Goal: Task Accomplishment & Management: Manage account settings

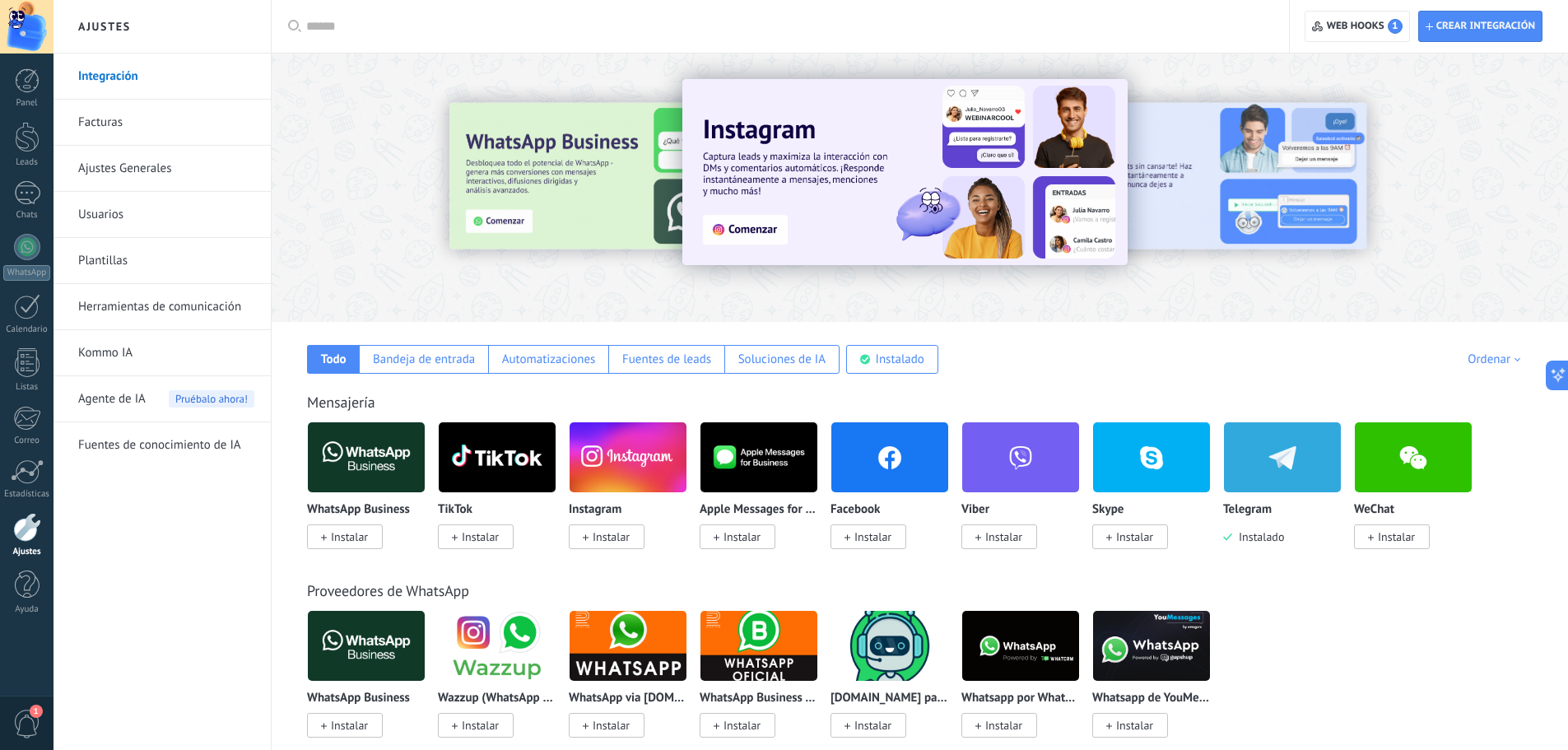
scroll to position [16, 0]
click at [1356, 31] on span "Web hooks 1" at bounding box center [1364, 26] width 76 height 15
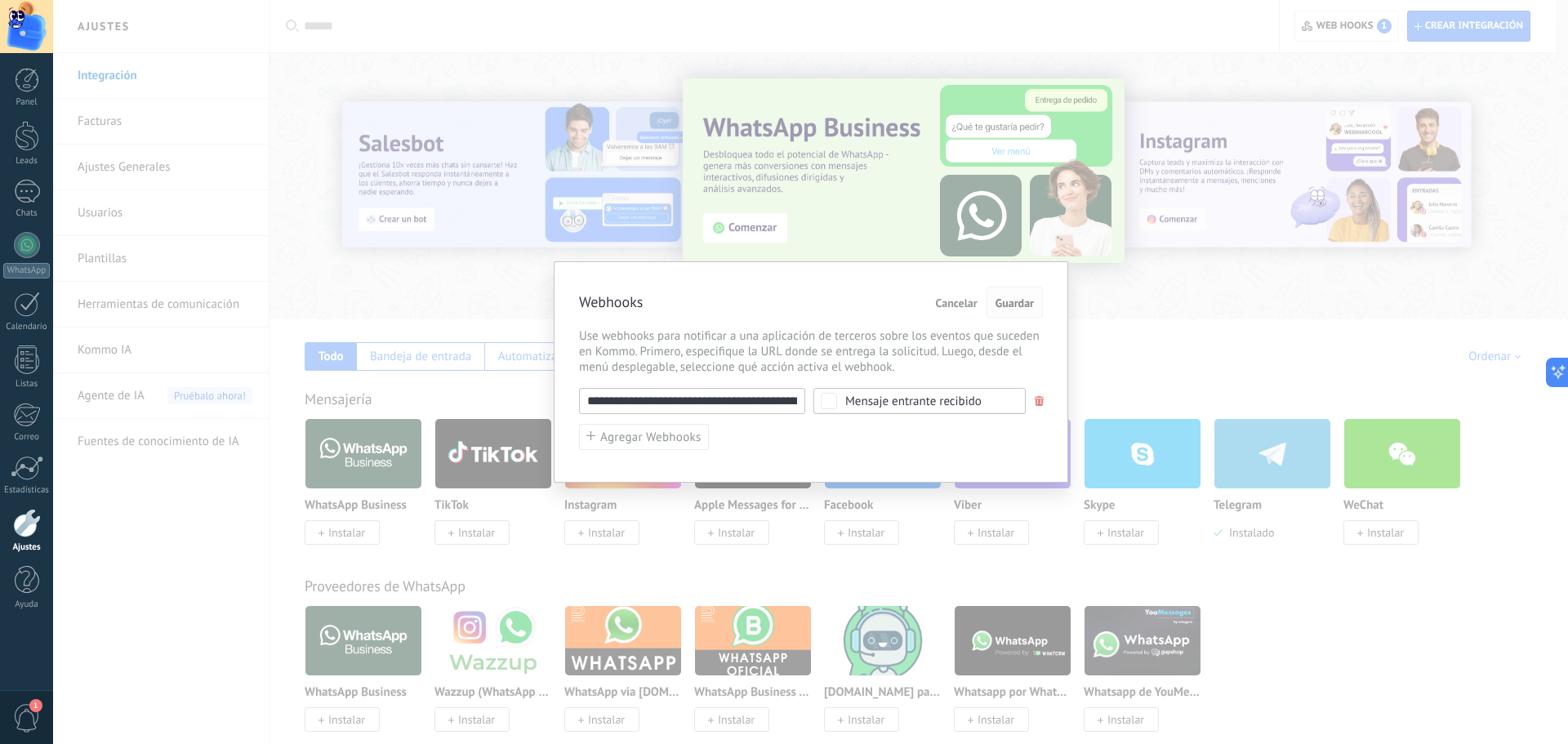
click at [1038, 310] on button "Guardar" at bounding box center [1014, 303] width 57 height 31
drag, startPoint x: 1022, startPoint y: 302, endPoint x: 1131, endPoint y: 317, distance: 110.0
click at [1025, 302] on span "Guardar" at bounding box center [1014, 303] width 38 height 12
click at [1133, 318] on div "**********" at bounding box center [809, 372] width 1514 height 744
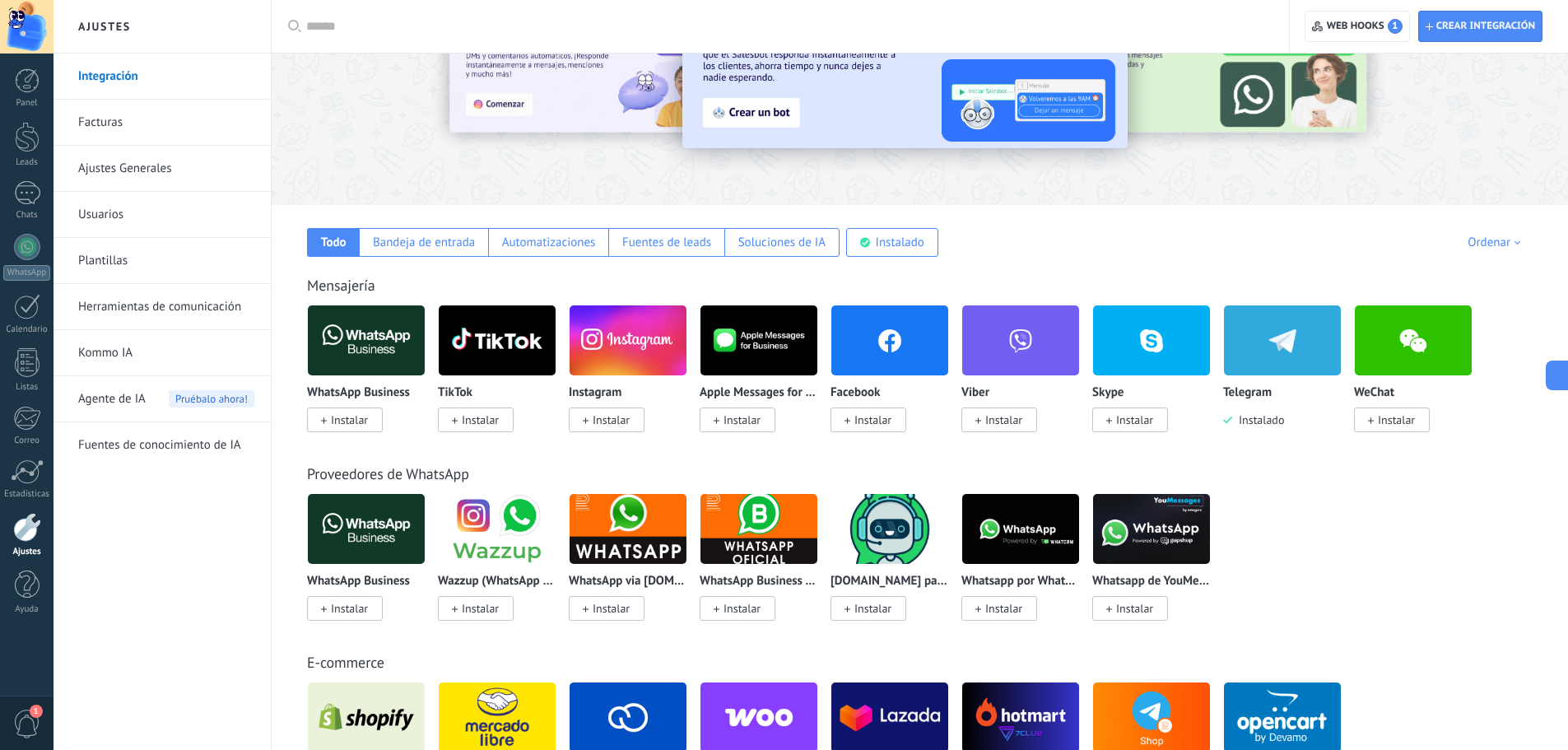
scroll to position [0, 0]
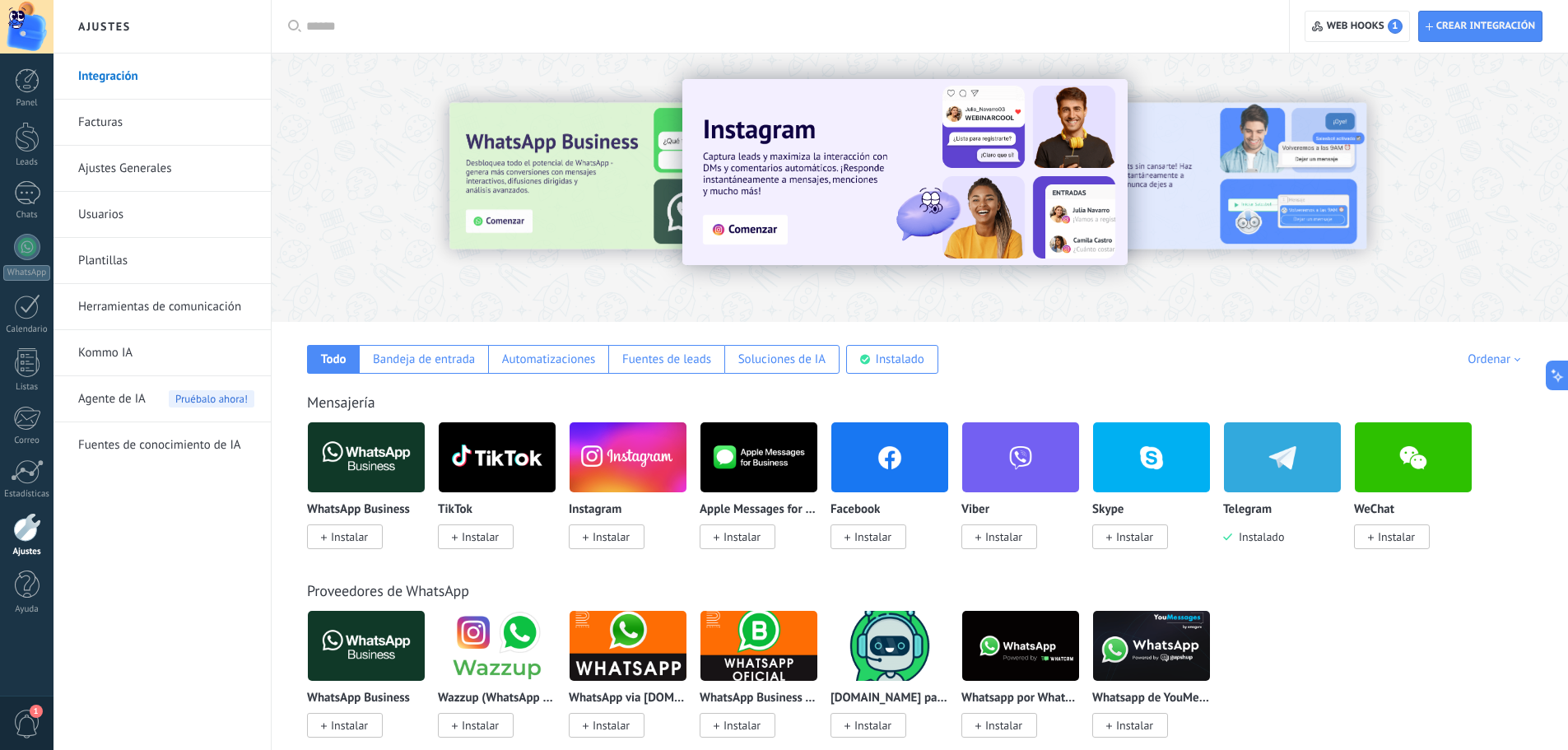
drag, startPoint x: 586, startPoint y: 202, endPoint x: 466, endPoint y: 245, distance: 127.5
drag, startPoint x: 466, startPoint y: 245, endPoint x: 468, endPoint y: 222, distance: 23.1
click at [468, 222] on div at bounding box center [517, 187] width 360 height 149
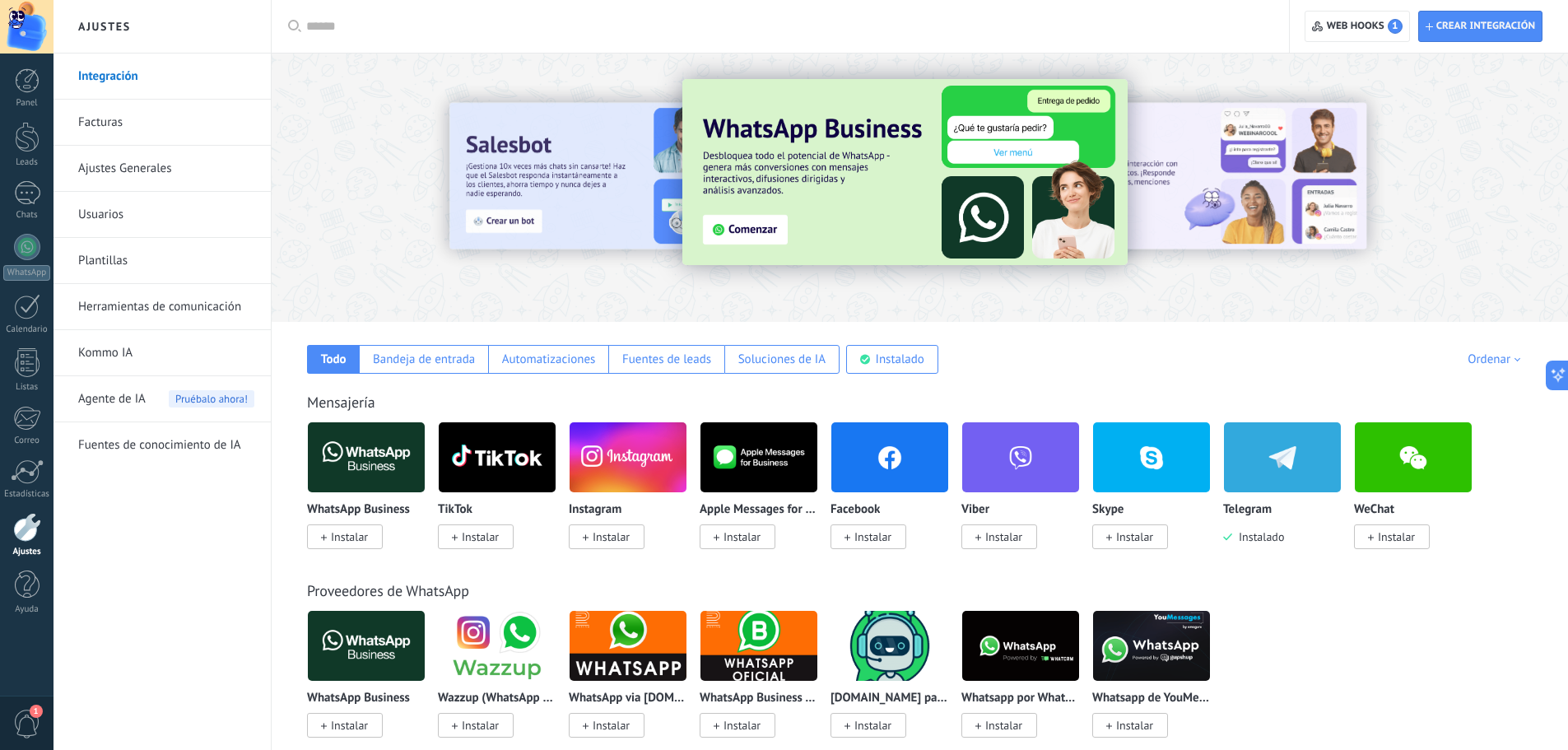
click at [790, 193] on img at bounding box center [905, 171] width 445 height 186
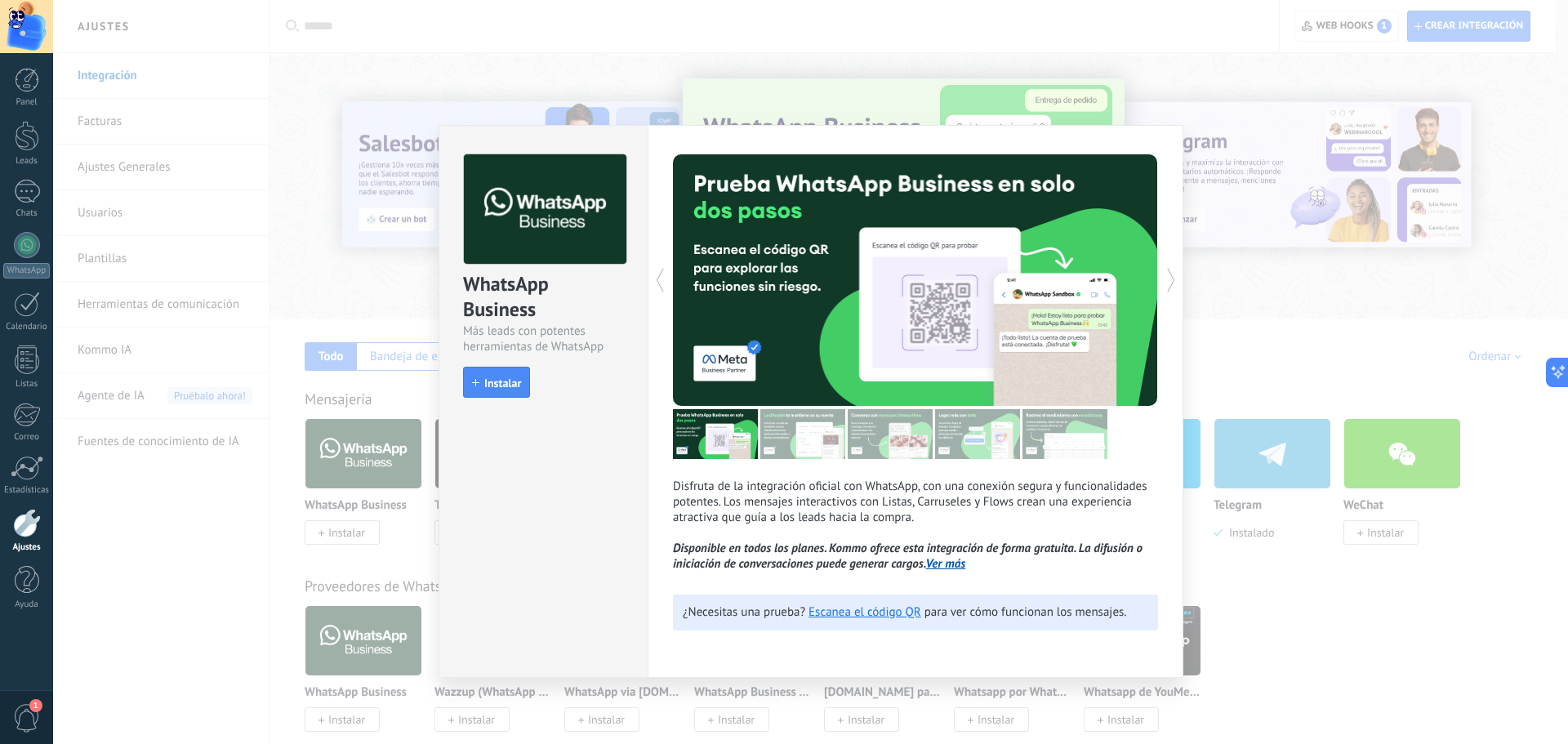
click at [1255, 552] on div "WhatsApp Business Más leads con potentes herramientas de WhatsApp install Insta…" at bounding box center [809, 372] width 1514 height 744
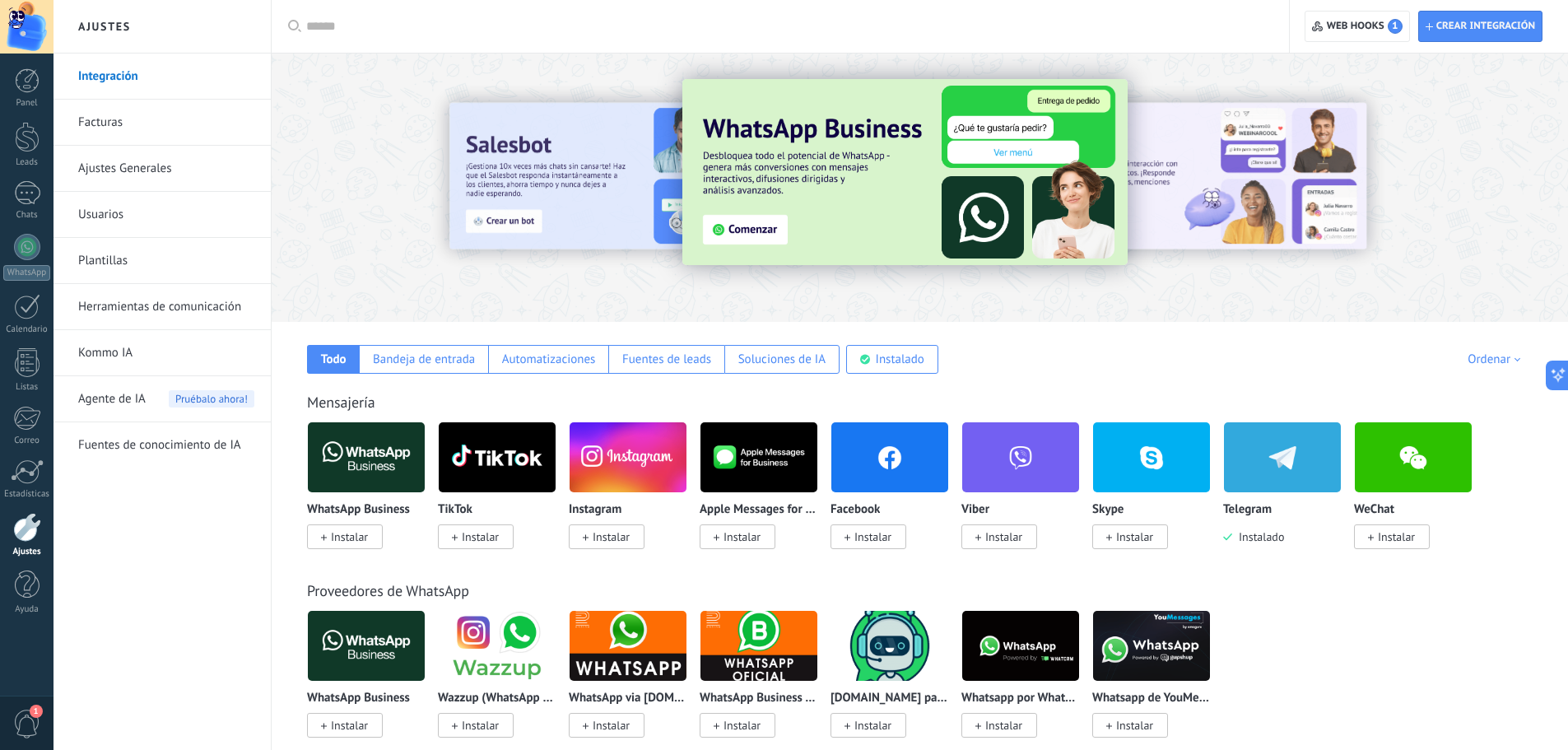
click at [103, 355] on link "Kommo IA" at bounding box center [165, 352] width 176 height 46
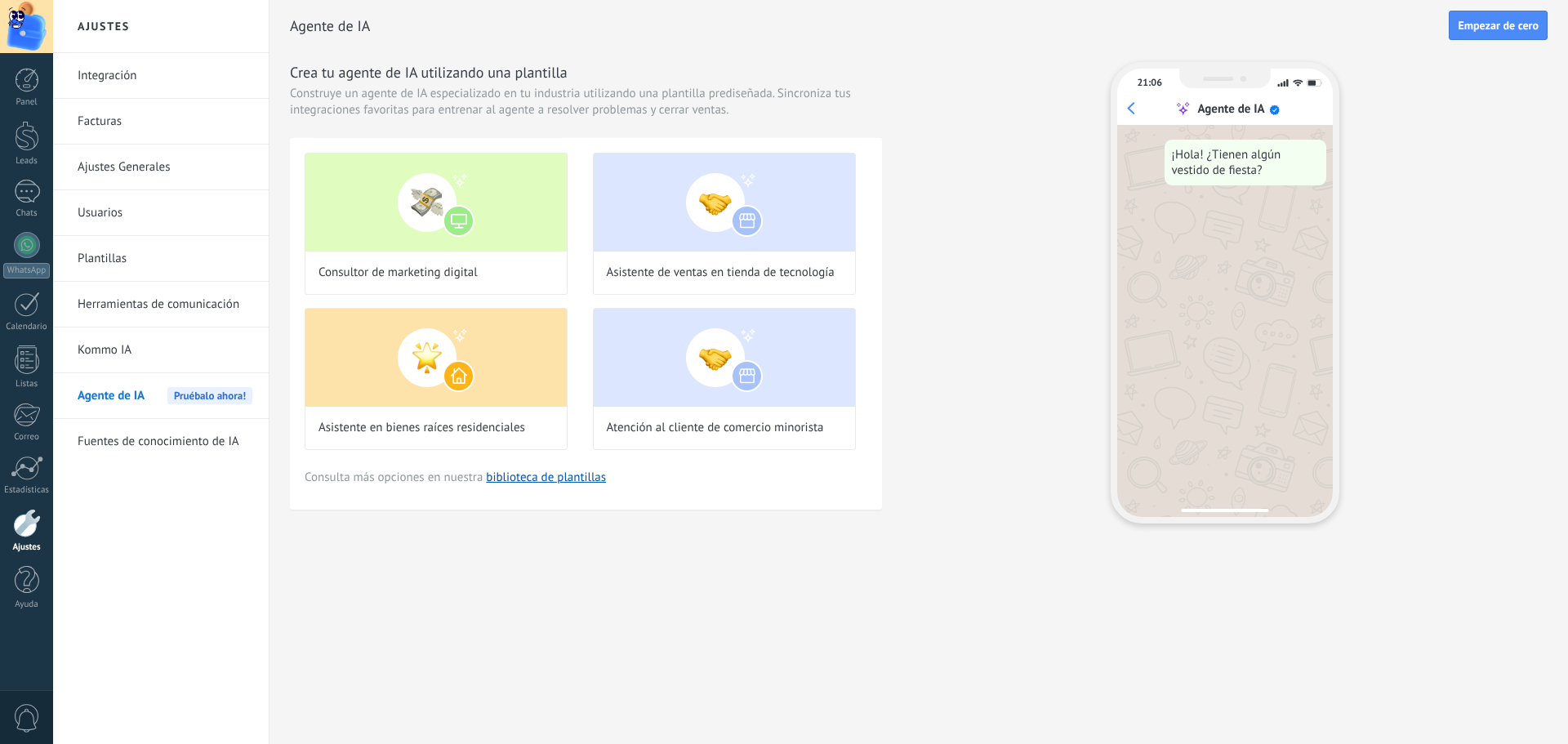
click at [117, 399] on span "Agente de IA" at bounding box center [110, 395] width 67 height 46
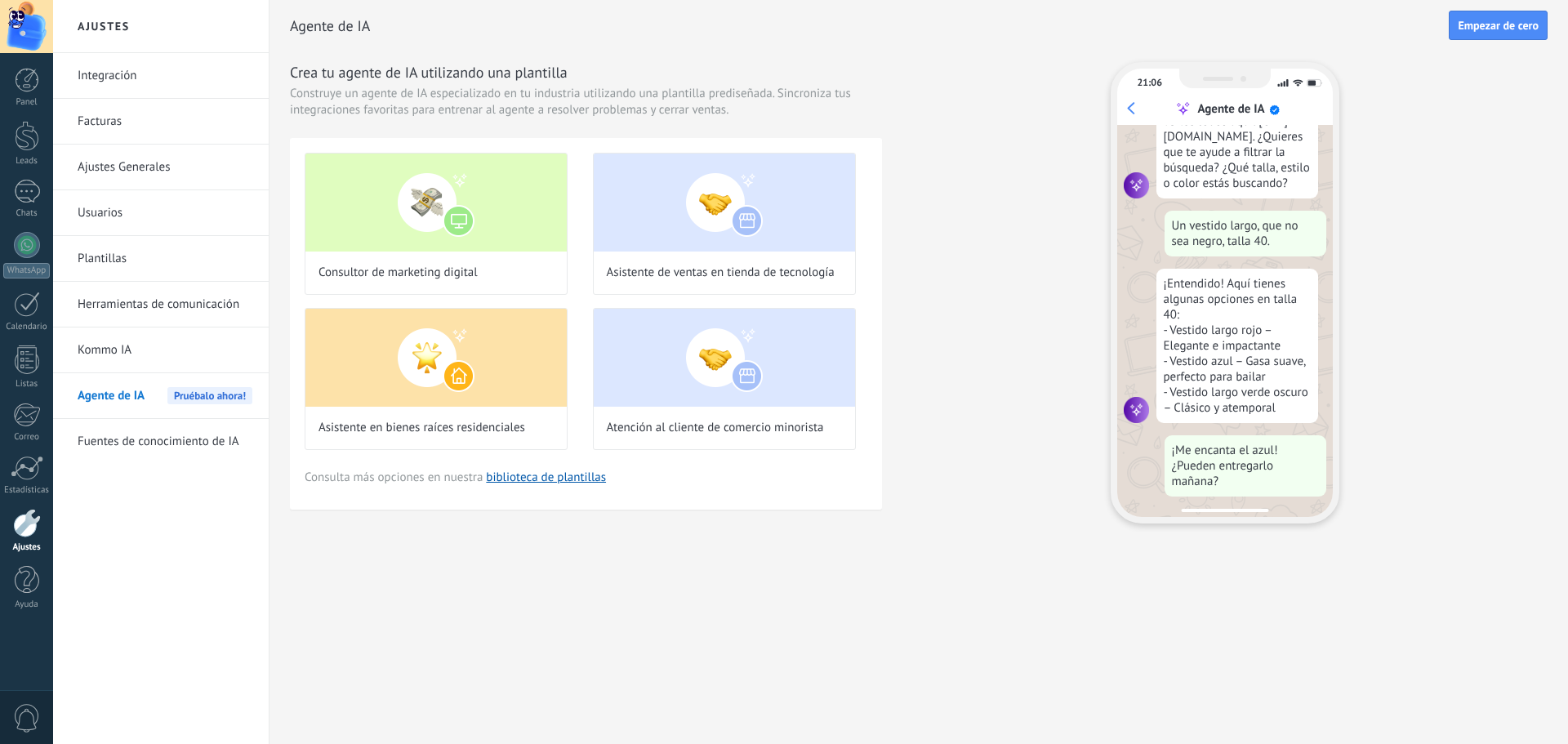
scroll to position [165, 0]
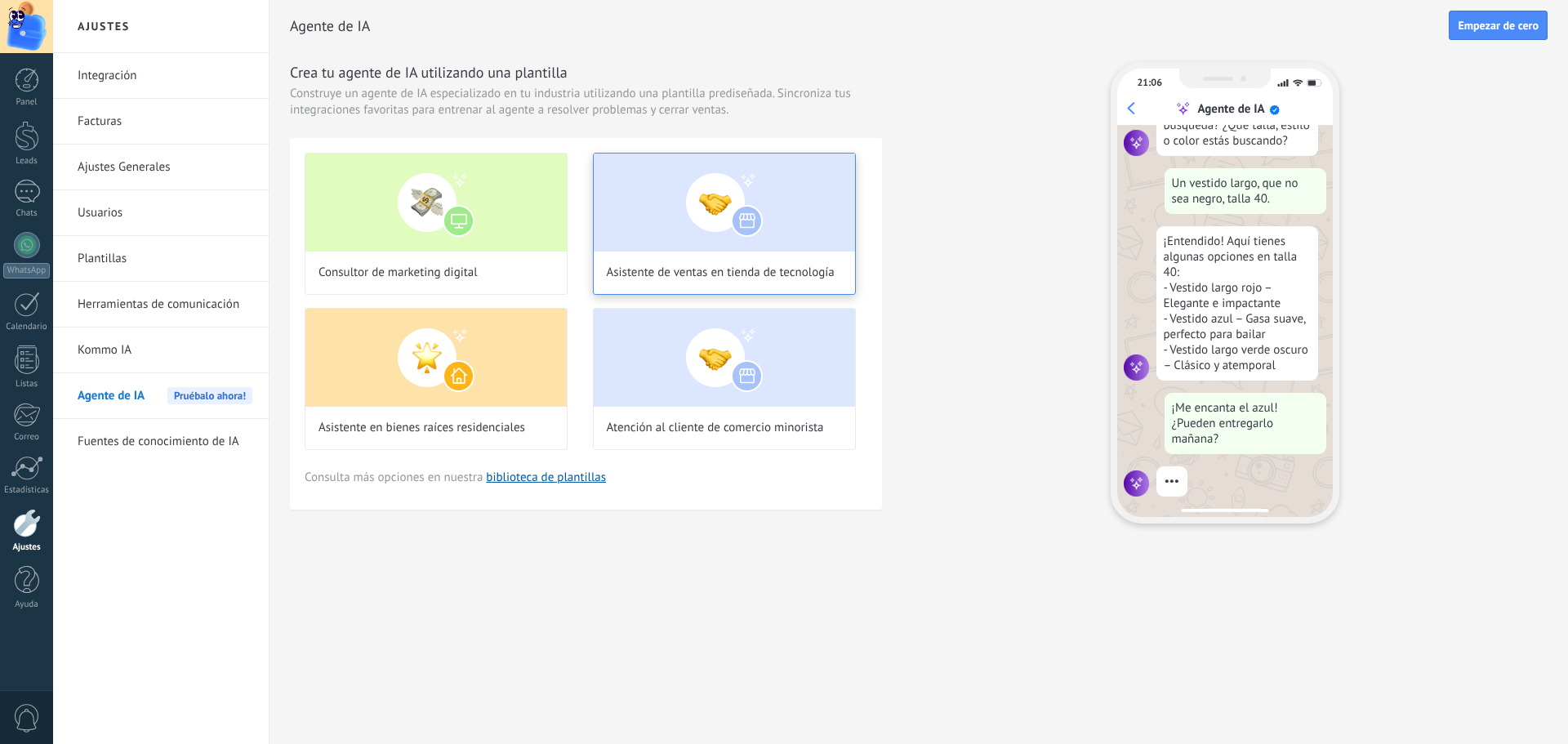
click at [712, 282] on div "Asistente de ventas en tienda de tecnología" at bounding box center [723, 224] width 263 height 143
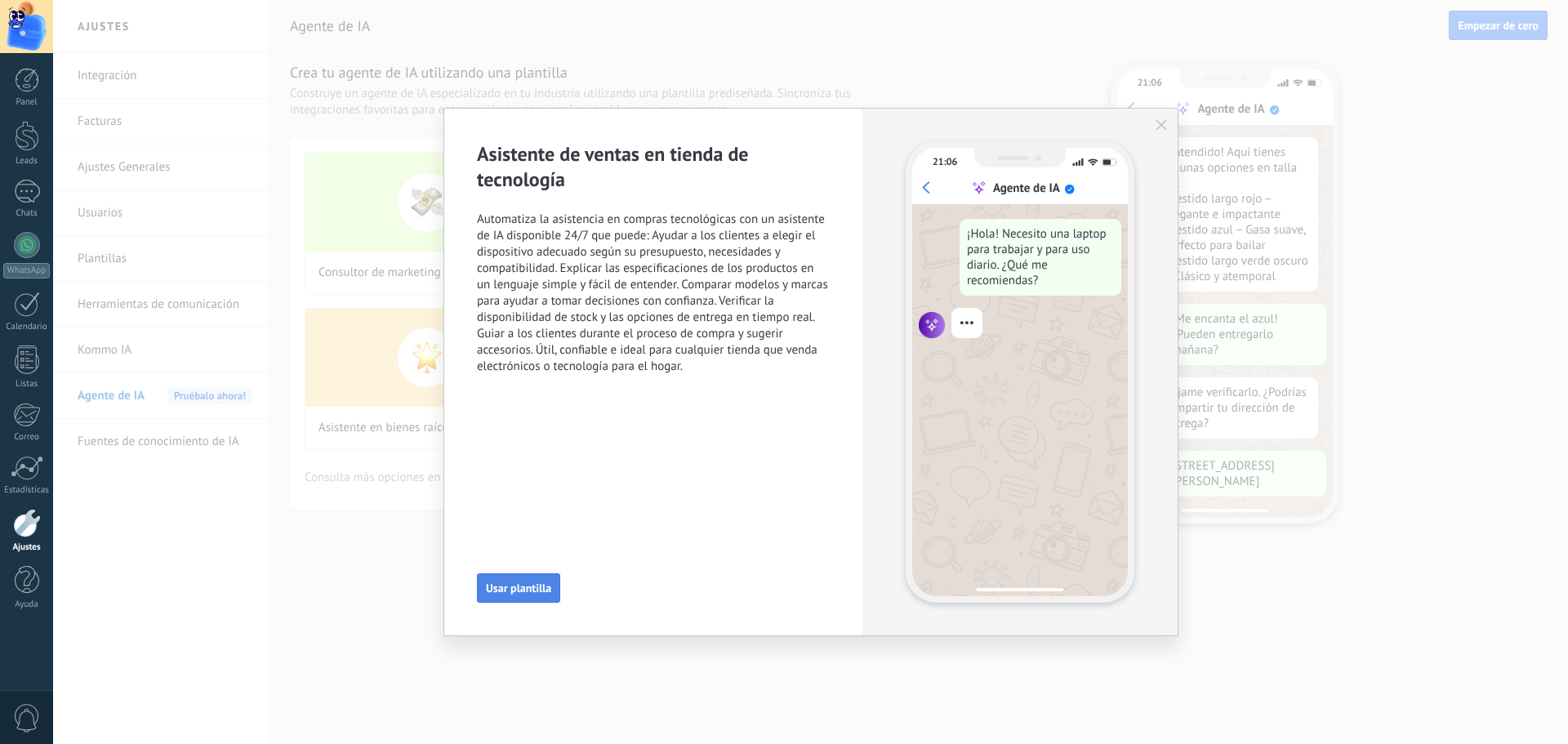
scroll to position [297, 0]
click at [541, 585] on span "Usar plantilla" at bounding box center [518, 588] width 65 height 12
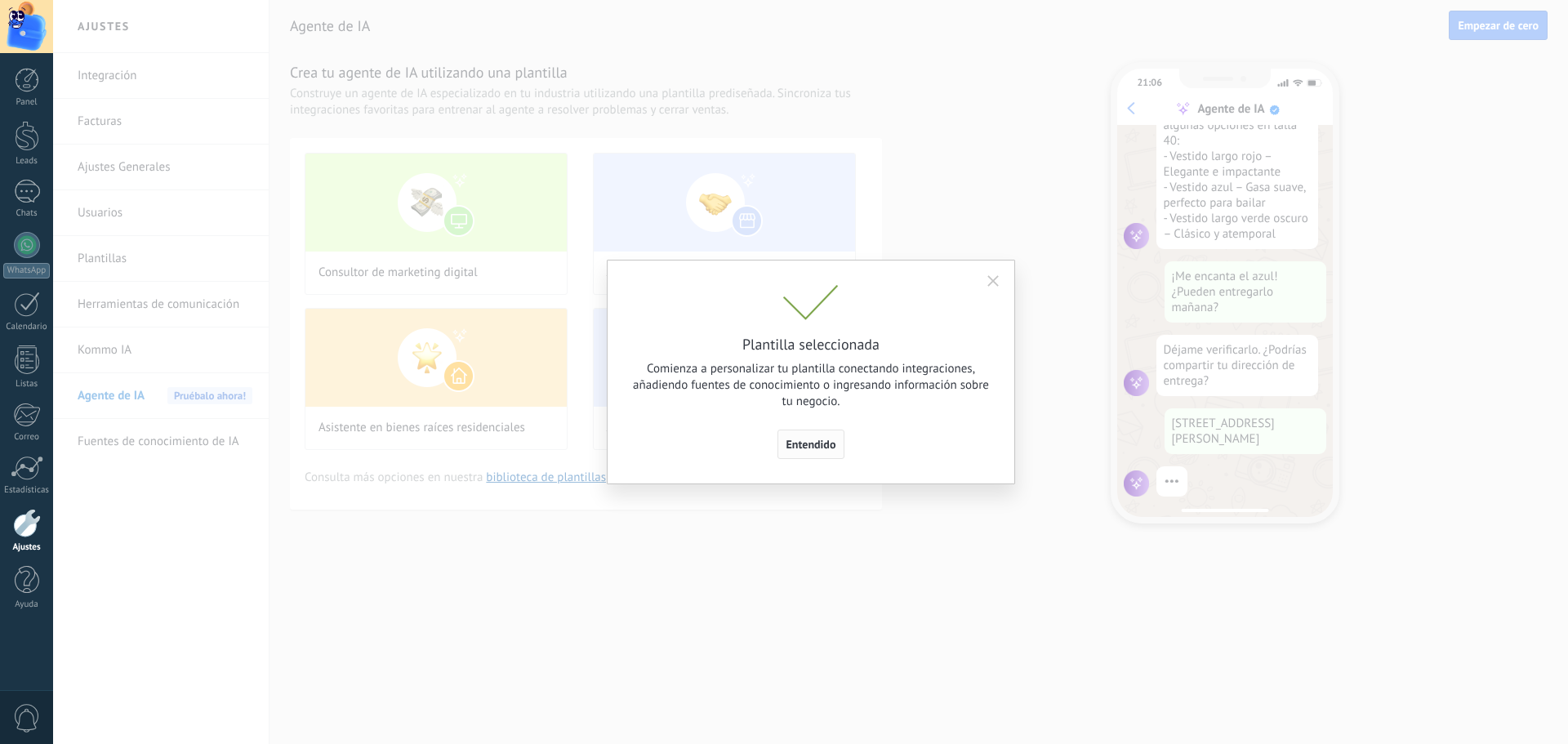
click at [808, 450] on span "Entendido" at bounding box center [810, 444] width 50 height 12
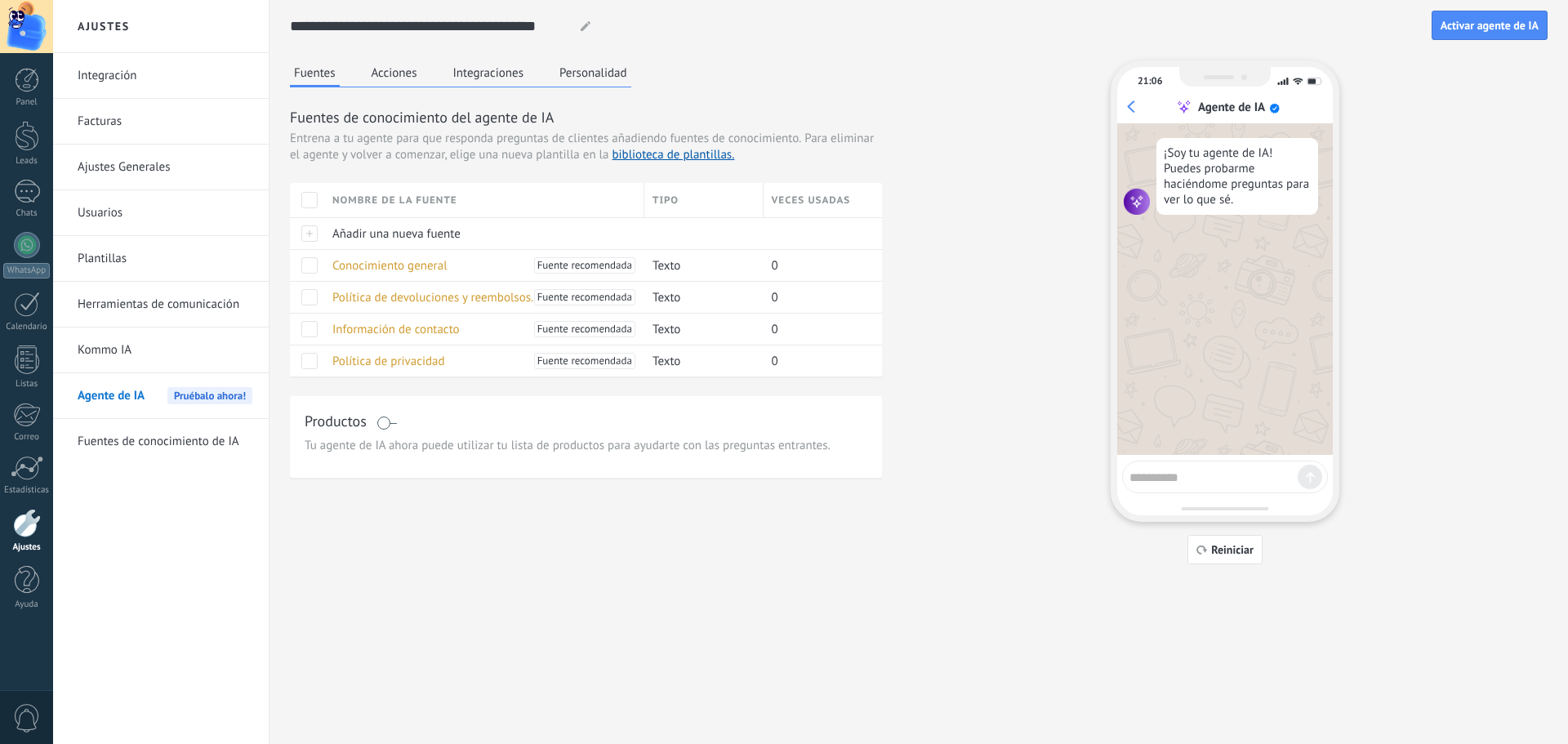
click at [554, 556] on div "Fuentes Acciones Integraciones Personalidad Fuentes de conocimiento del agente …" at bounding box center [919, 312] width 1258 height 504
click at [144, 87] on link "Integración" at bounding box center [164, 75] width 175 height 46
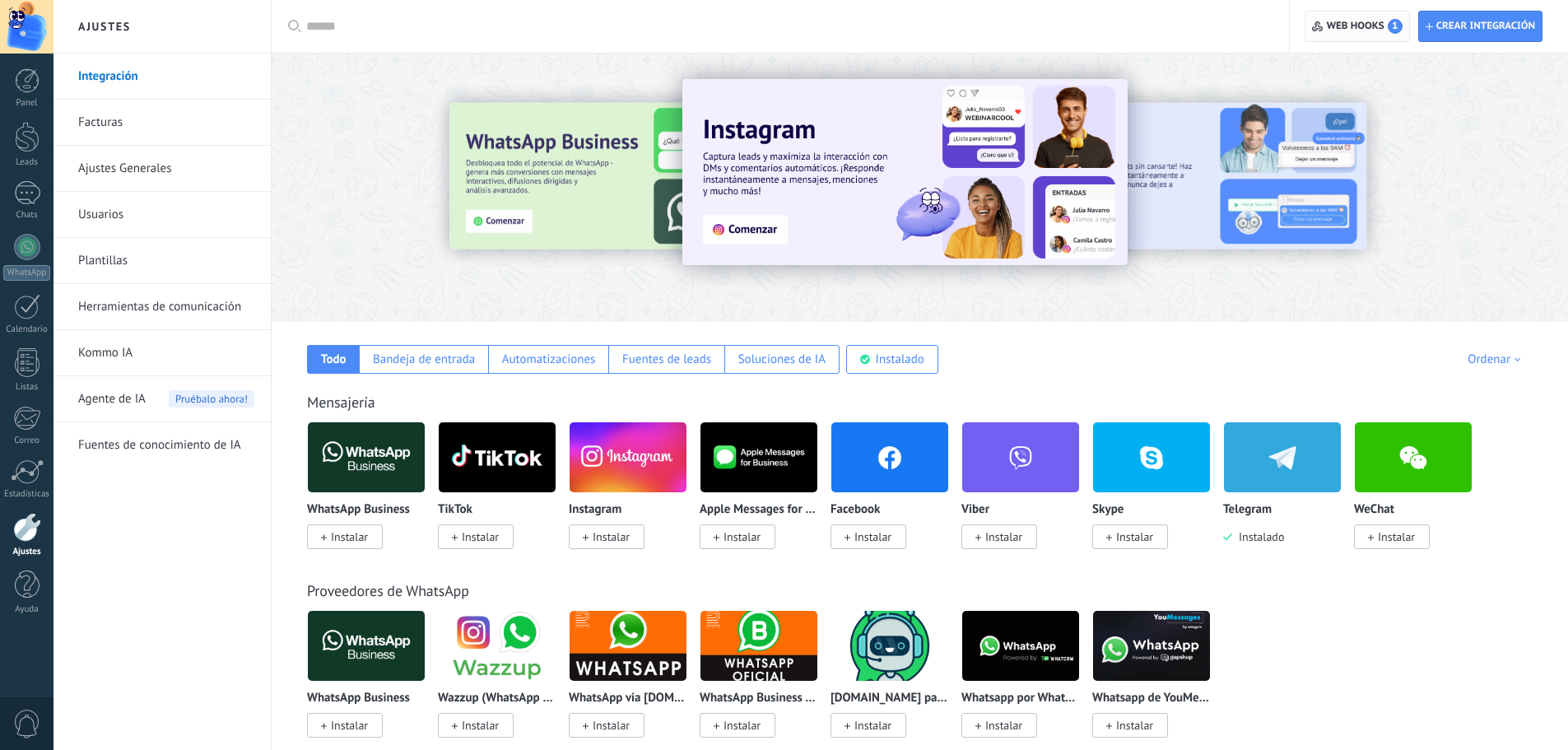
click at [1362, 25] on span "Web hooks 1" at bounding box center [1364, 26] width 76 height 15
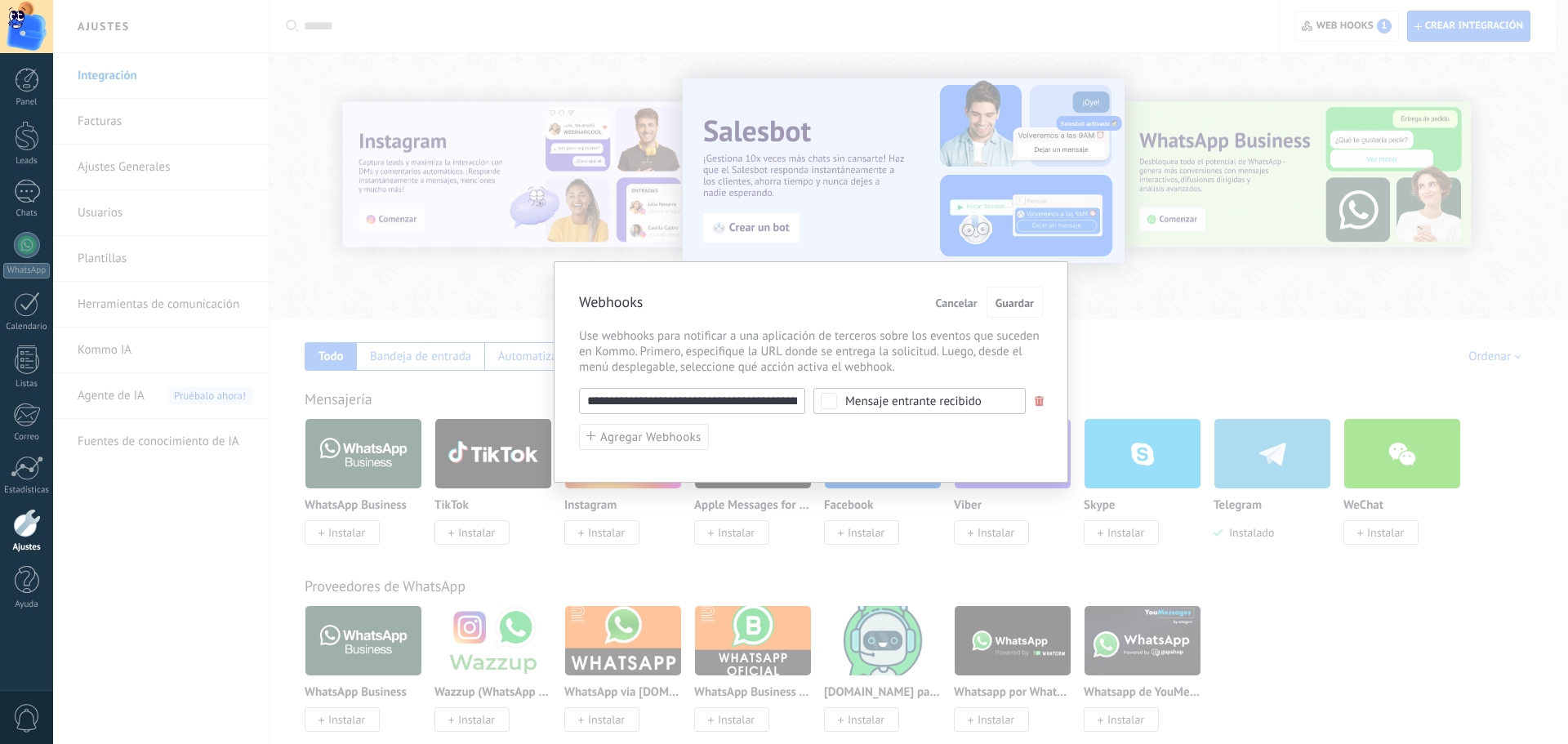
click at [780, 410] on input "**********" at bounding box center [692, 400] width 227 height 26
click at [781, 402] on input "**********" at bounding box center [692, 400] width 227 height 26
paste input "**********"
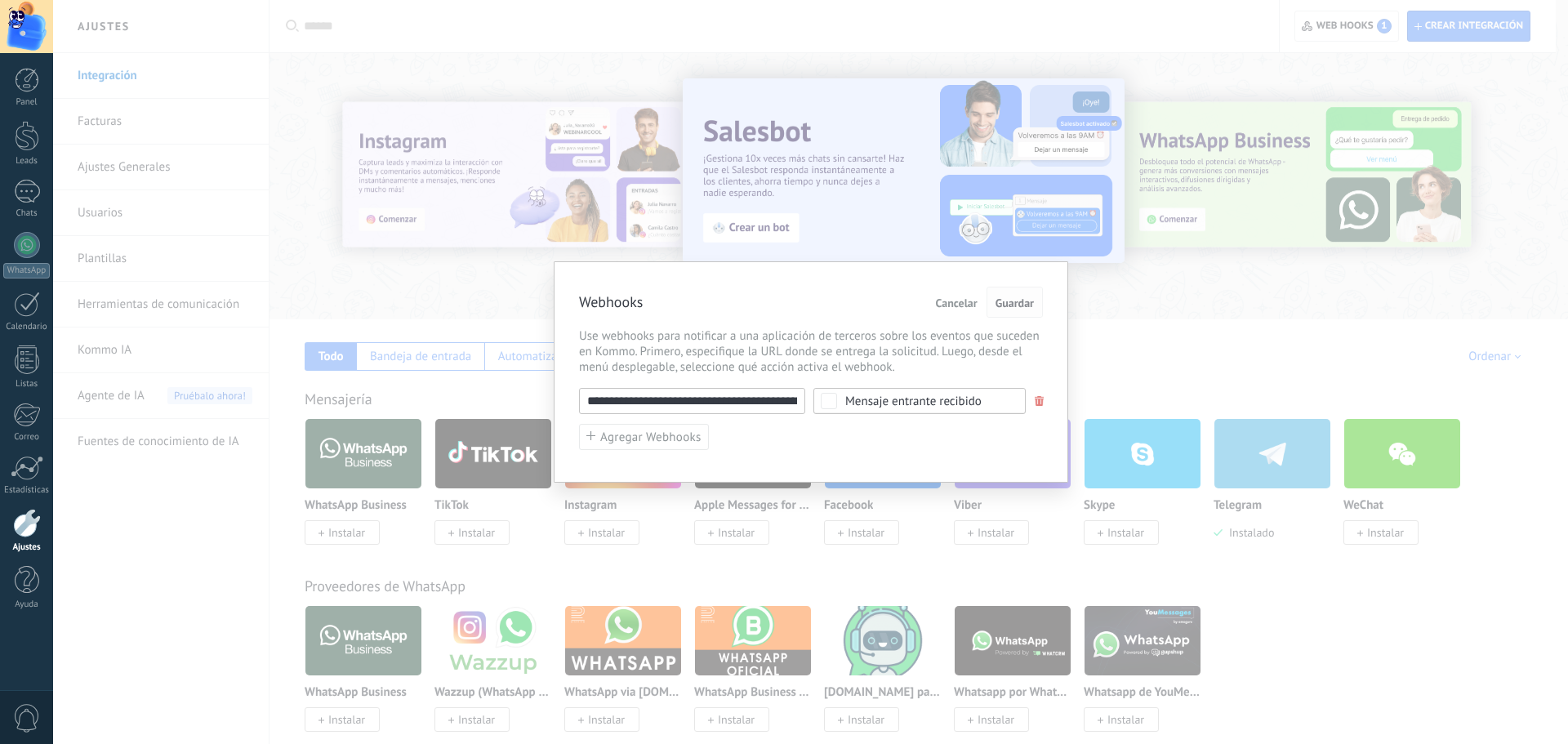
click at [1011, 305] on span "Guardar" at bounding box center [1014, 303] width 38 height 12
click at [763, 393] on input "**********" at bounding box center [692, 400] width 227 height 26
click at [762, 399] on input "**********" at bounding box center [692, 400] width 227 height 26
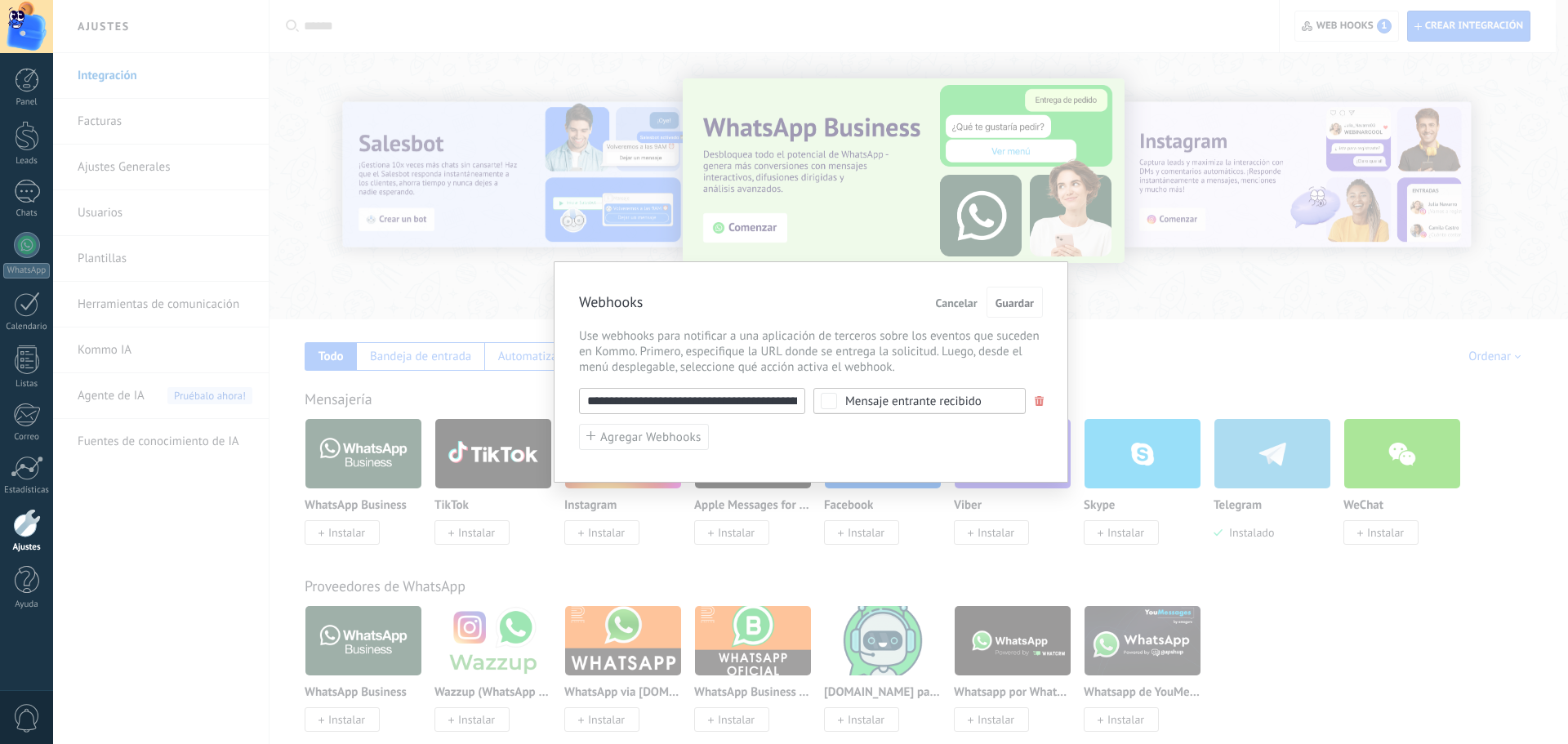
click at [780, 400] on input "**********" at bounding box center [692, 400] width 227 height 26
type input "**********"
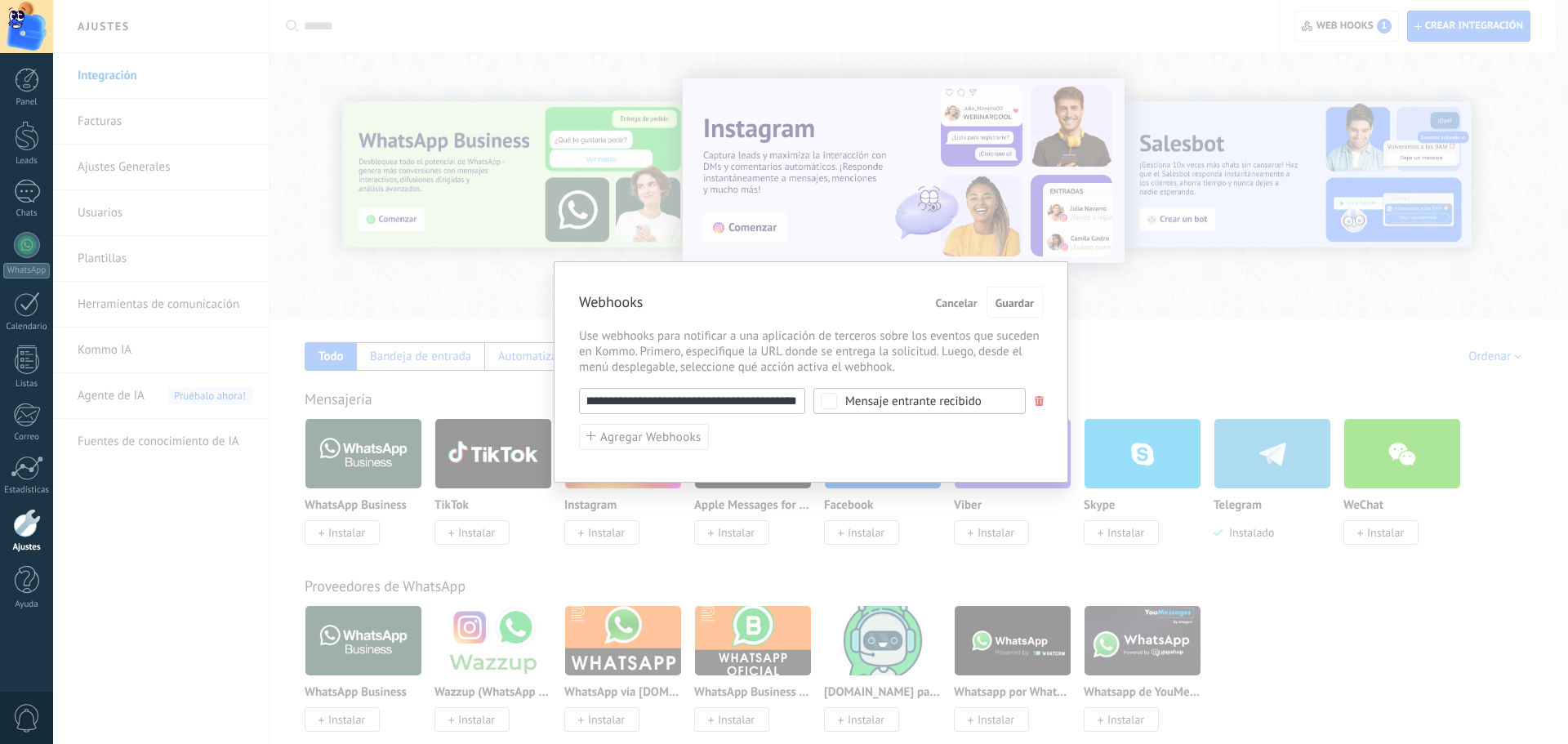
scroll to position [0, 0]
click at [1040, 396] on span at bounding box center [1040, 401] width 10 height 11
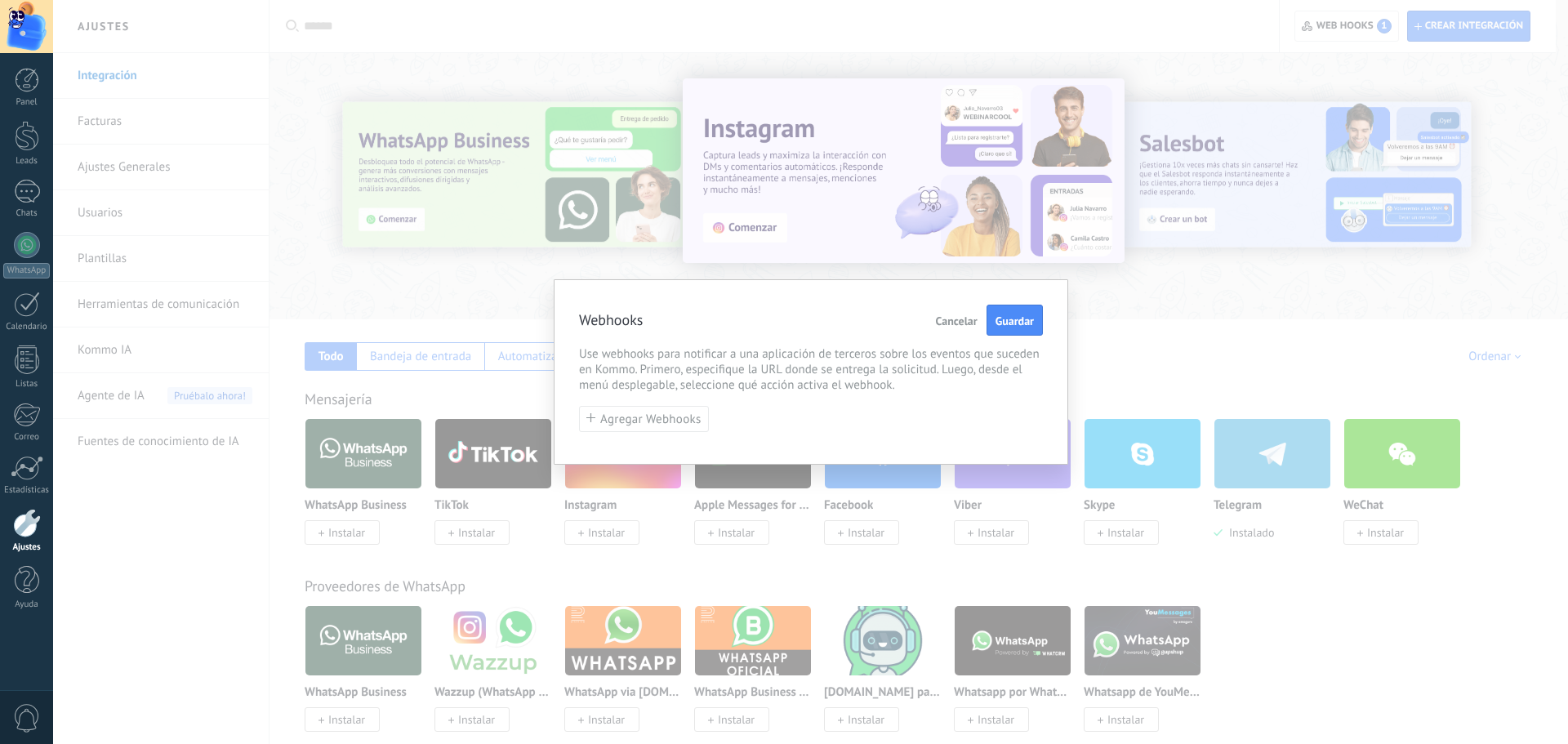
click at [966, 322] on span "Cancelar" at bounding box center [956, 321] width 42 height 12
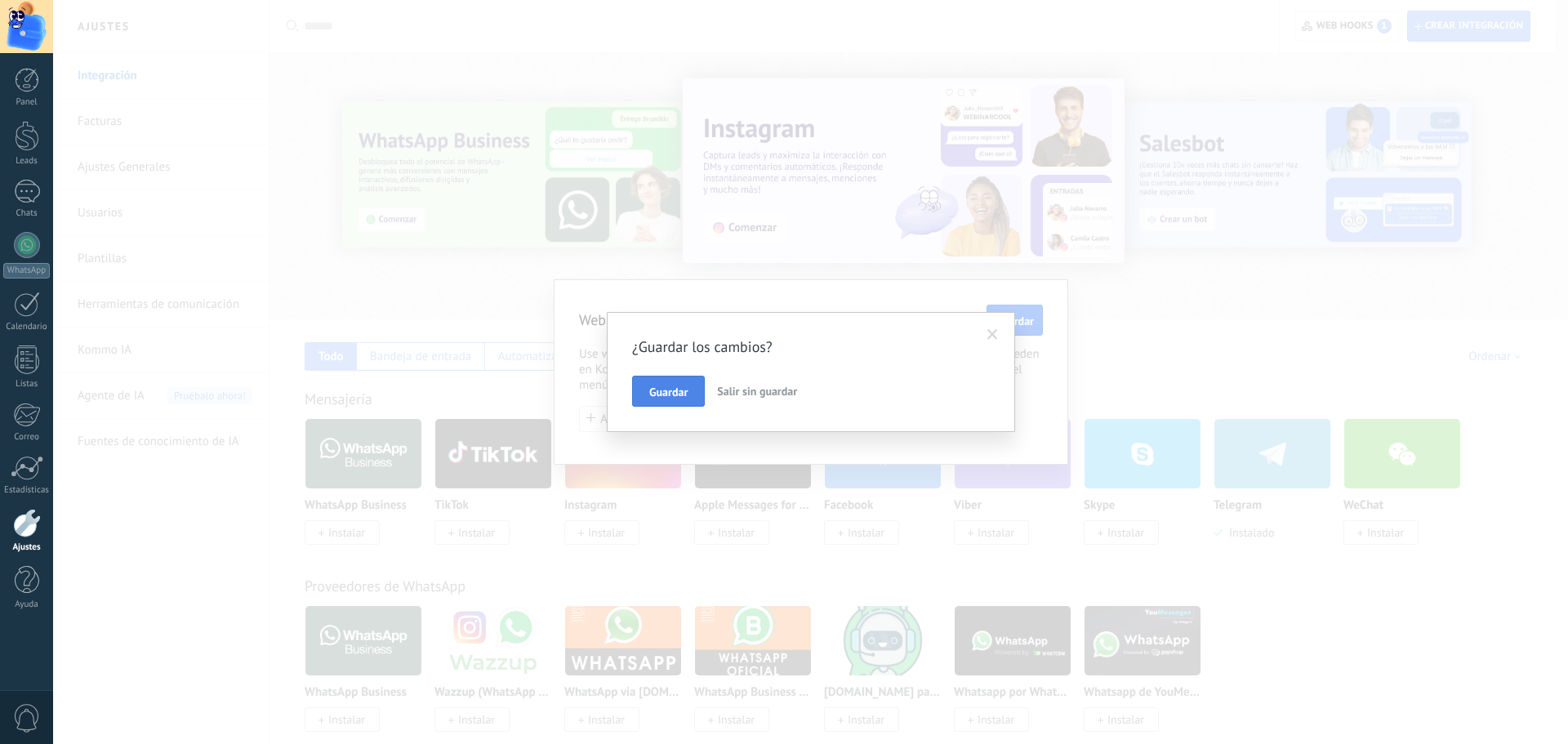
click at [681, 395] on span "Guardar" at bounding box center [668, 393] width 38 height 12
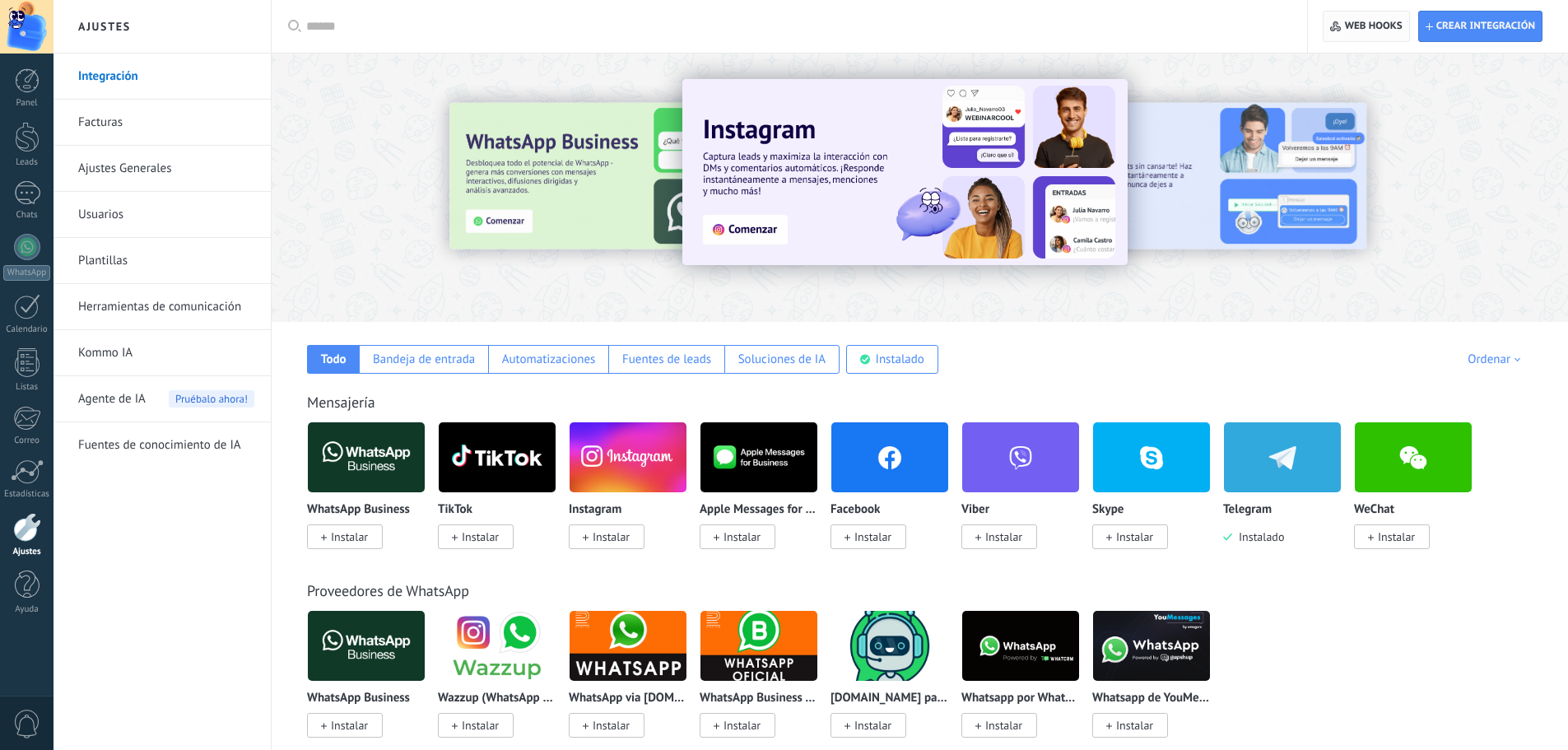
click at [1358, 23] on span "Web hooks 0" at bounding box center [1374, 26] width 58 height 13
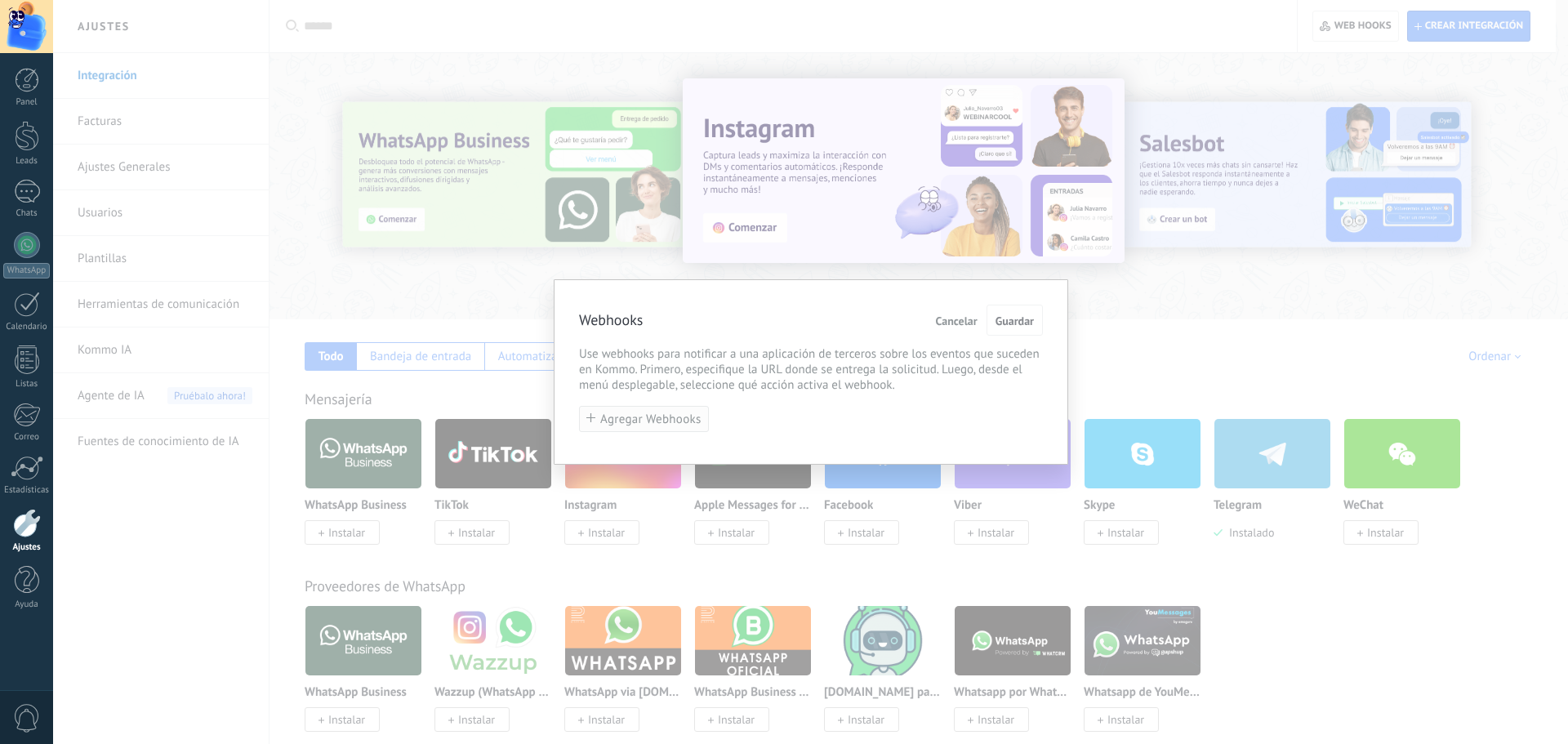
click at [635, 421] on span "Agregar Webhooks" at bounding box center [651, 419] width 102 height 13
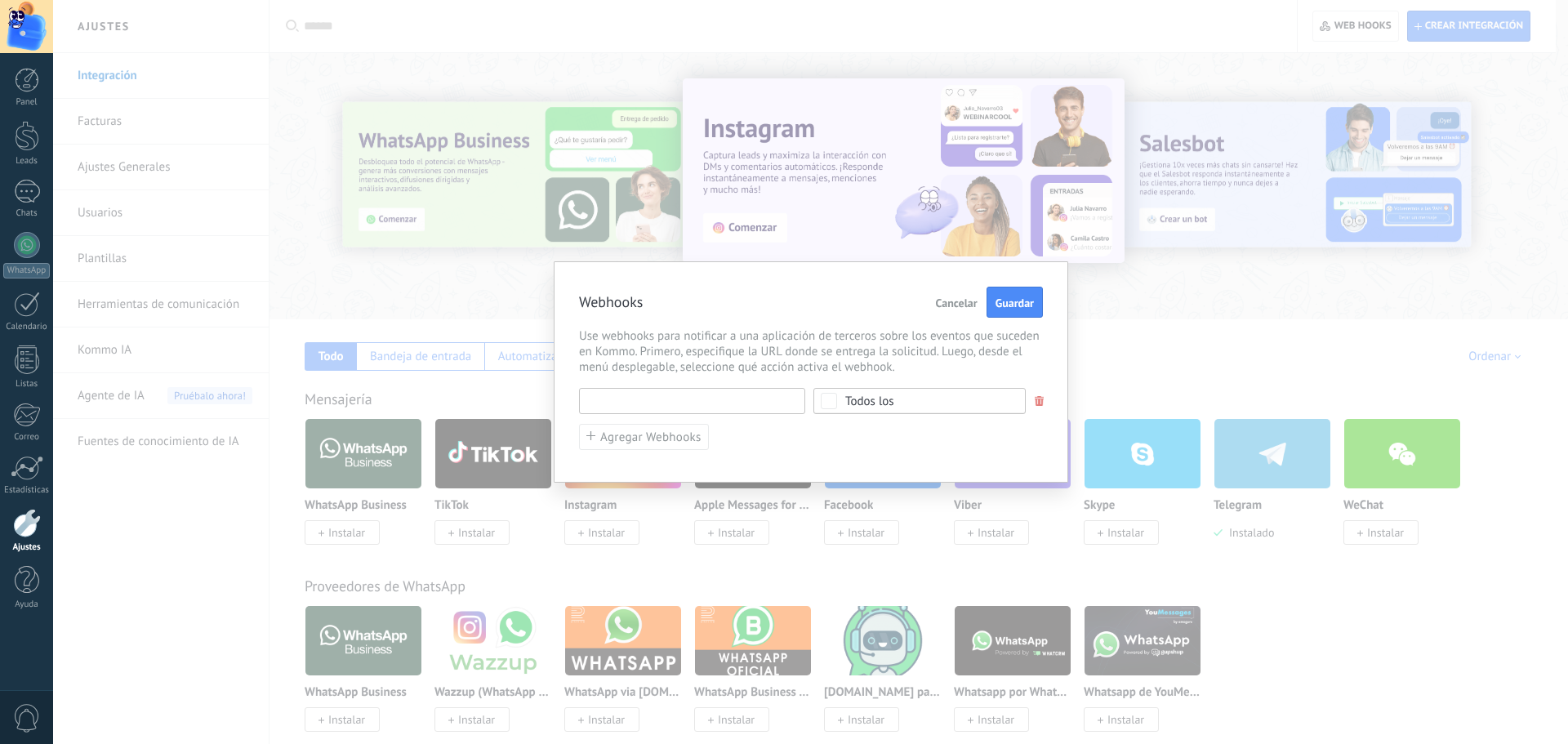
click at [672, 403] on input "text" at bounding box center [692, 400] width 227 height 26
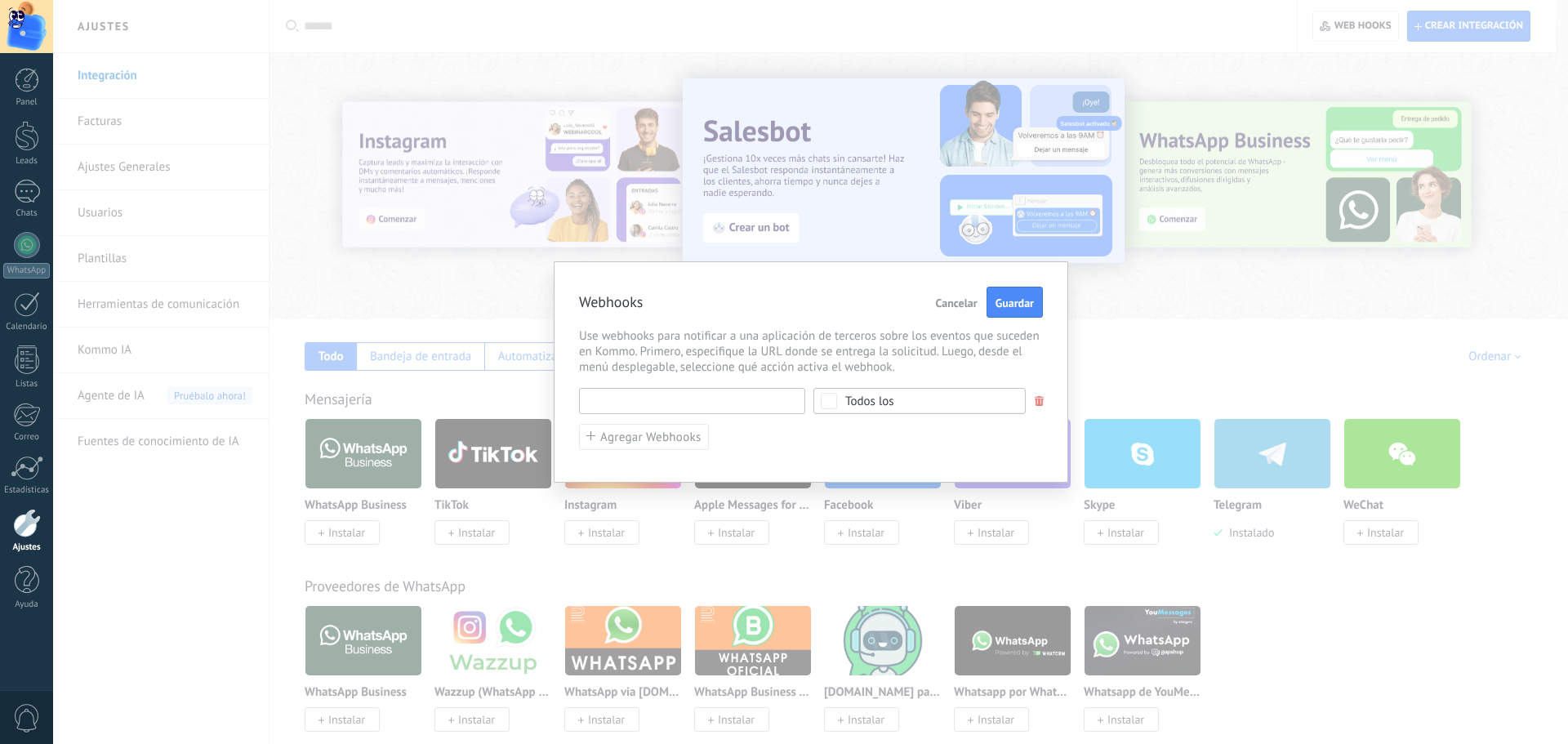
paste input "**********"
type input "**********"
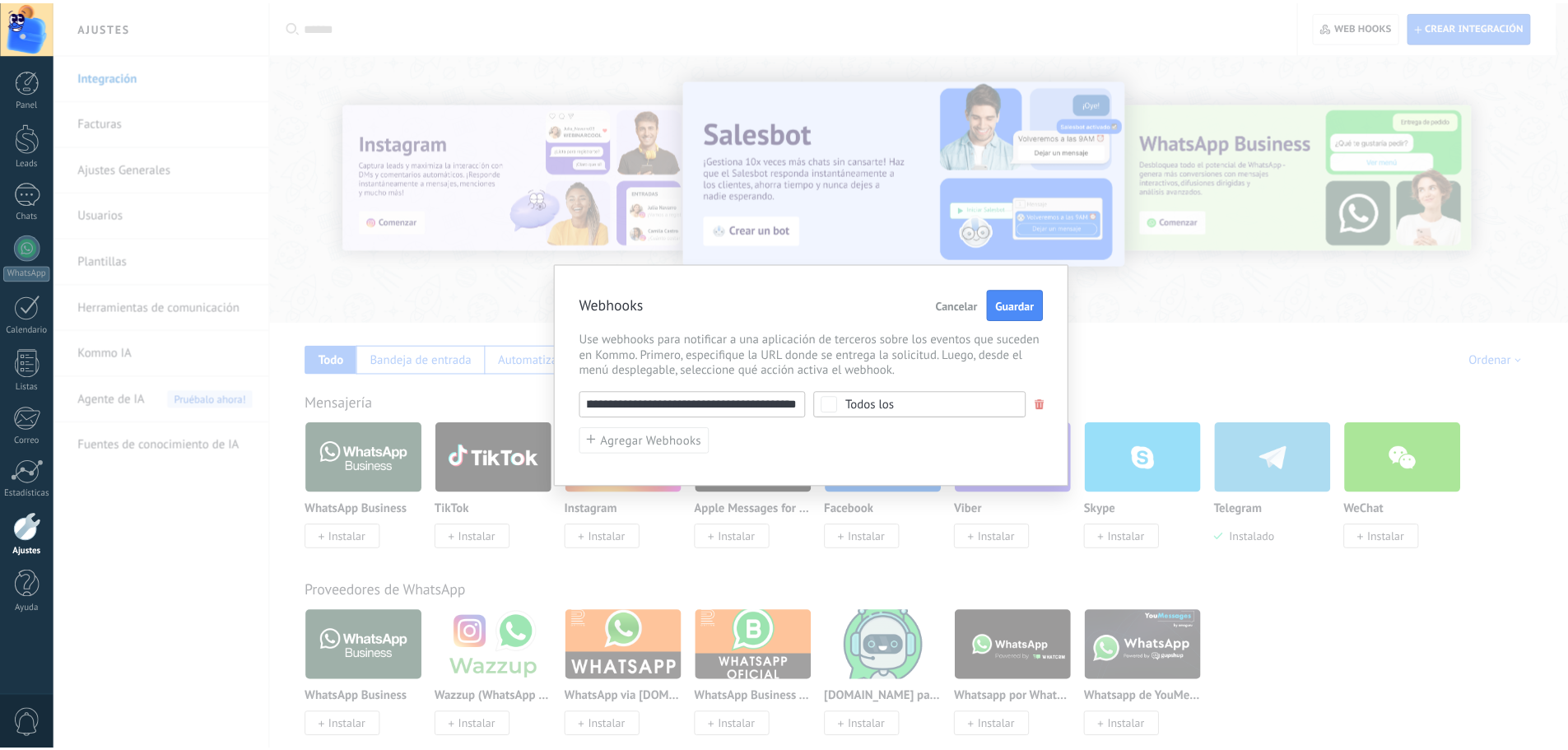
scroll to position [0, 0]
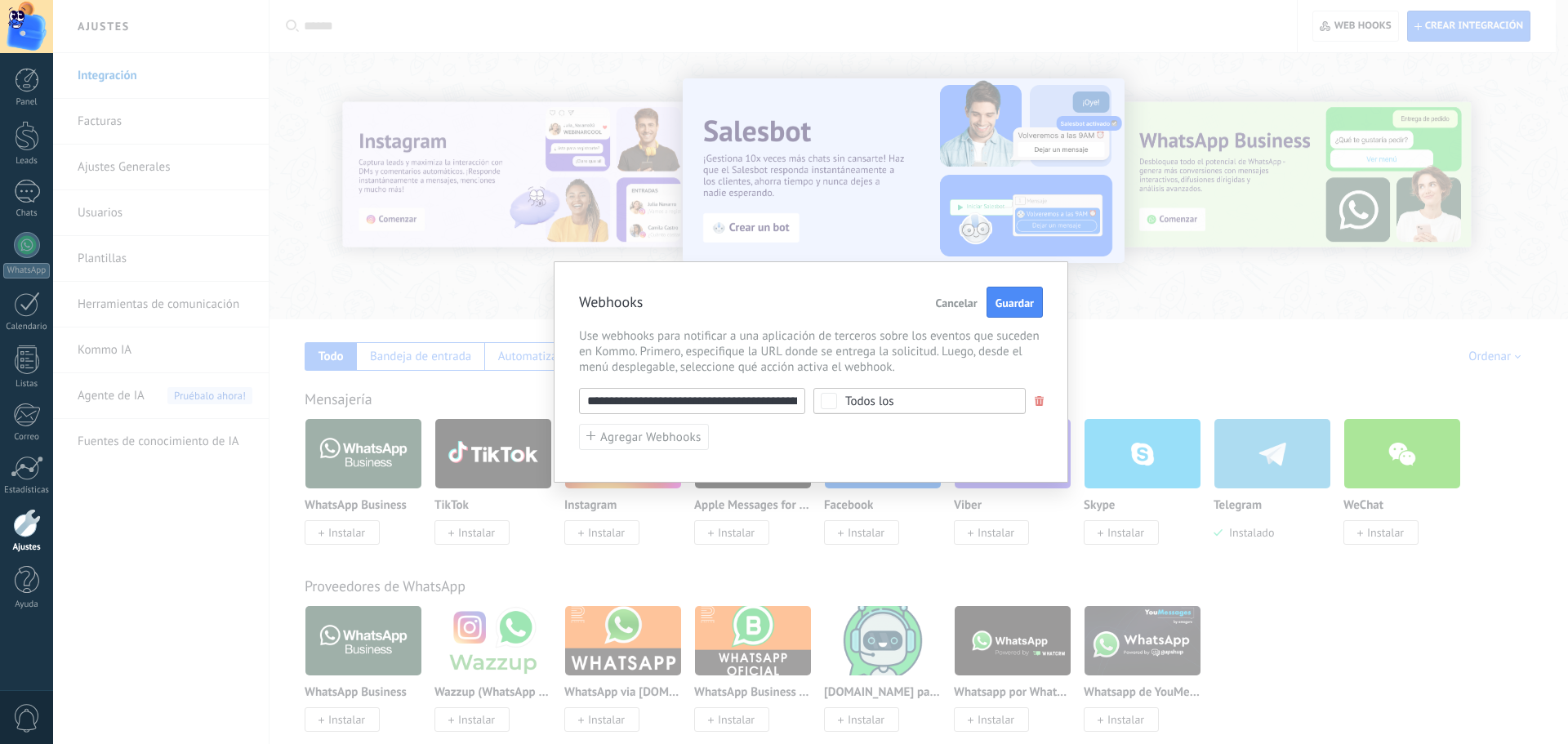
click at [1003, 393] on div "Todos los" at bounding box center [919, 400] width 212 height 26
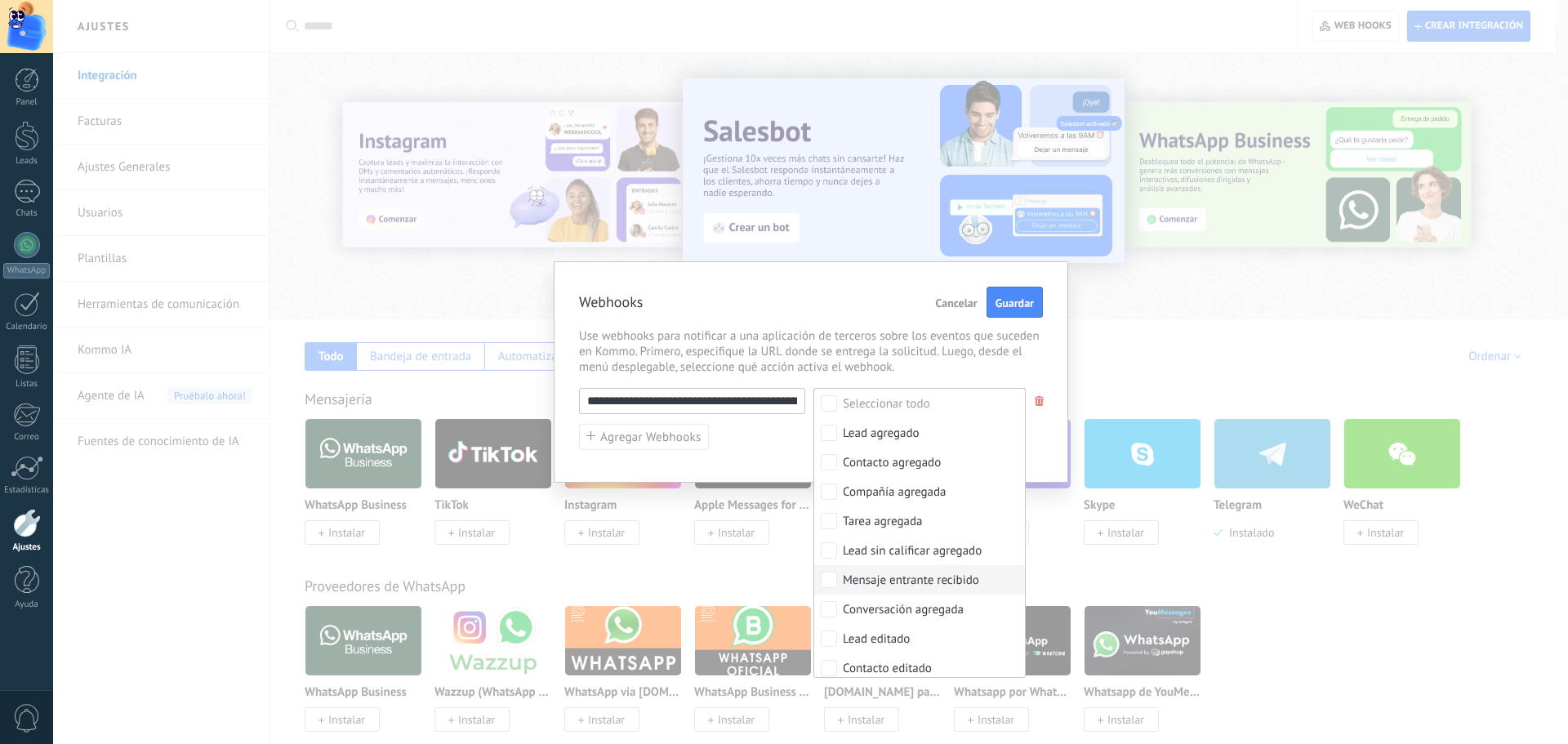
click at [922, 577] on div "Mensaje entrante recibido" at bounding box center [911, 580] width 137 height 17
click at [1006, 308] on span "Guardar" at bounding box center [1014, 303] width 38 height 12
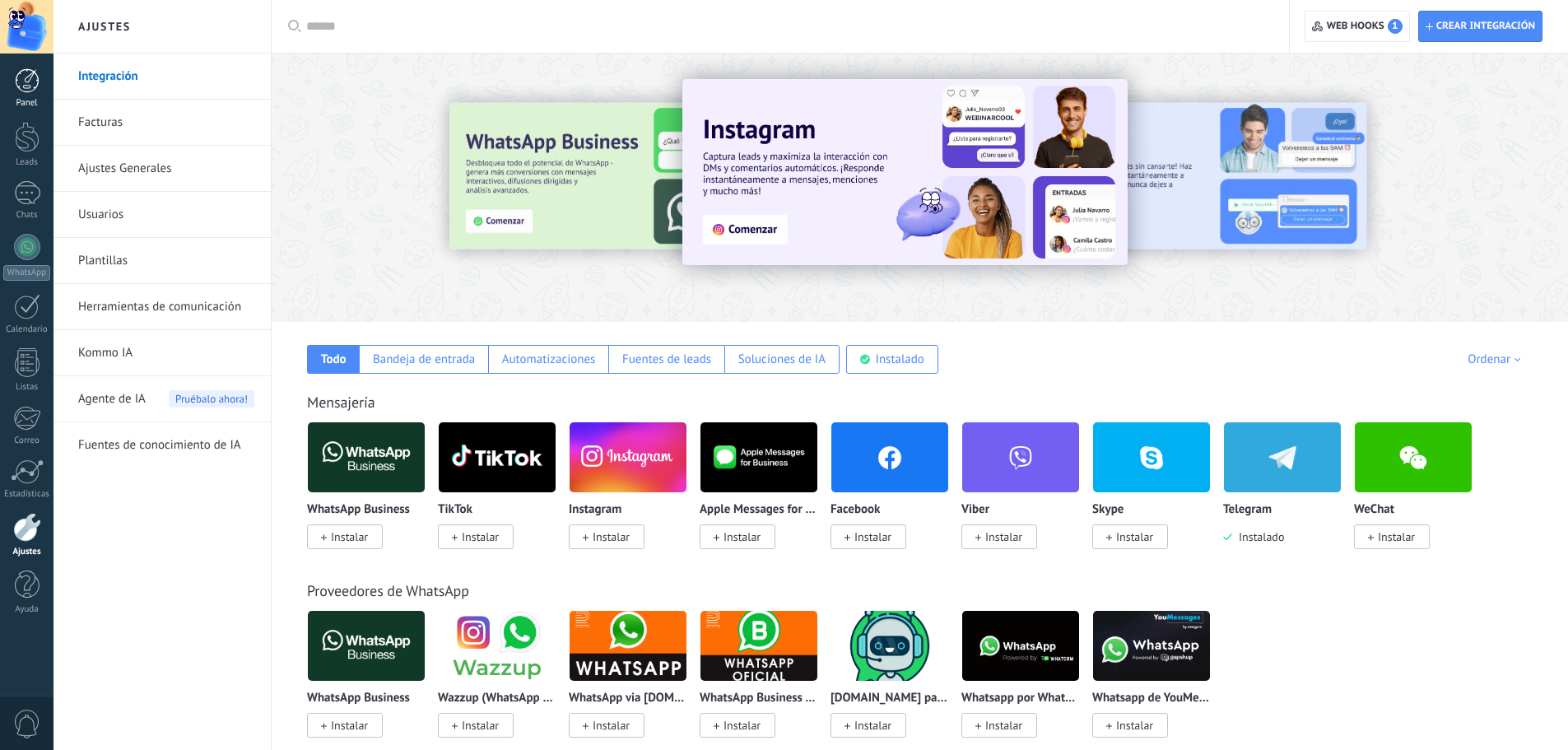
click at [27, 87] on div at bounding box center [27, 80] width 25 height 25
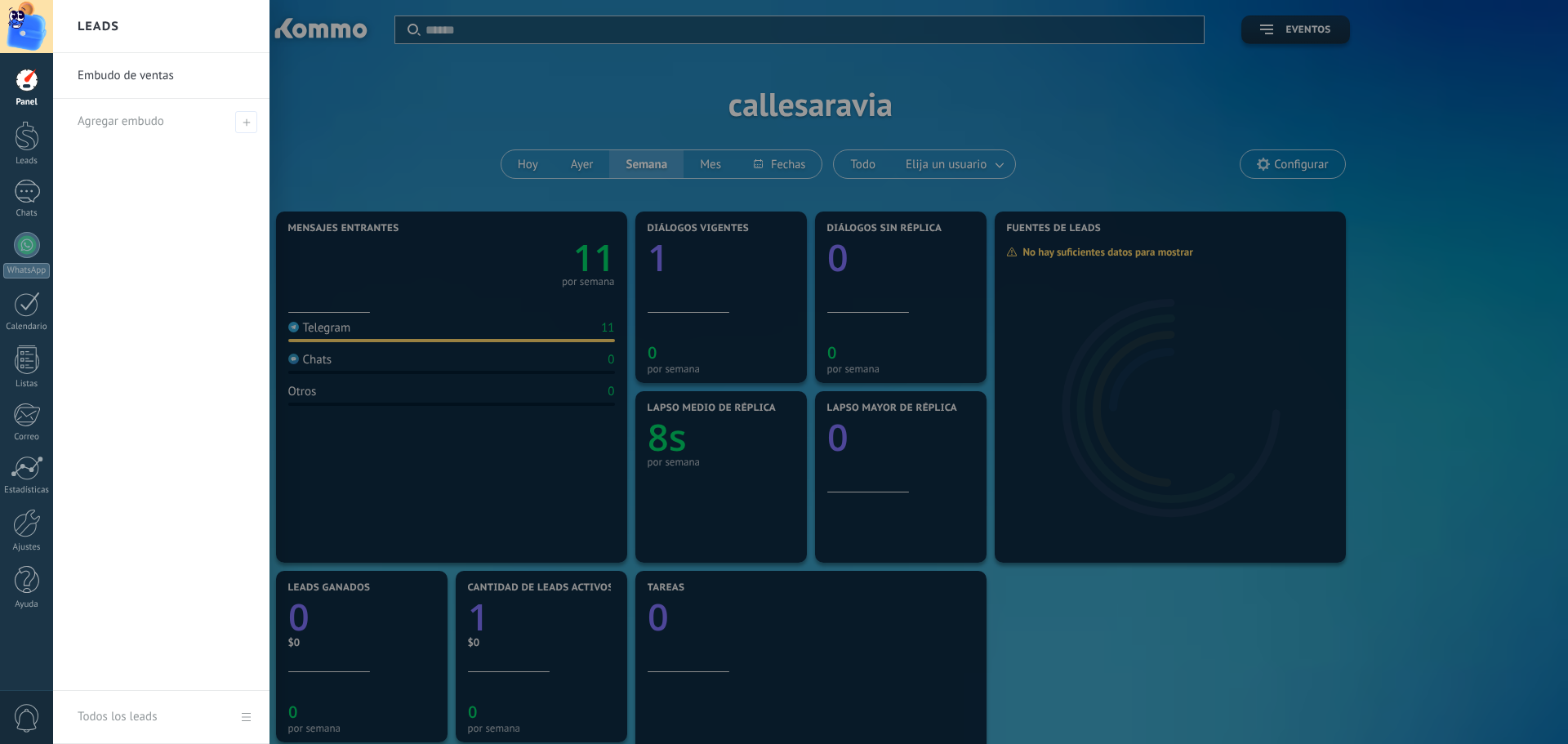
click at [500, 167] on div at bounding box center [837, 372] width 1568 height 744
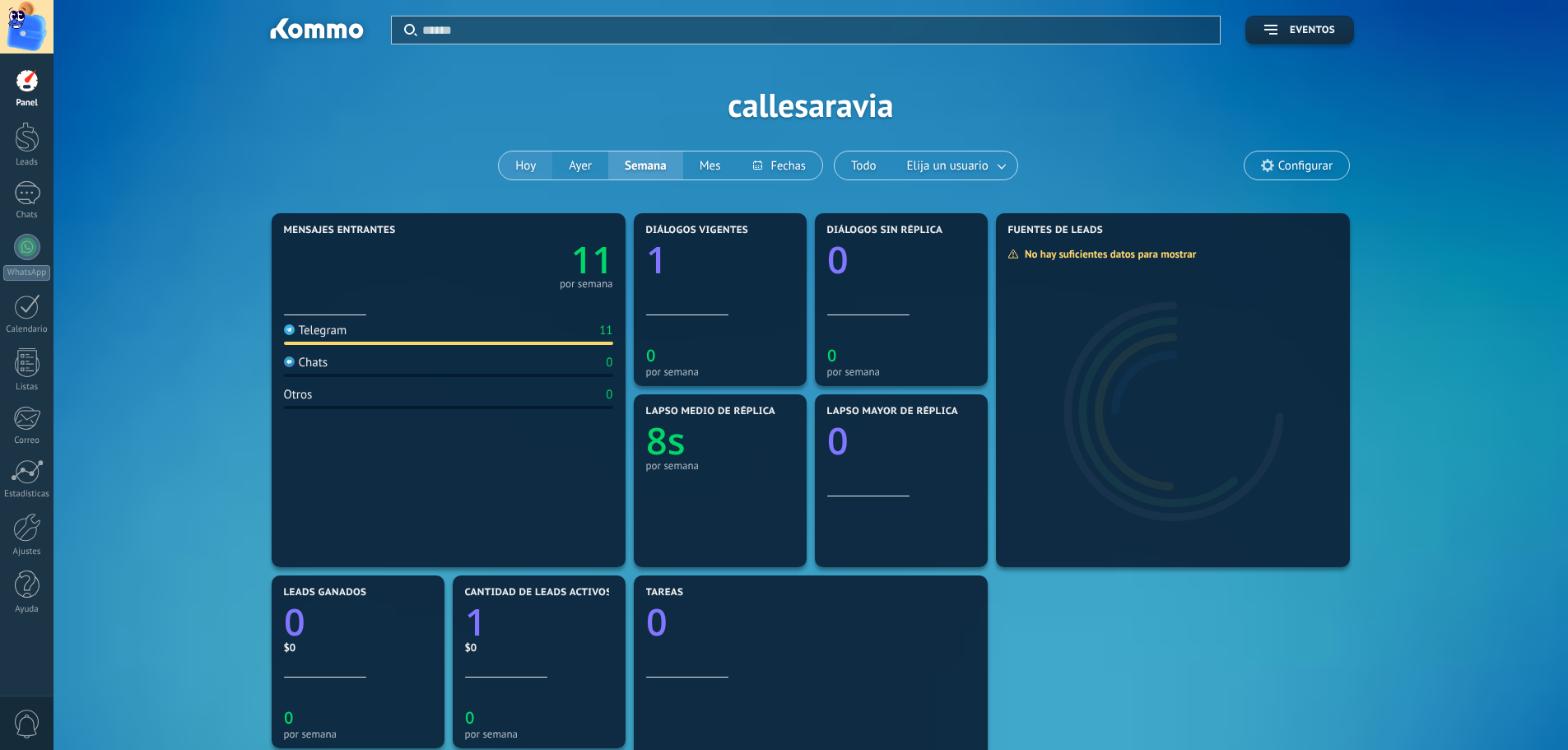
click at [507, 167] on button "Hoy" at bounding box center [526, 165] width 53 height 28
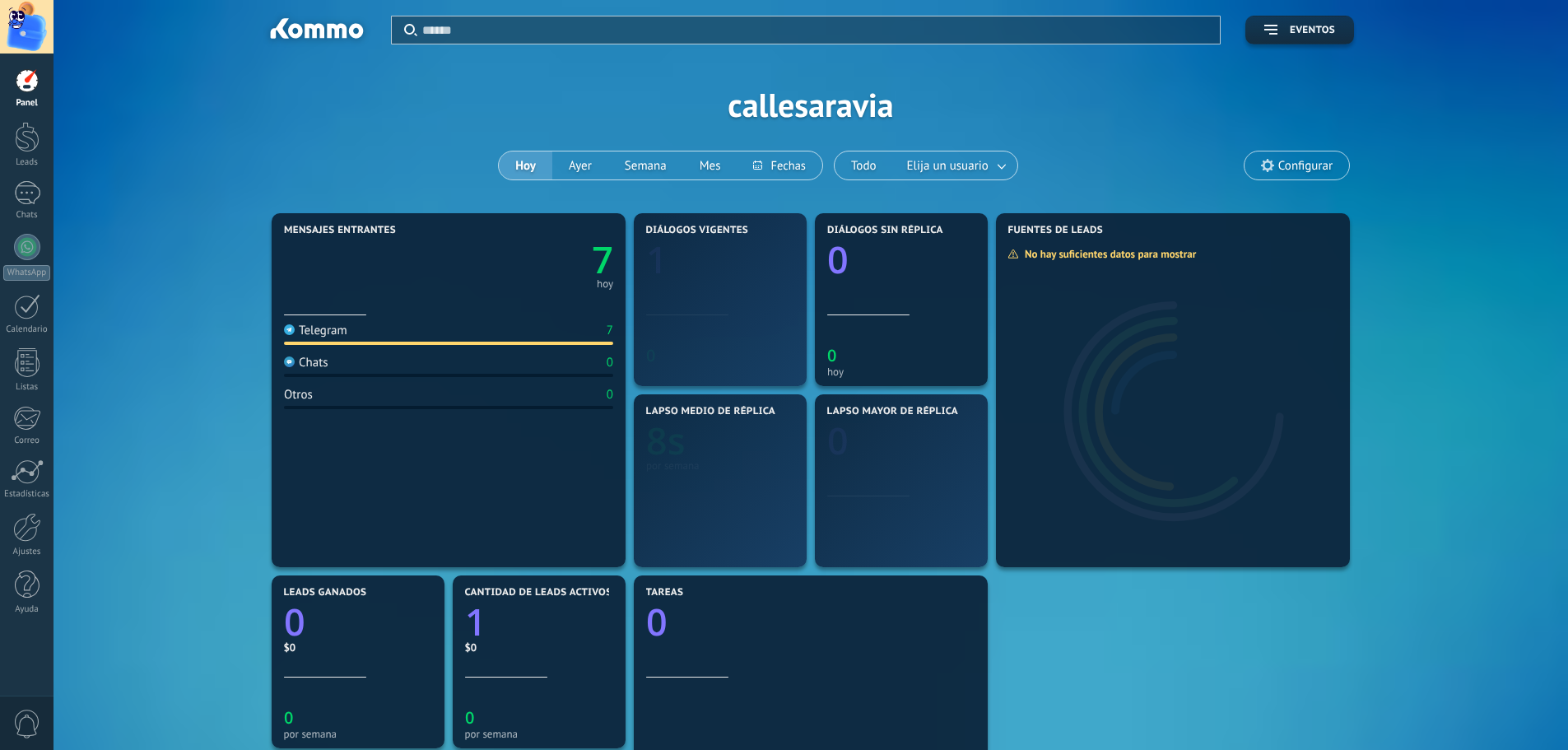
click at [510, 167] on button "Hoy" at bounding box center [526, 165] width 53 height 28
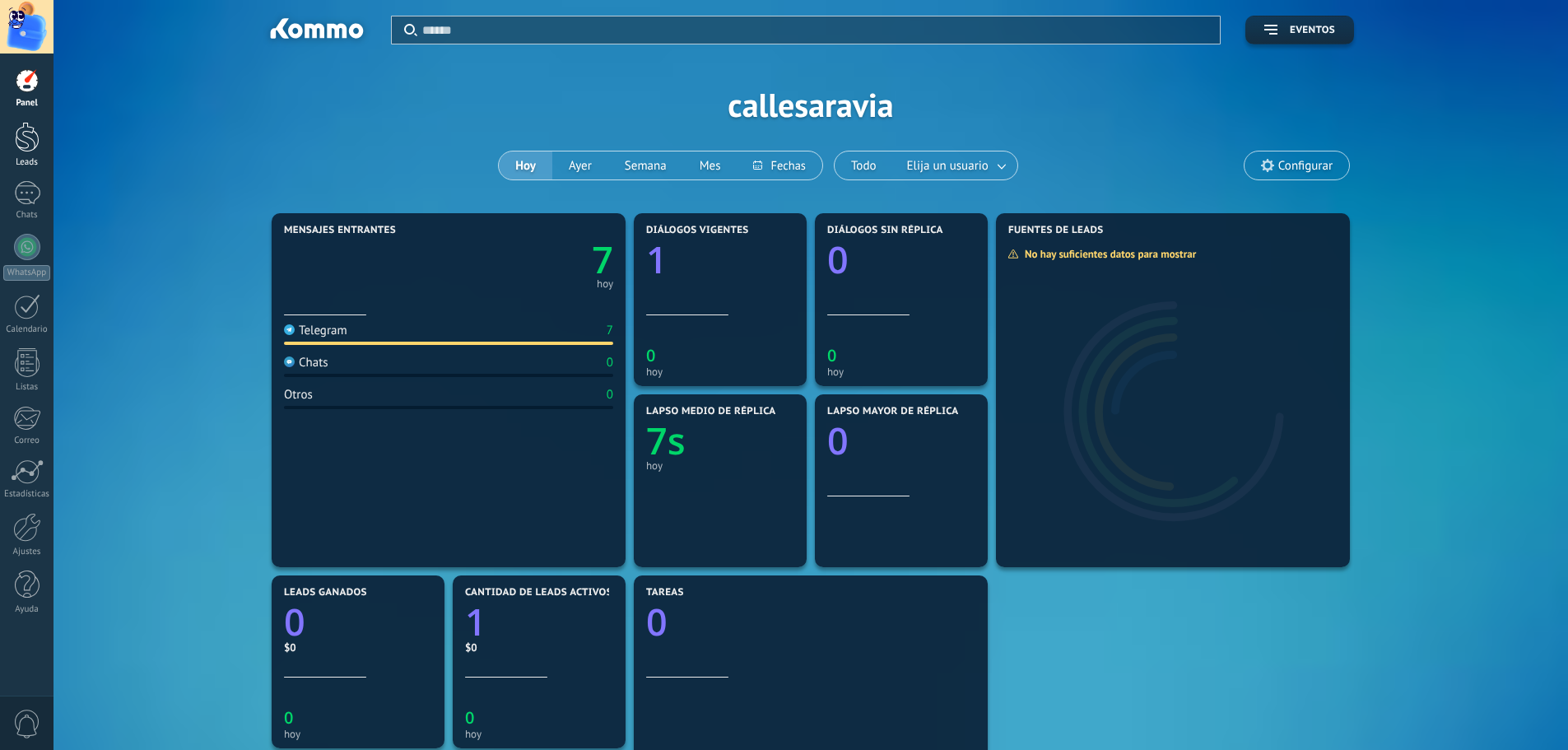
click at [34, 137] on div at bounding box center [27, 137] width 25 height 31
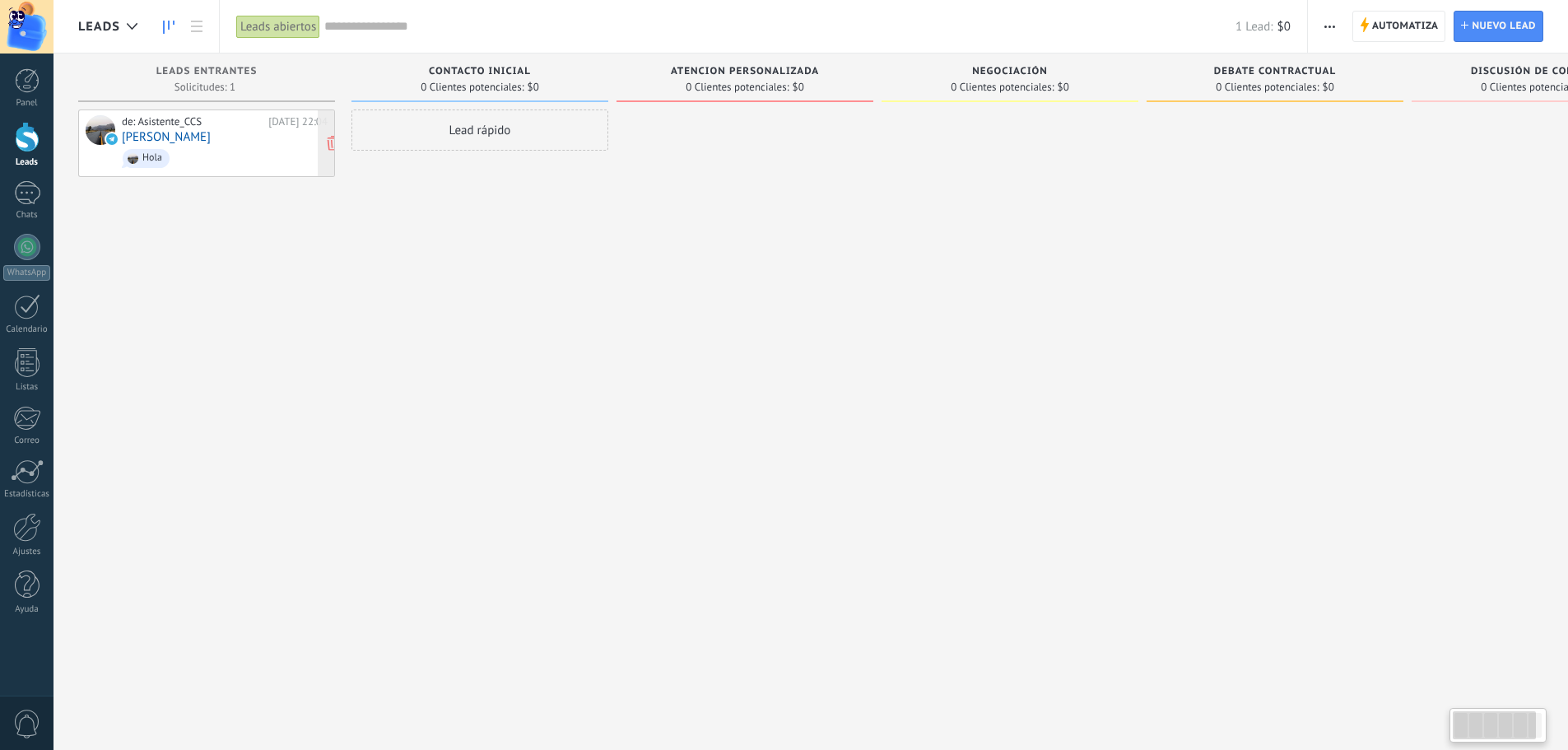
click at [166, 166] on span "Hola" at bounding box center [224, 158] width 206 height 26
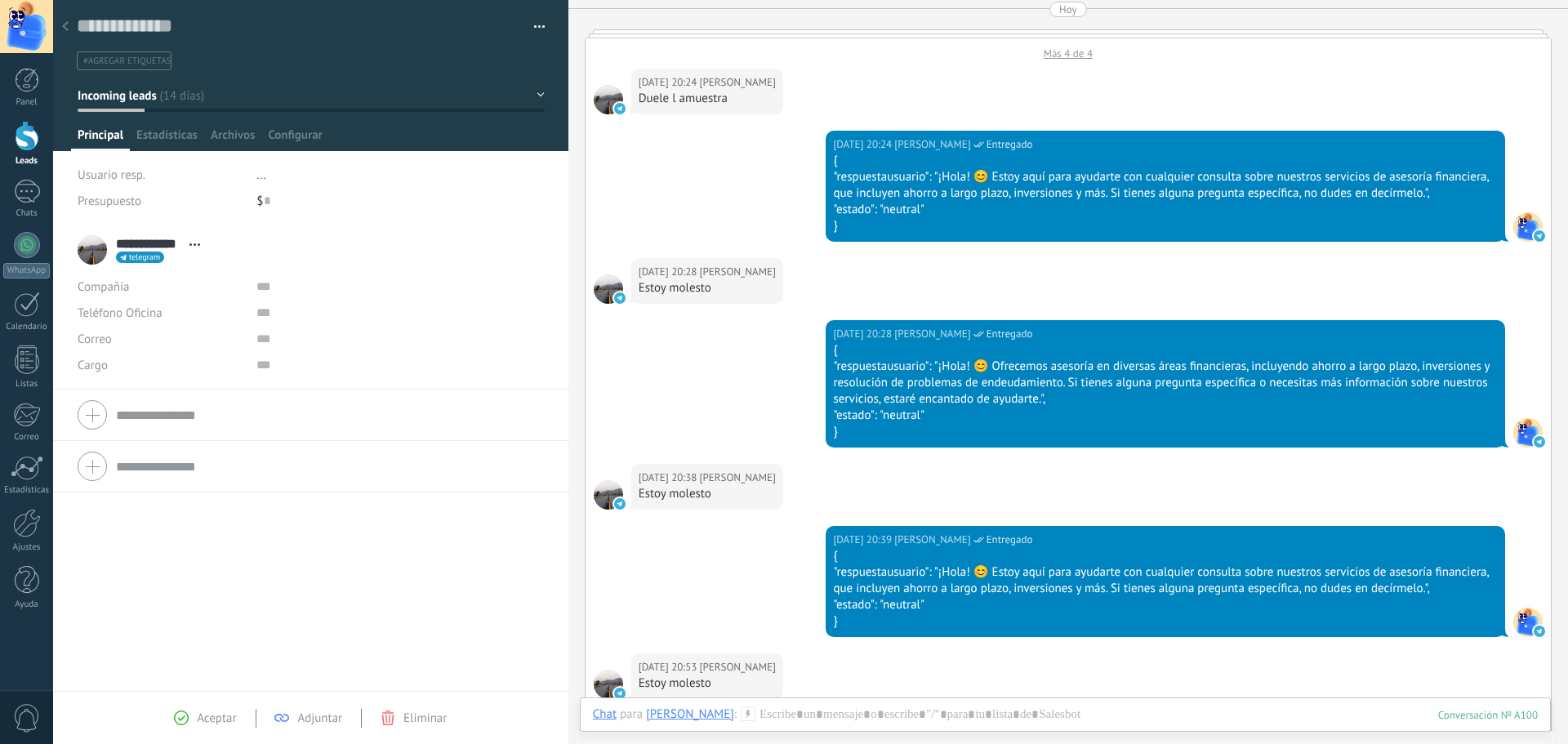
scroll to position [4077, 0]
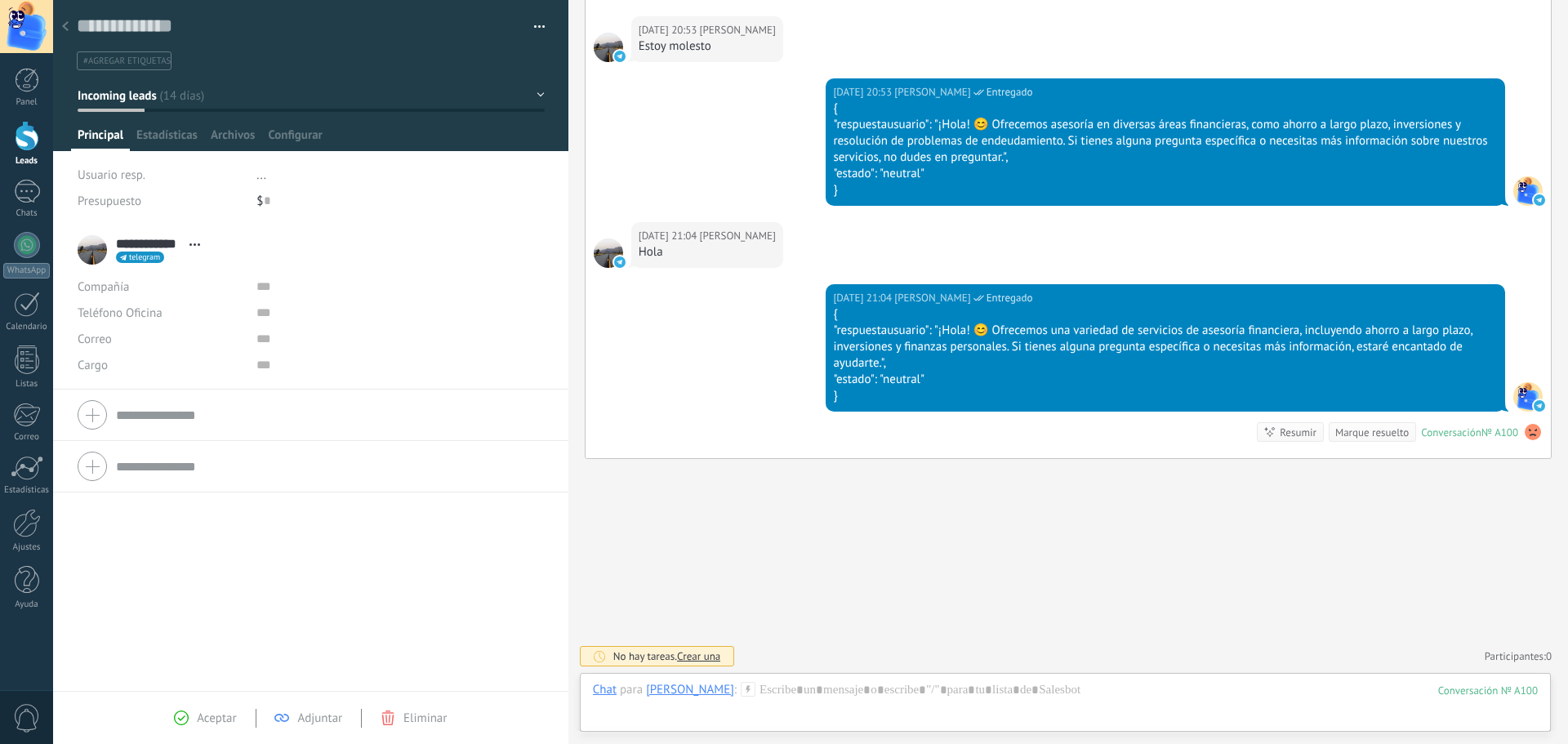
click at [1525, 431] on use at bounding box center [1533, 432] width 17 height 17
click at [29, 204] on link "Chats" at bounding box center [26, 199] width 53 height 39
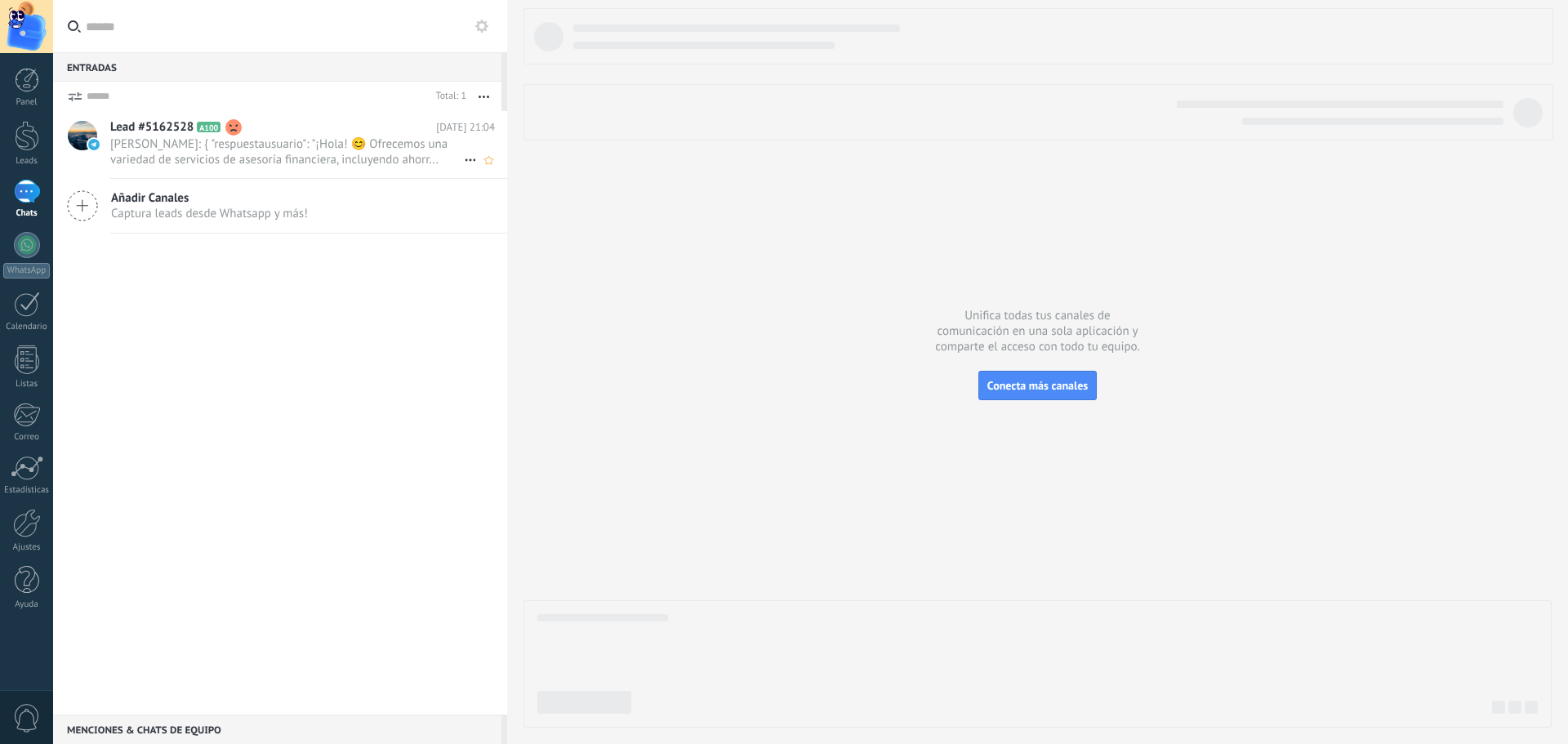
click at [251, 143] on span "[PERSON_NAME]: { "respuestausuario": "¡Hola! 😊 Ofrecemos una variedad de servic…" at bounding box center [287, 152] width 353 height 31
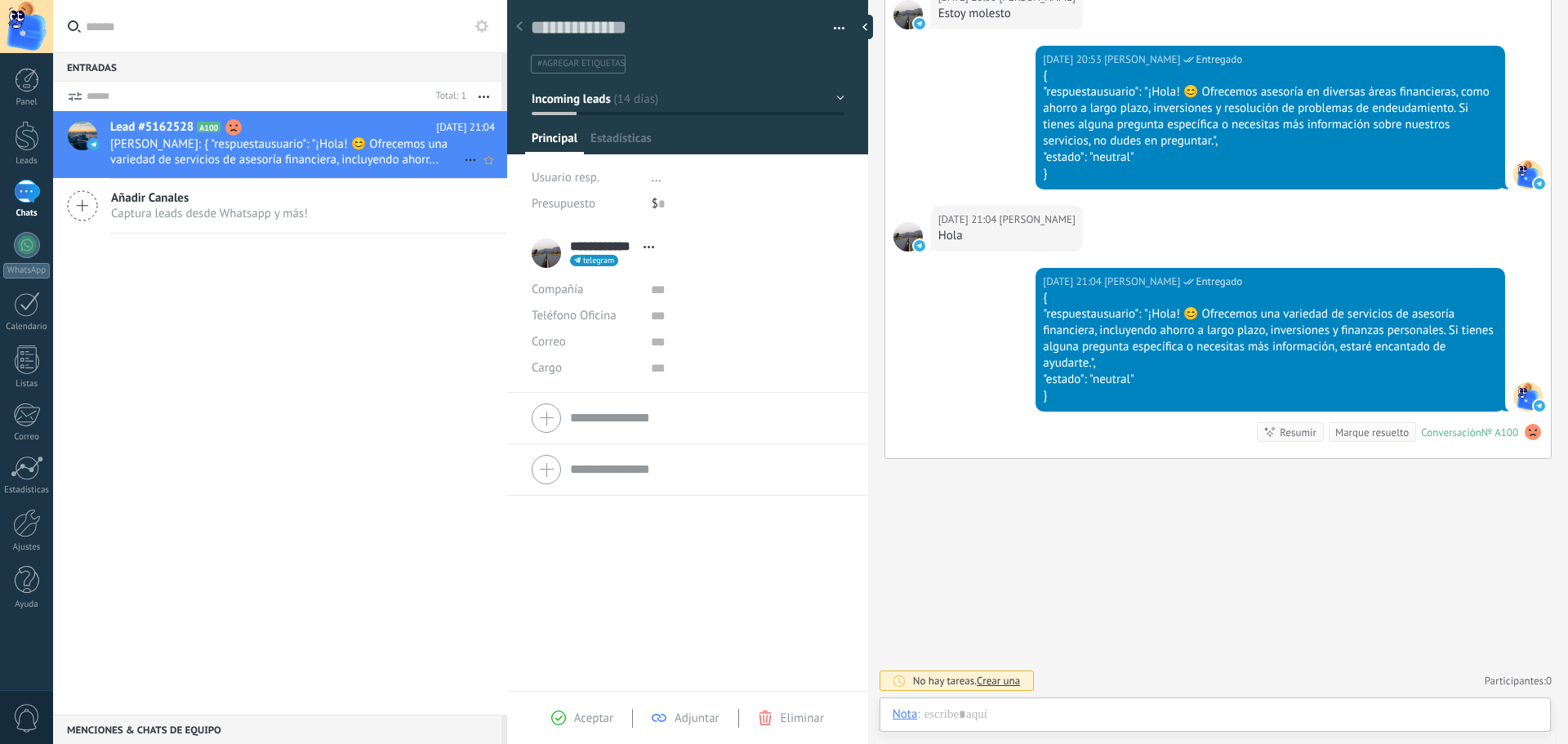
scroll to position [24, 0]
click at [26, 256] on div at bounding box center [26, 245] width 26 height 26
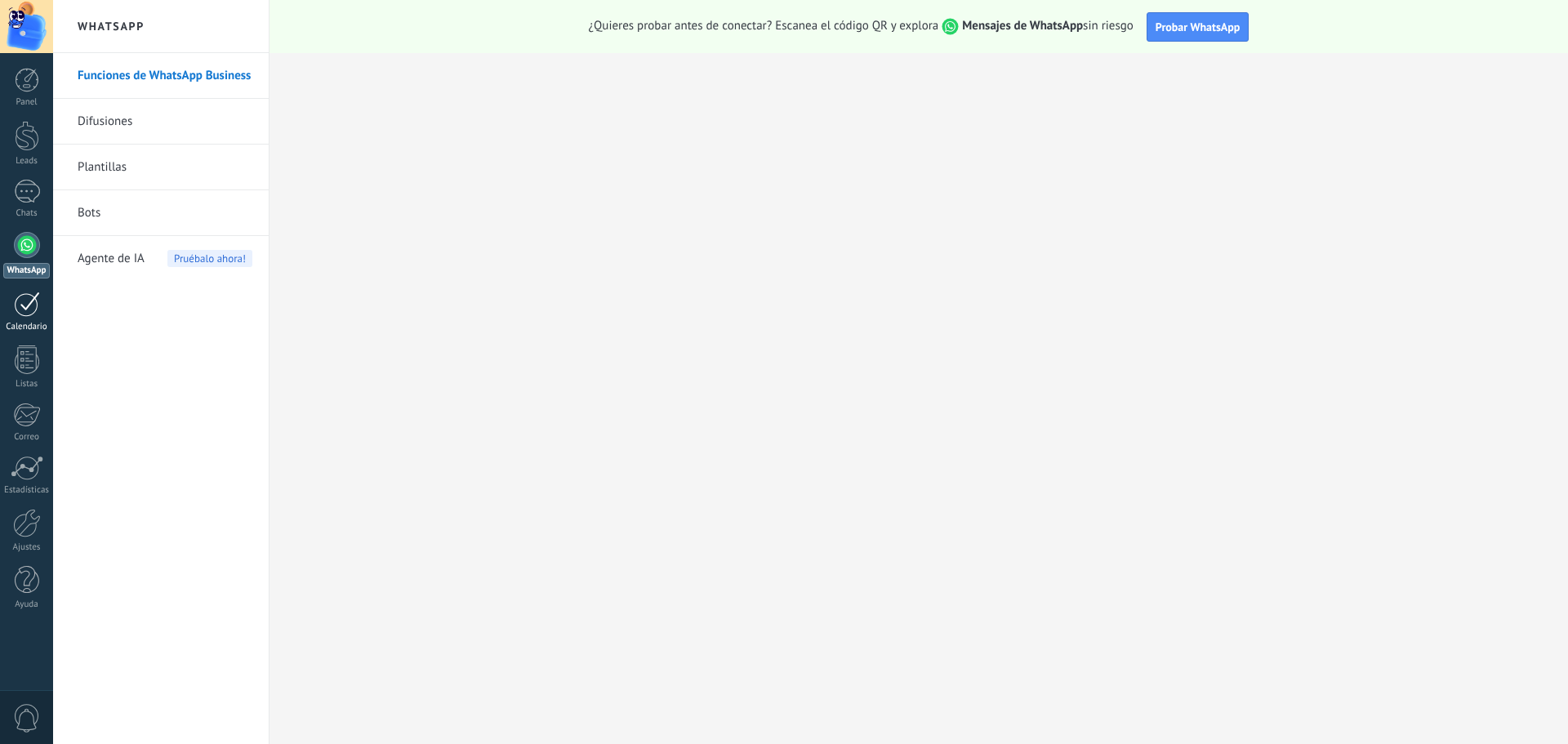
click at [27, 314] on div at bounding box center [26, 305] width 26 height 25
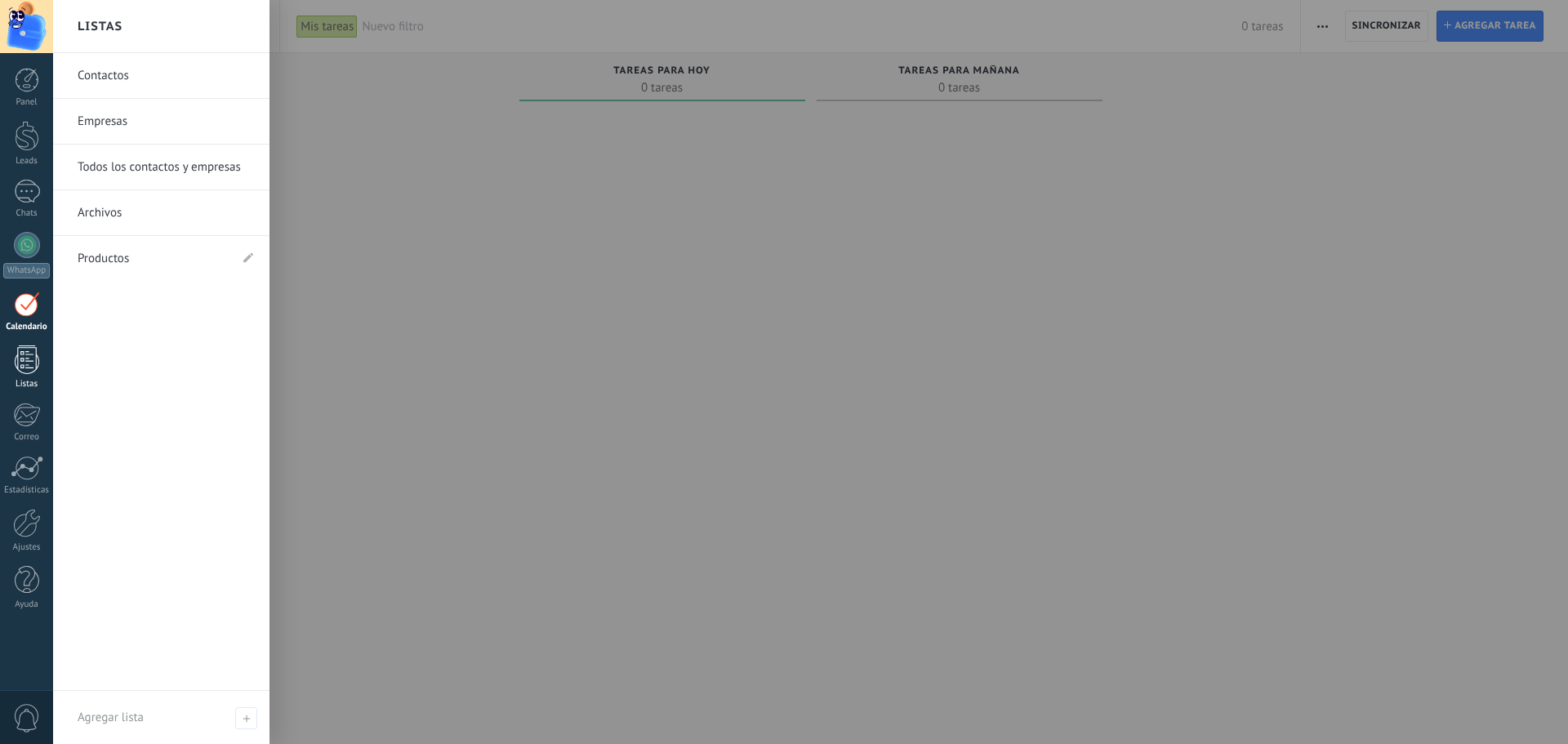
click at [40, 372] on link "Listas" at bounding box center [26, 367] width 53 height 44
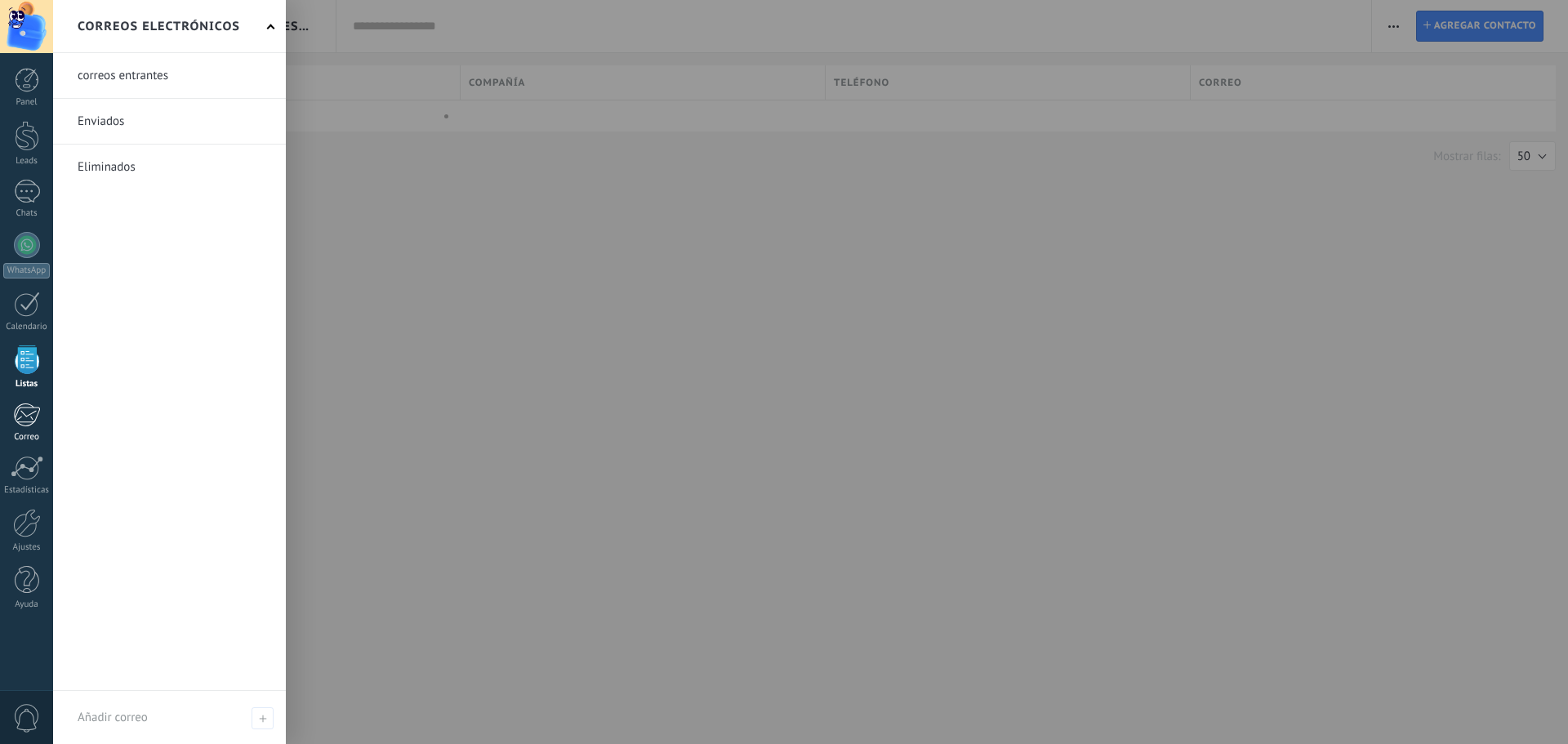
click at [38, 413] on div at bounding box center [26, 414] width 27 height 24
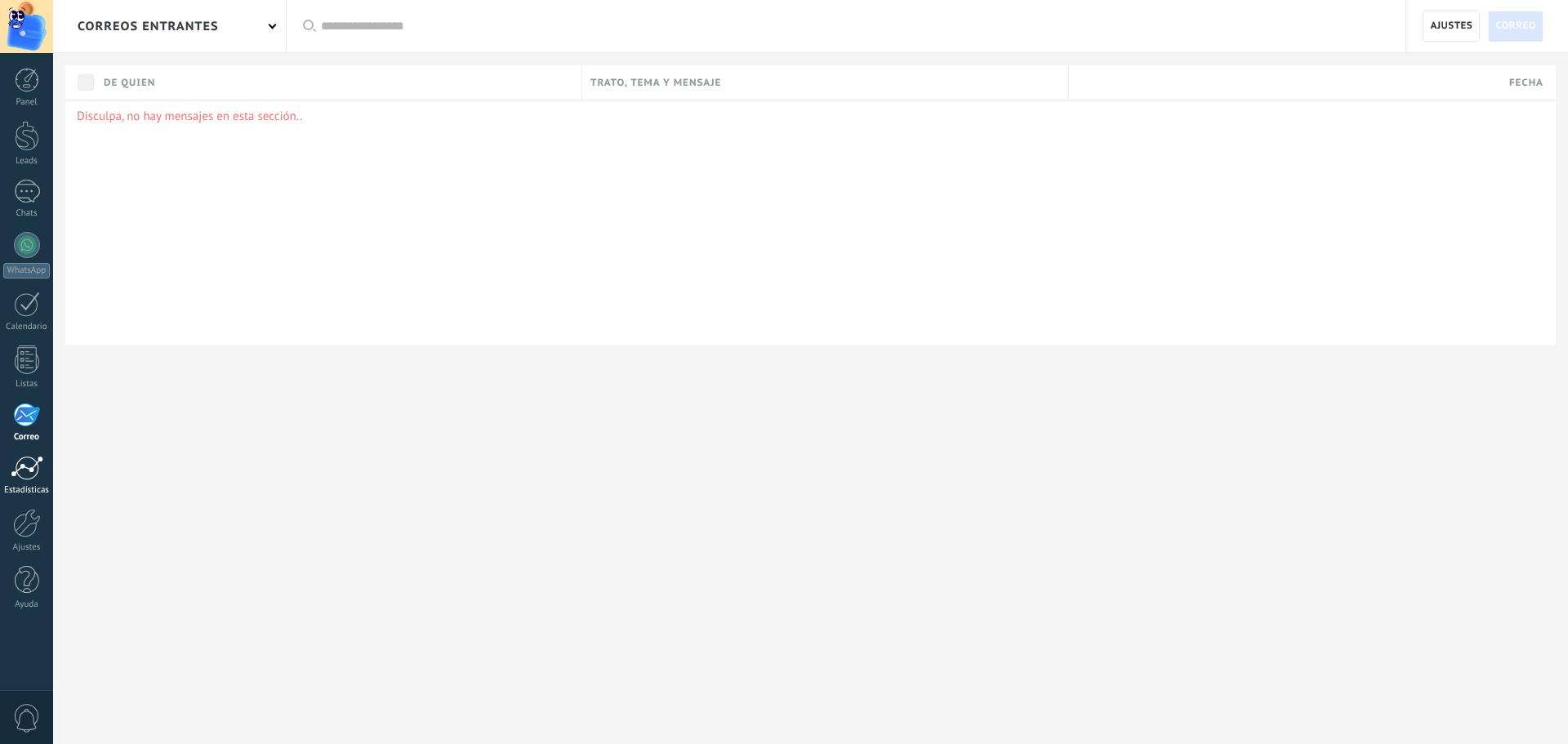
click at [26, 465] on div at bounding box center [26, 468] width 32 height 24
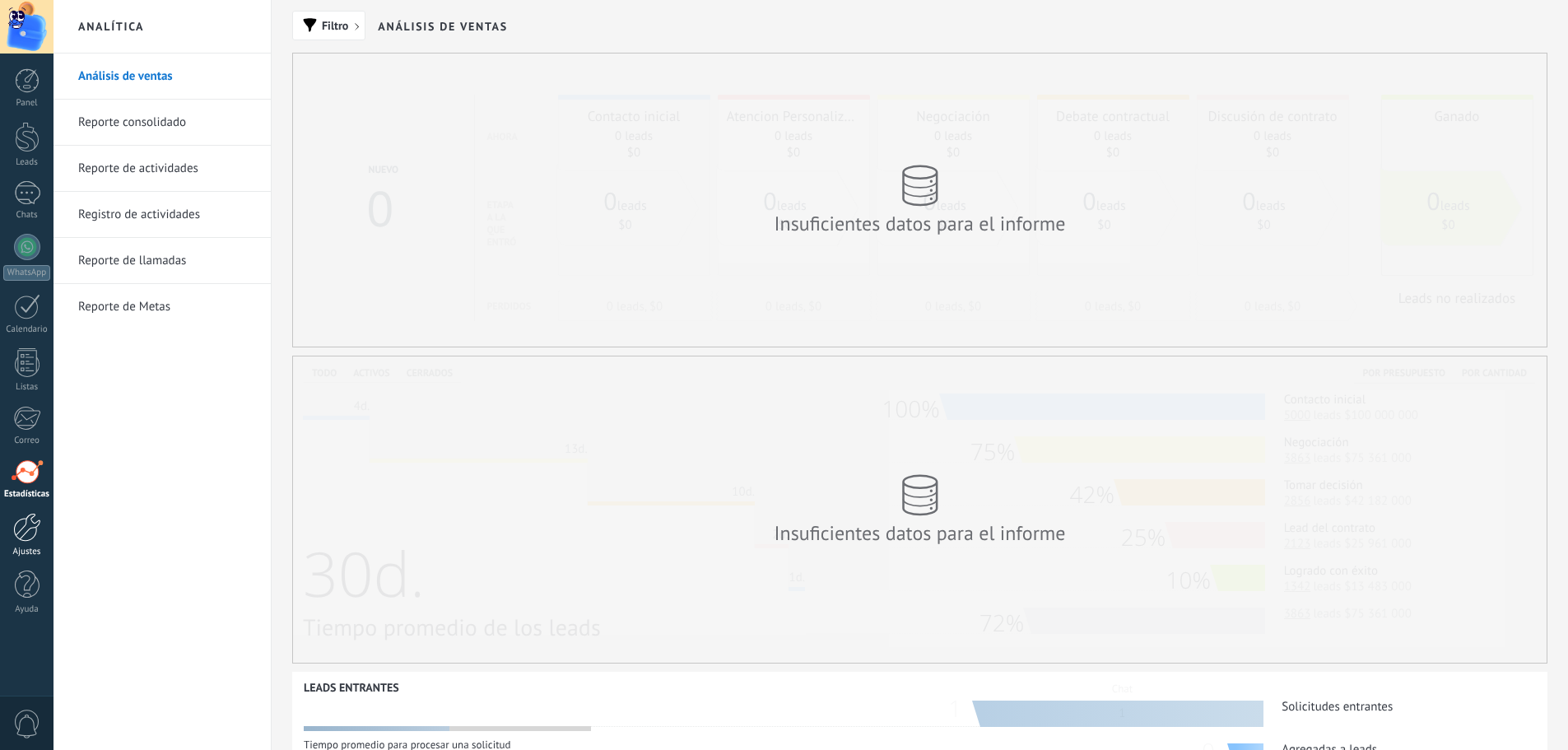
click at [30, 534] on div at bounding box center [27, 527] width 28 height 29
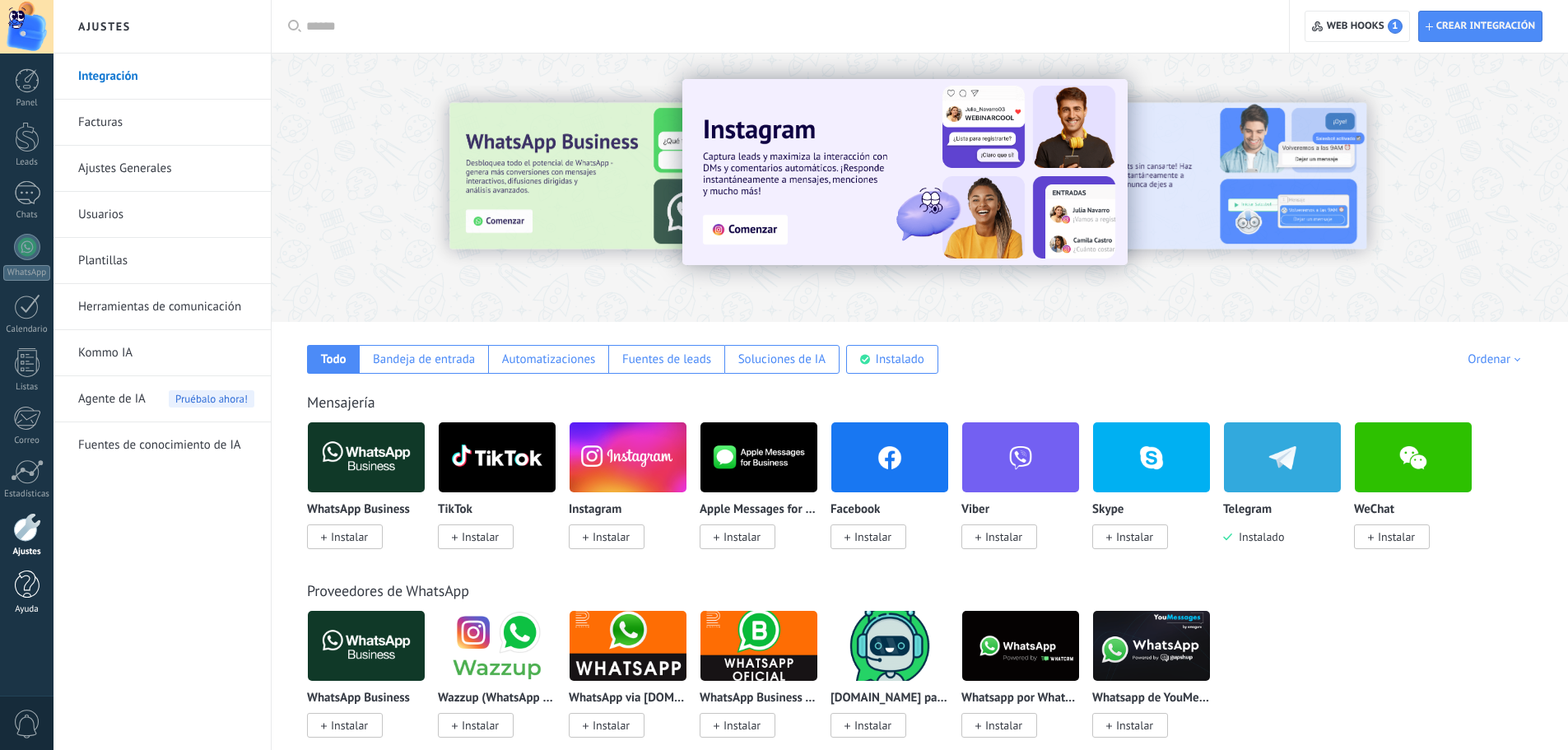
click at [31, 587] on div at bounding box center [27, 585] width 25 height 29
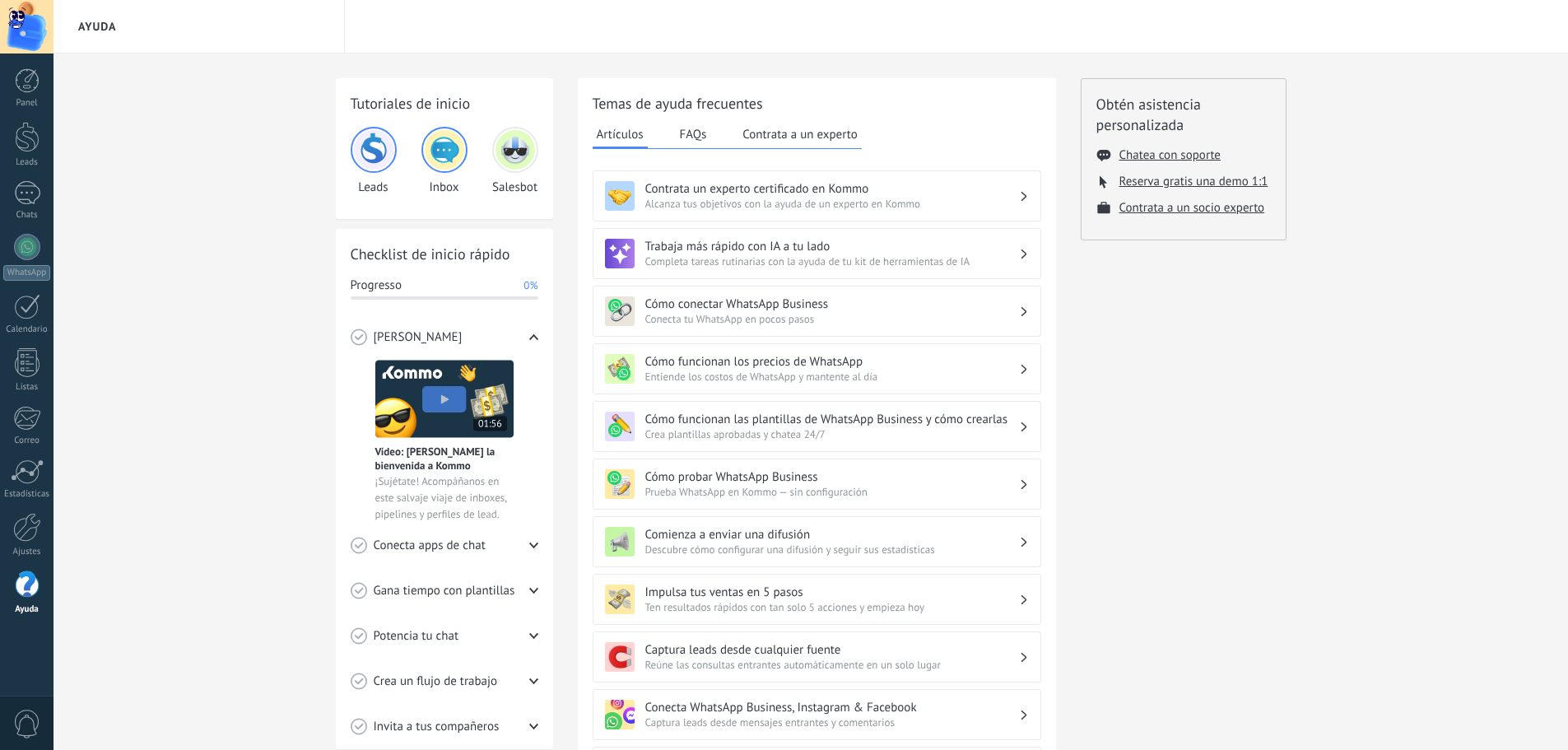
click at [795, 373] on span "Entiende los costos de WhatsApp y mantente al día" at bounding box center [833, 377] width 374 height 14
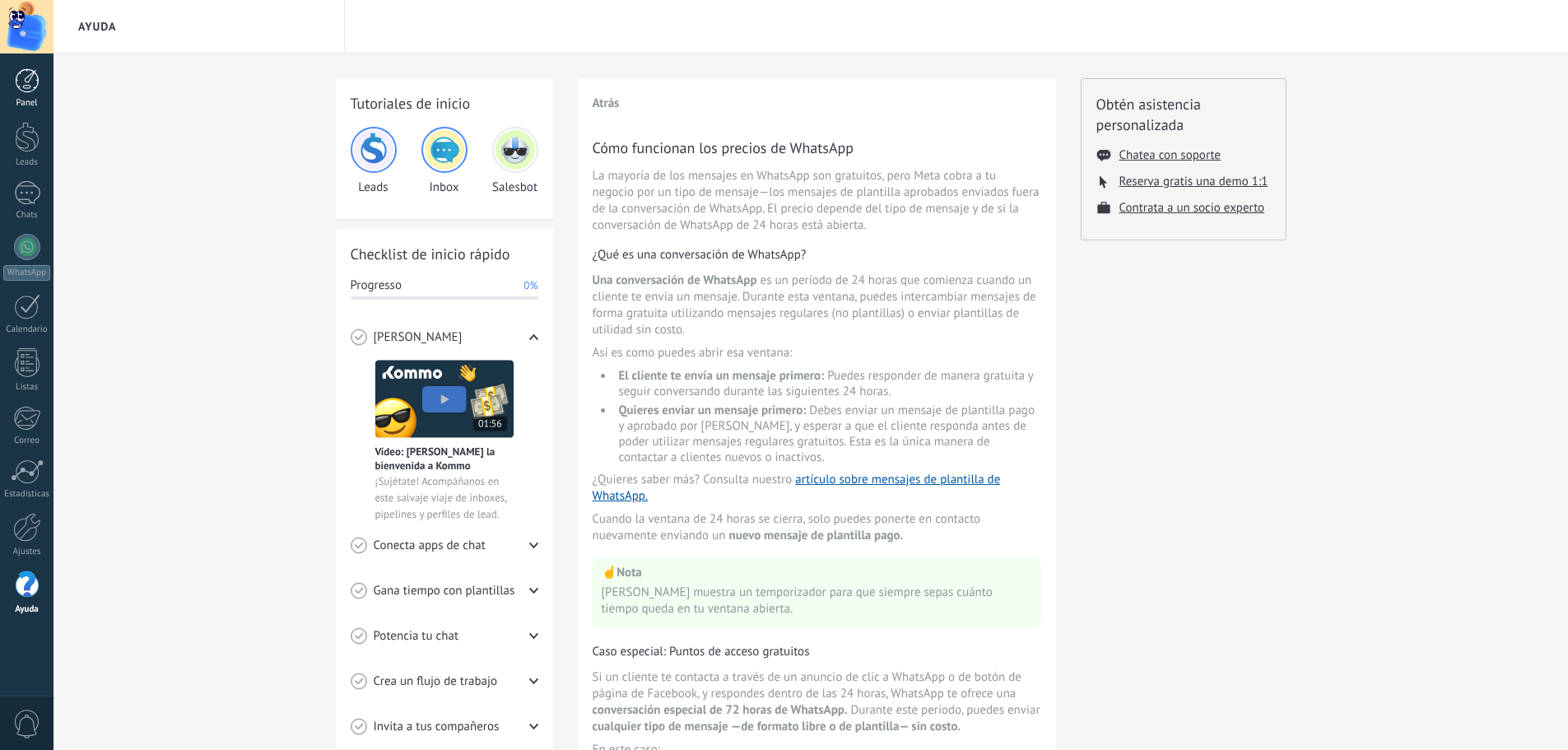
click at [35, 94] on link "Panel" at bounding box center [27, 88] width 53 height 40
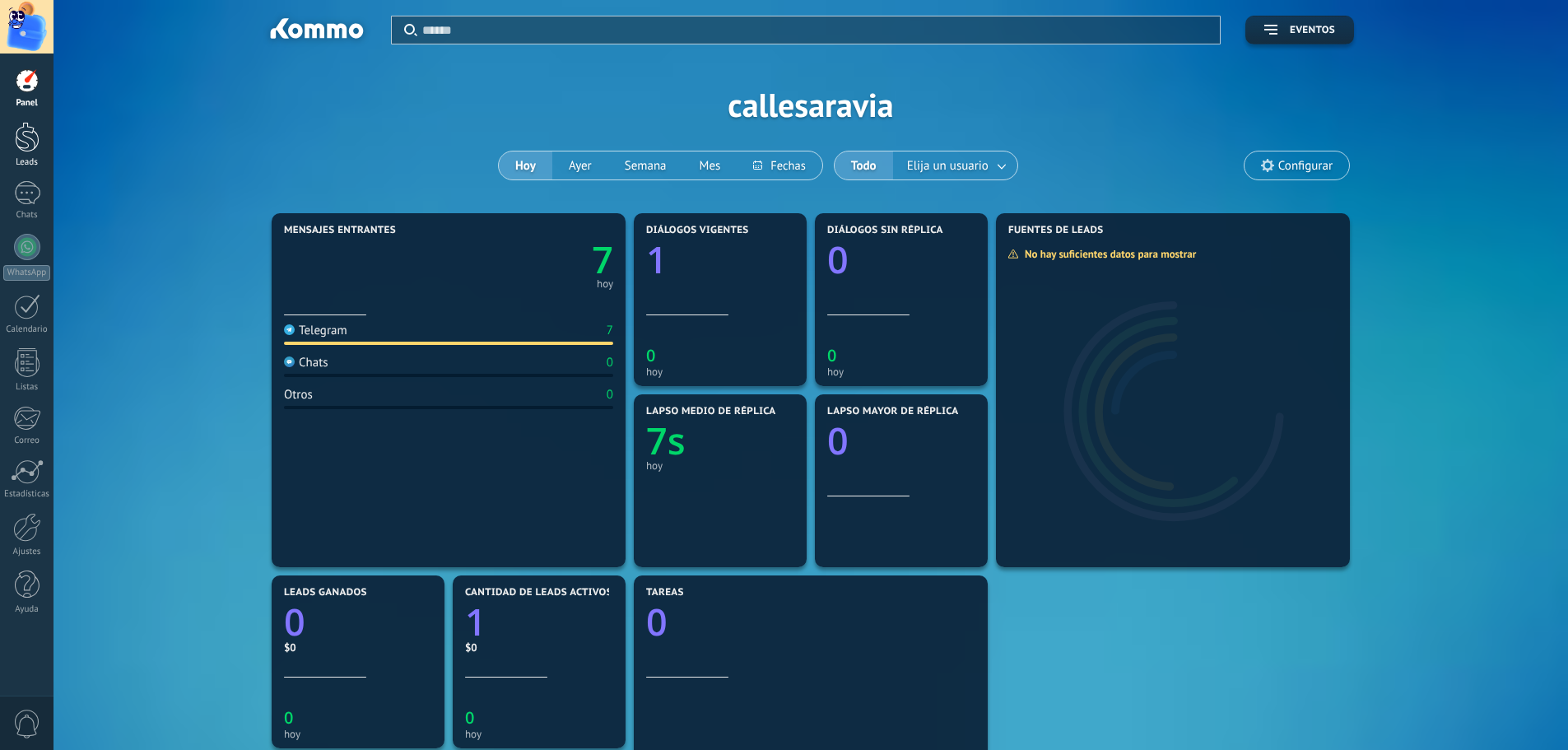
click at [32, 149] on div at bounding box center [27, 137] width 25 height 31
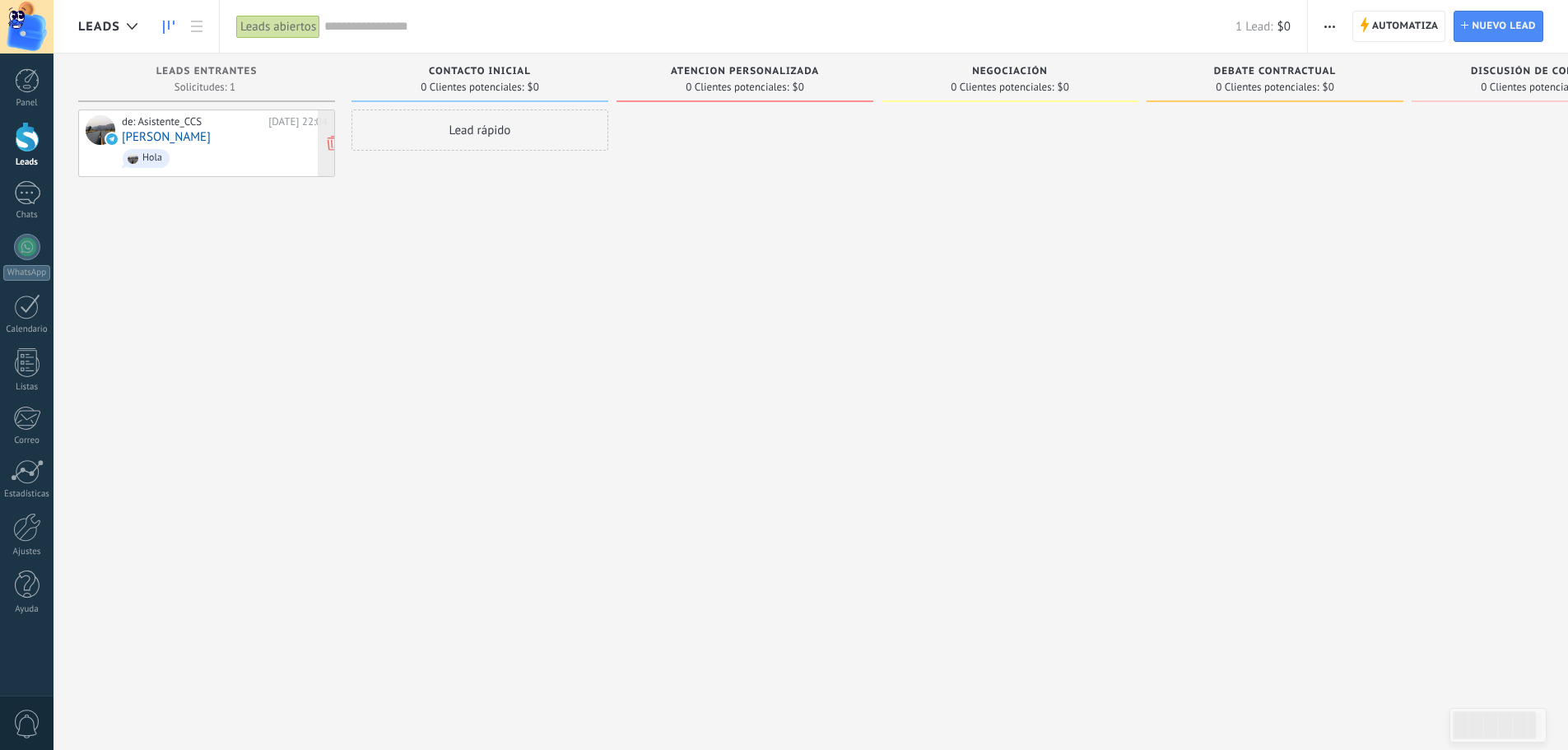
click at [214, 164] on span "Hola" at bounding box center [224, 158] width 206 height 26
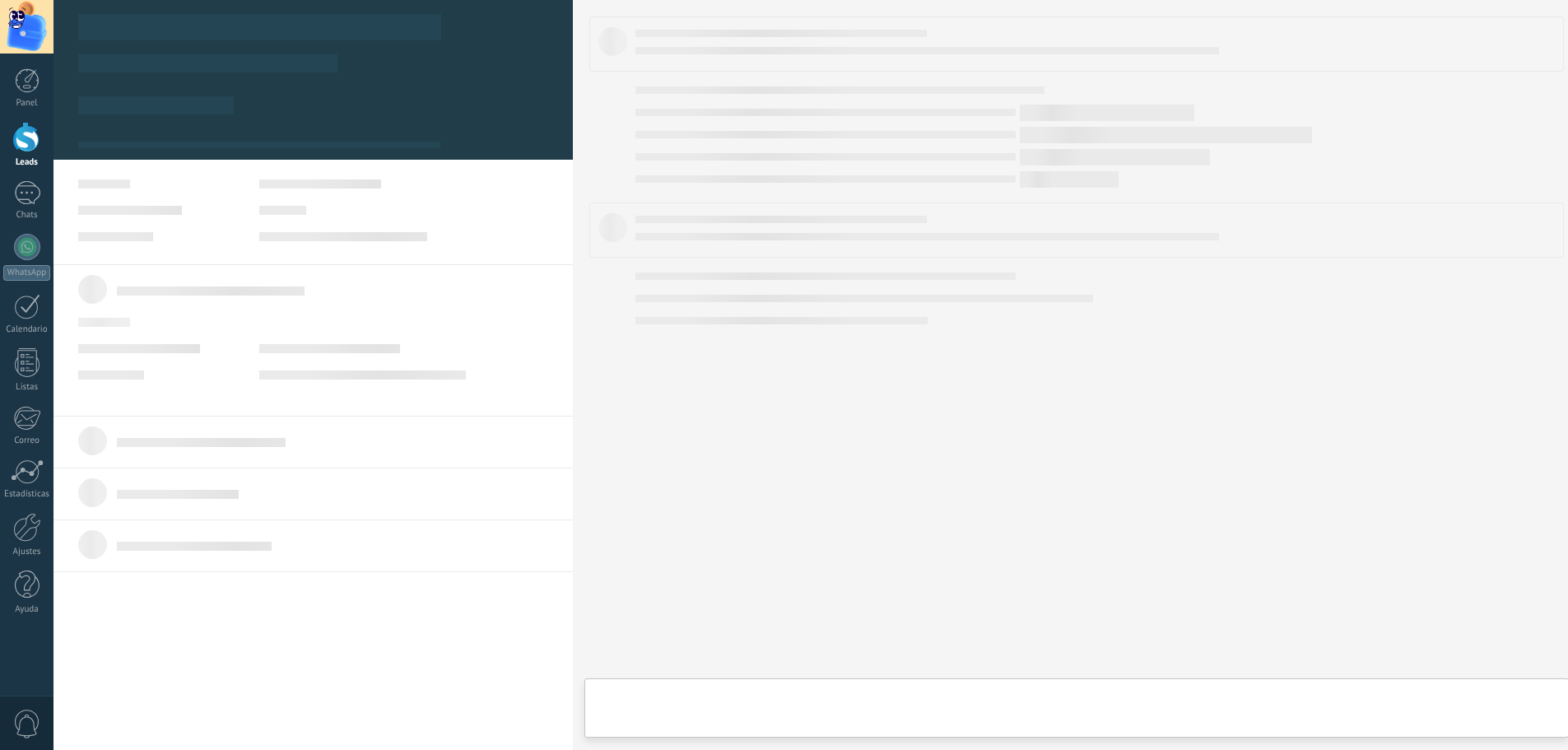
type textarea "**********"
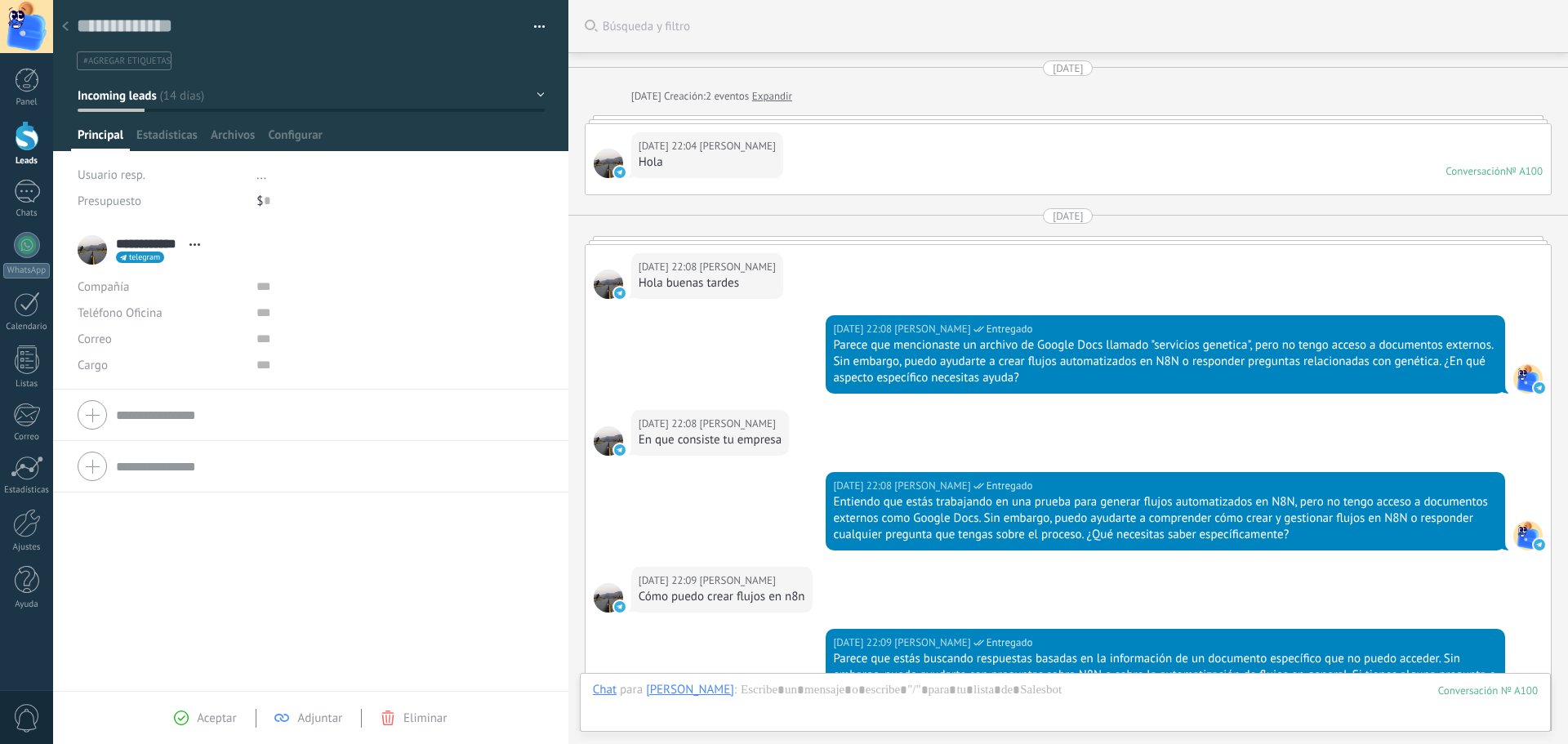
scroll to position [4077, 0]
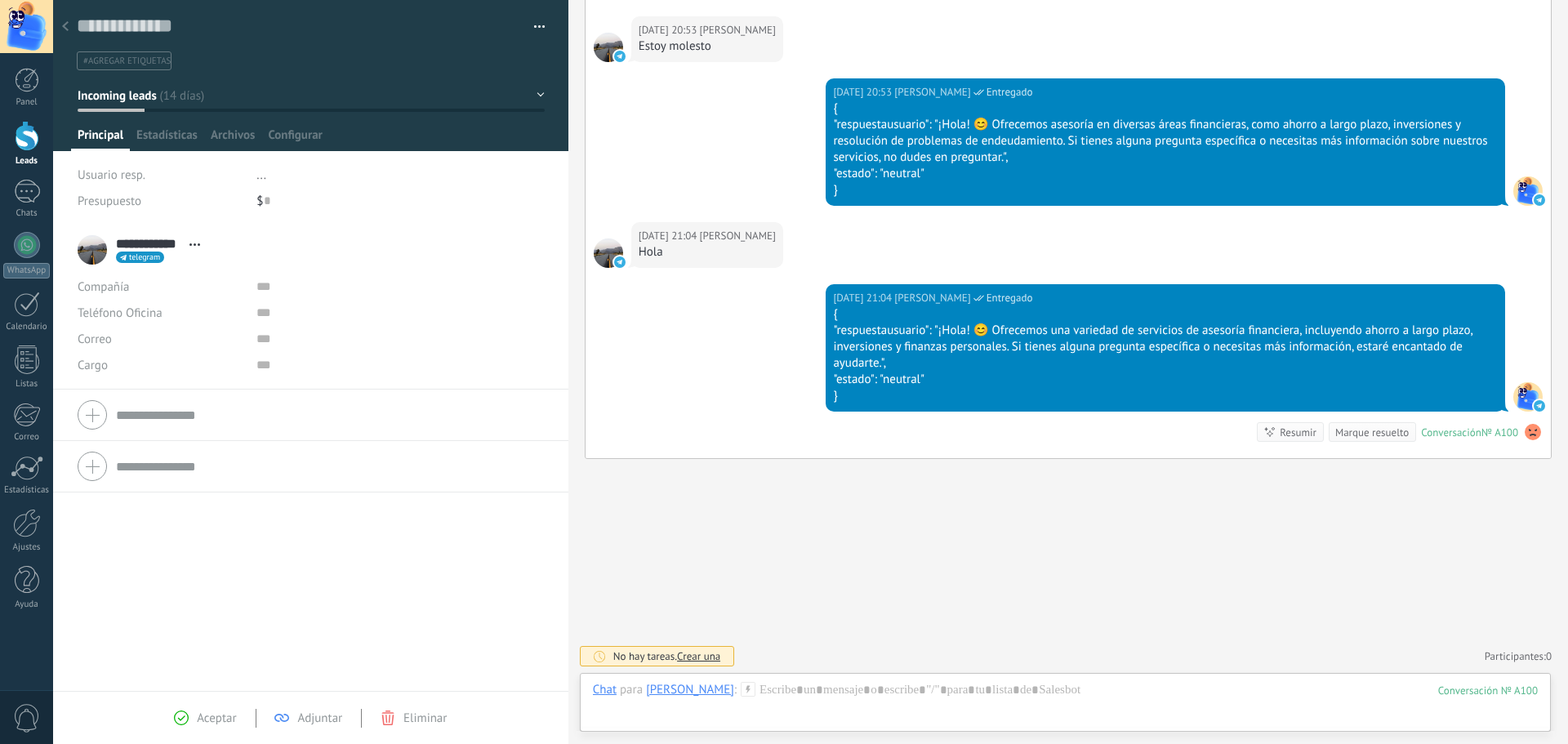
click at [713, 654] on span "Crear una" at bounding box center [698, 656] width 43 height 14
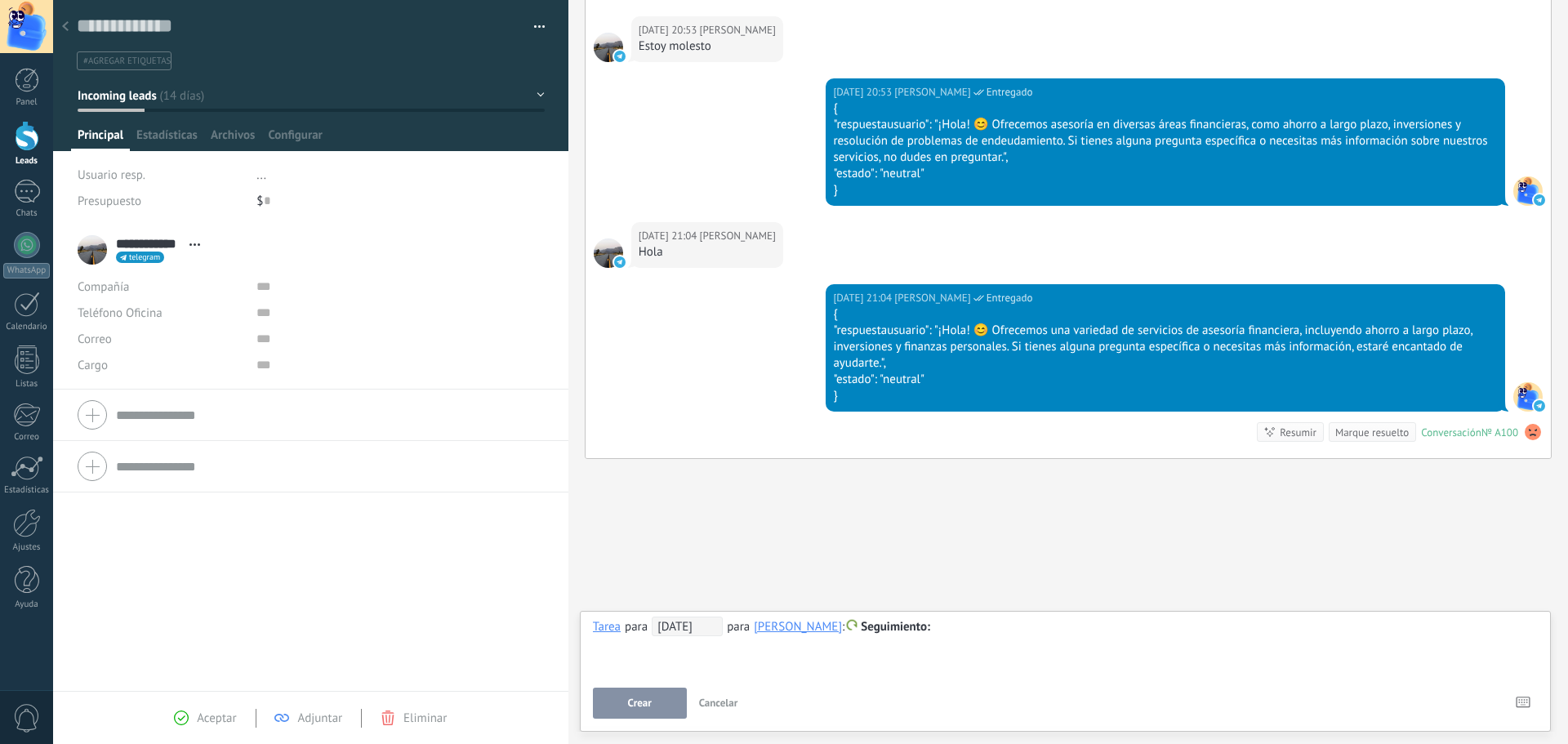
click at [737, 705] on span "Cancelar" at bounding box center [719, 703] width 39 height 14
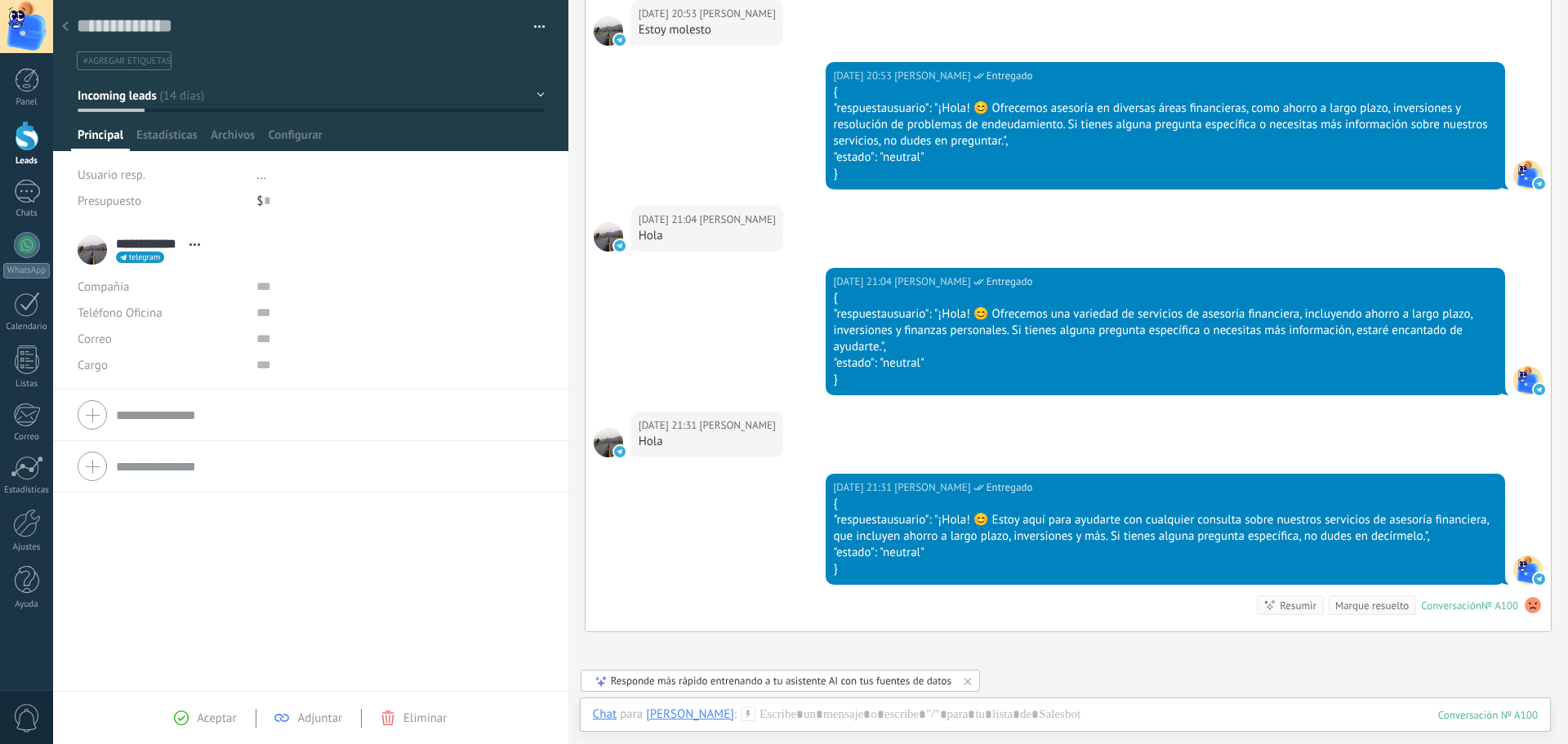
scroll to position [4267, 0]
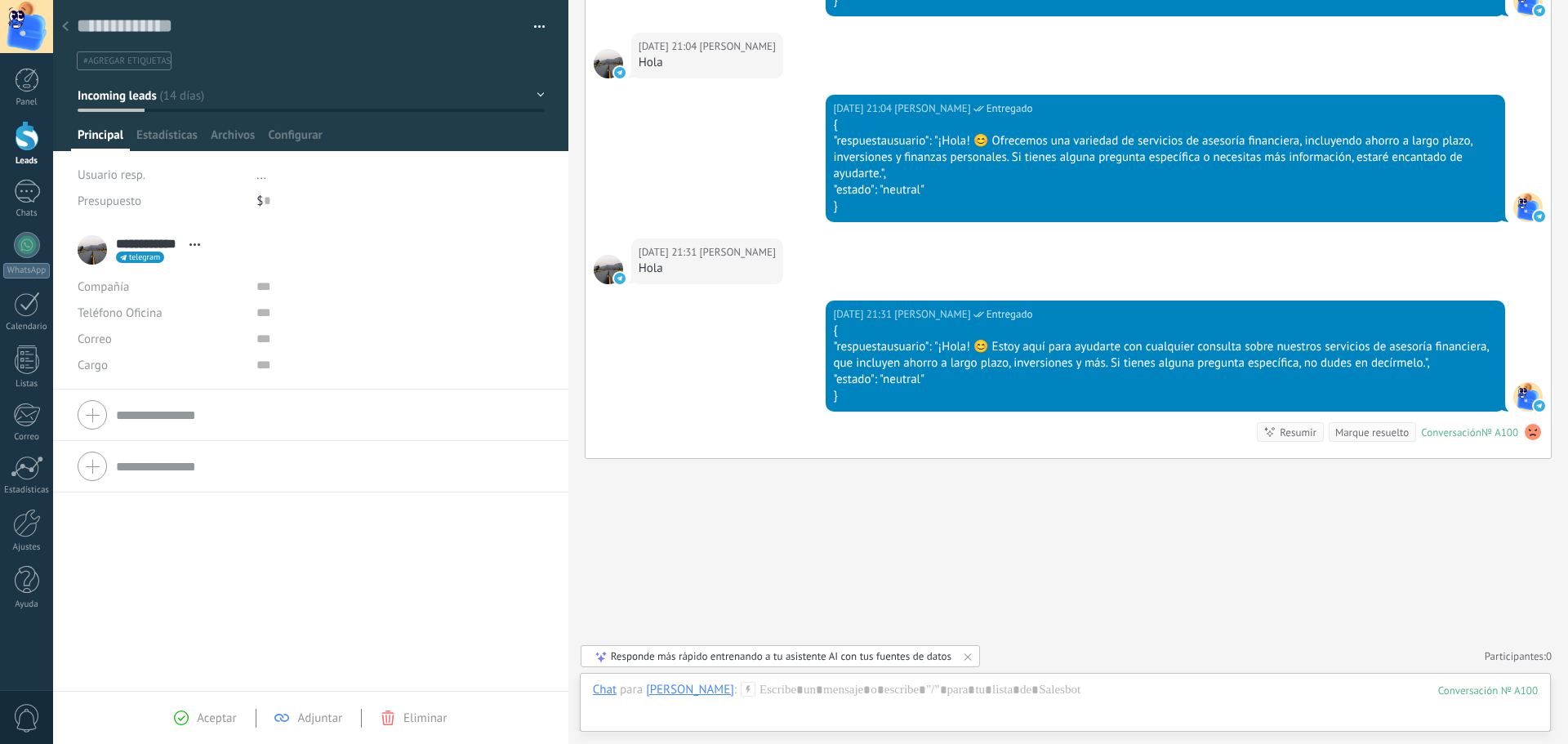
click at [150, 259] on span "telegram" at bounding box center [144, 257] width 31 height 8
click at [395, 351] on div at bounding box center [784, 372] width 1568 height 744
click at [177, 138] on span "Estadísticas" at bounding box center [167, 139] width 62 height 23
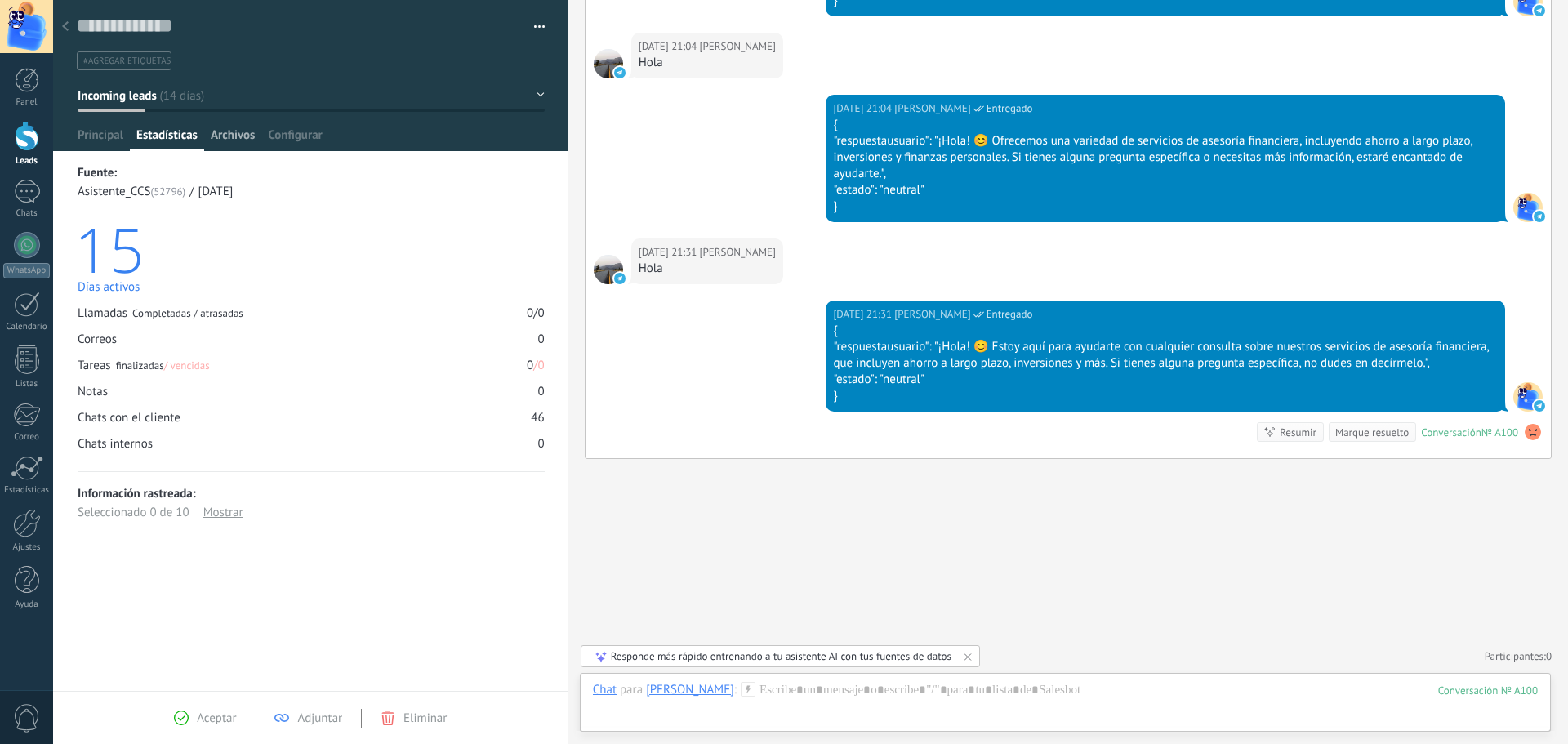
click at [246, 133] on span "Archivos" at bounding box center [232, 139] width 44 height 23
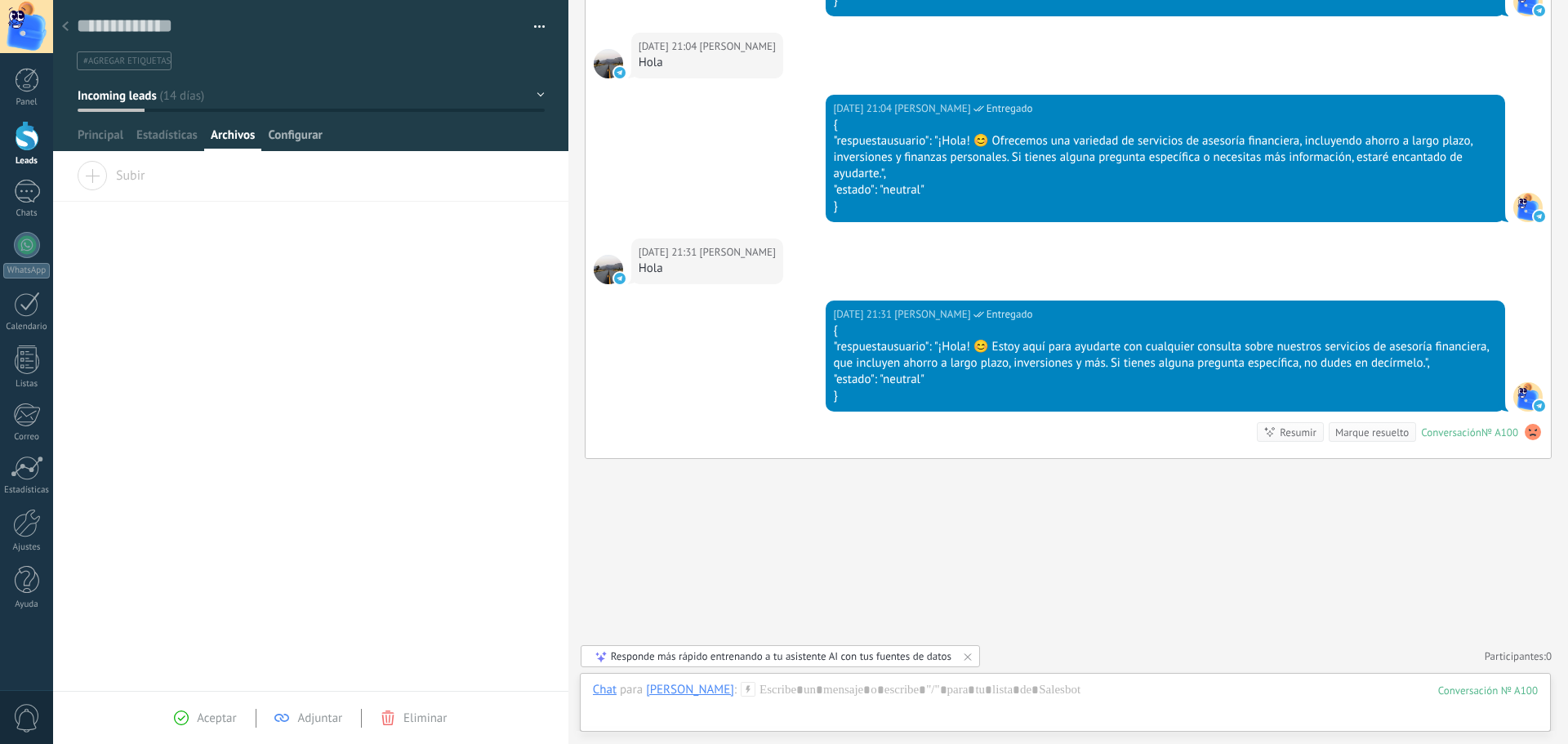
click at [309, 132] on span "Configurar" at bounding box center [294, 139] width 54 height 23
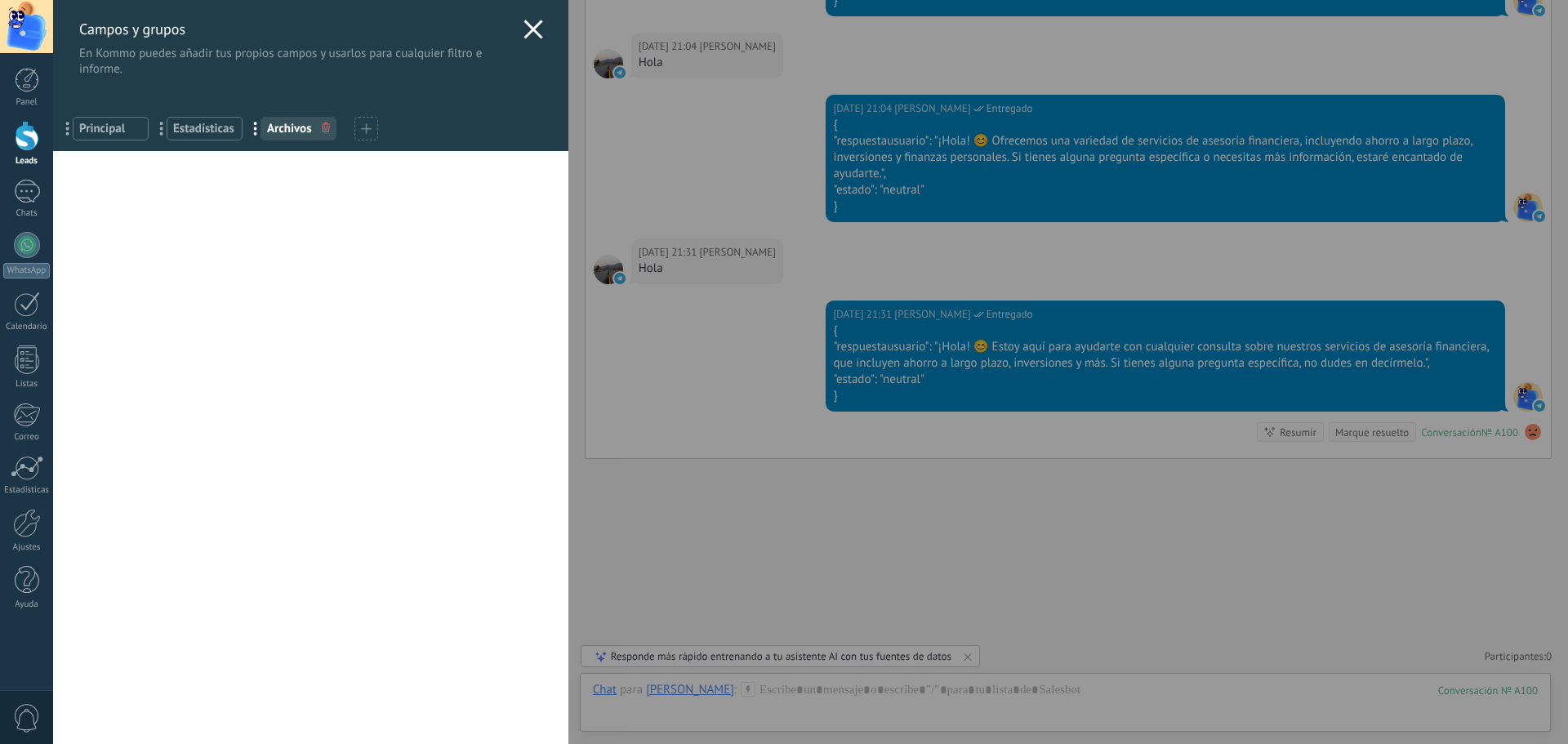
click at [53, 88] on div "Campos y grupos En Kommo puedes añadir tus propios campos y usarlos para cualqu…" at bounding box center [809, 372] width 1514 height 744
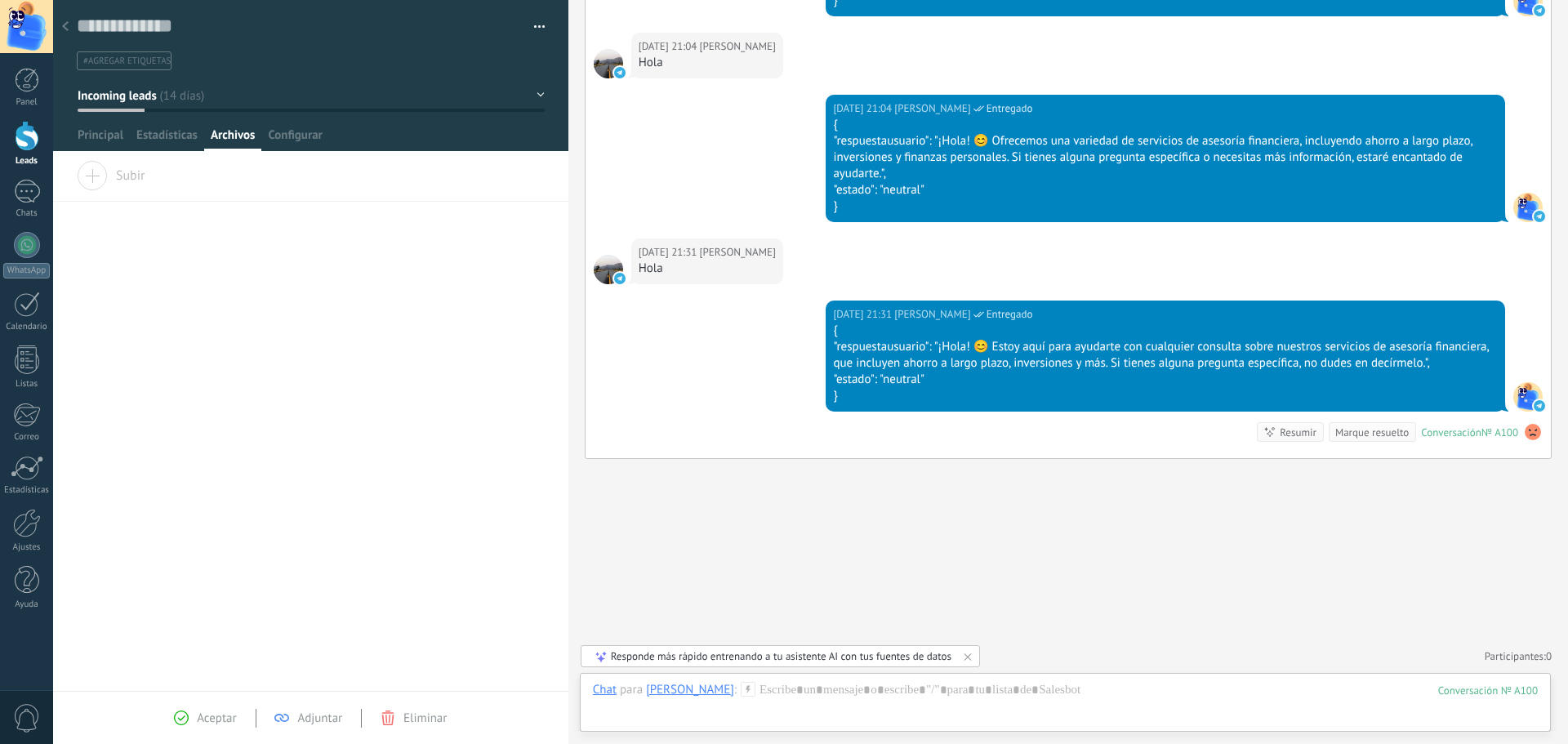
click at [21, 88] on div at bounding box center [26, 79] width 24 height 24
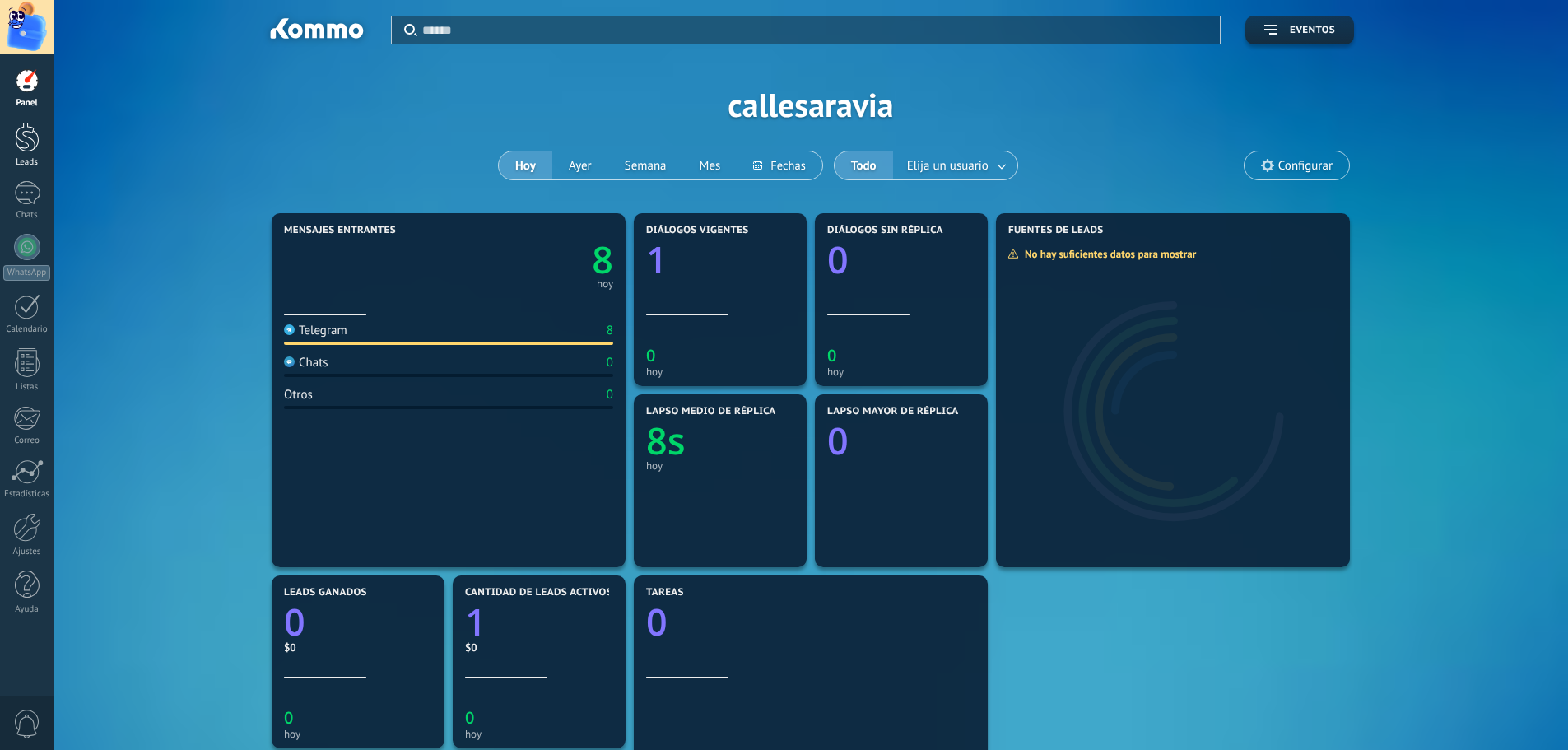
click at [23, 155] on link "Leads" at bounding box center [27, 145] width 53 height 46
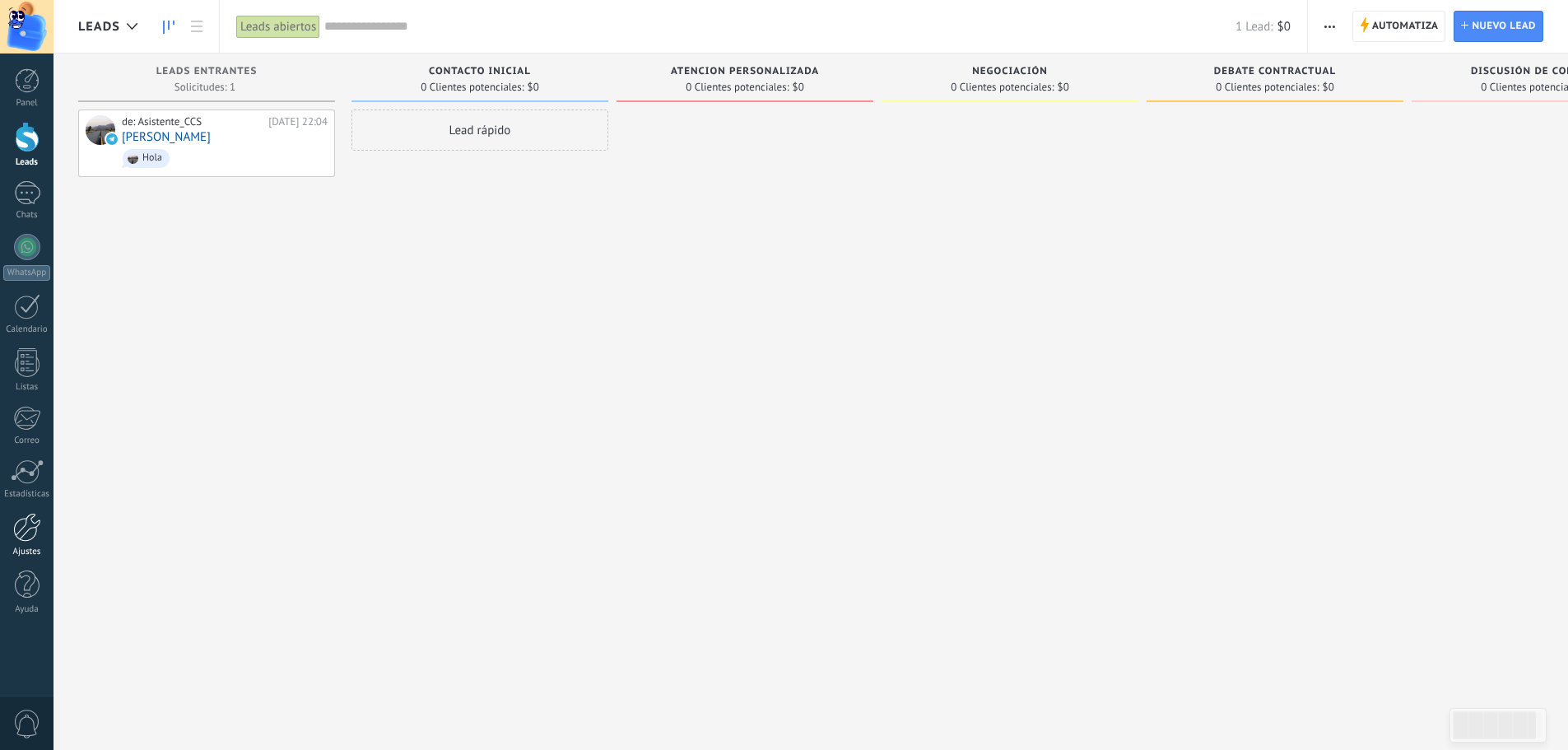
click at [23, 542] on link "Ajustes" at bounding box center [27, 534] width 53 height 44
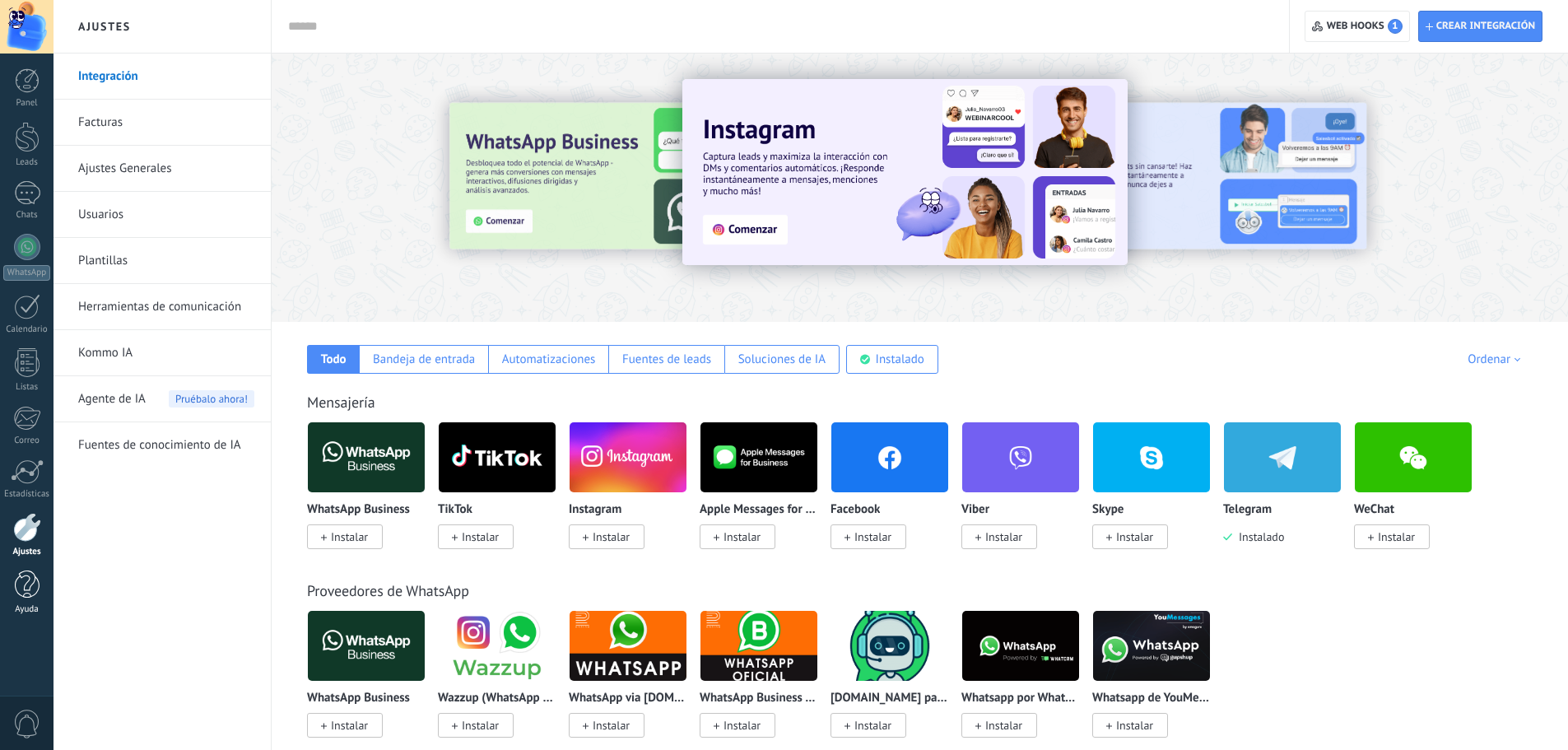
click at [23, 584] on div at bounding box center [27, 585] width 25 height 29
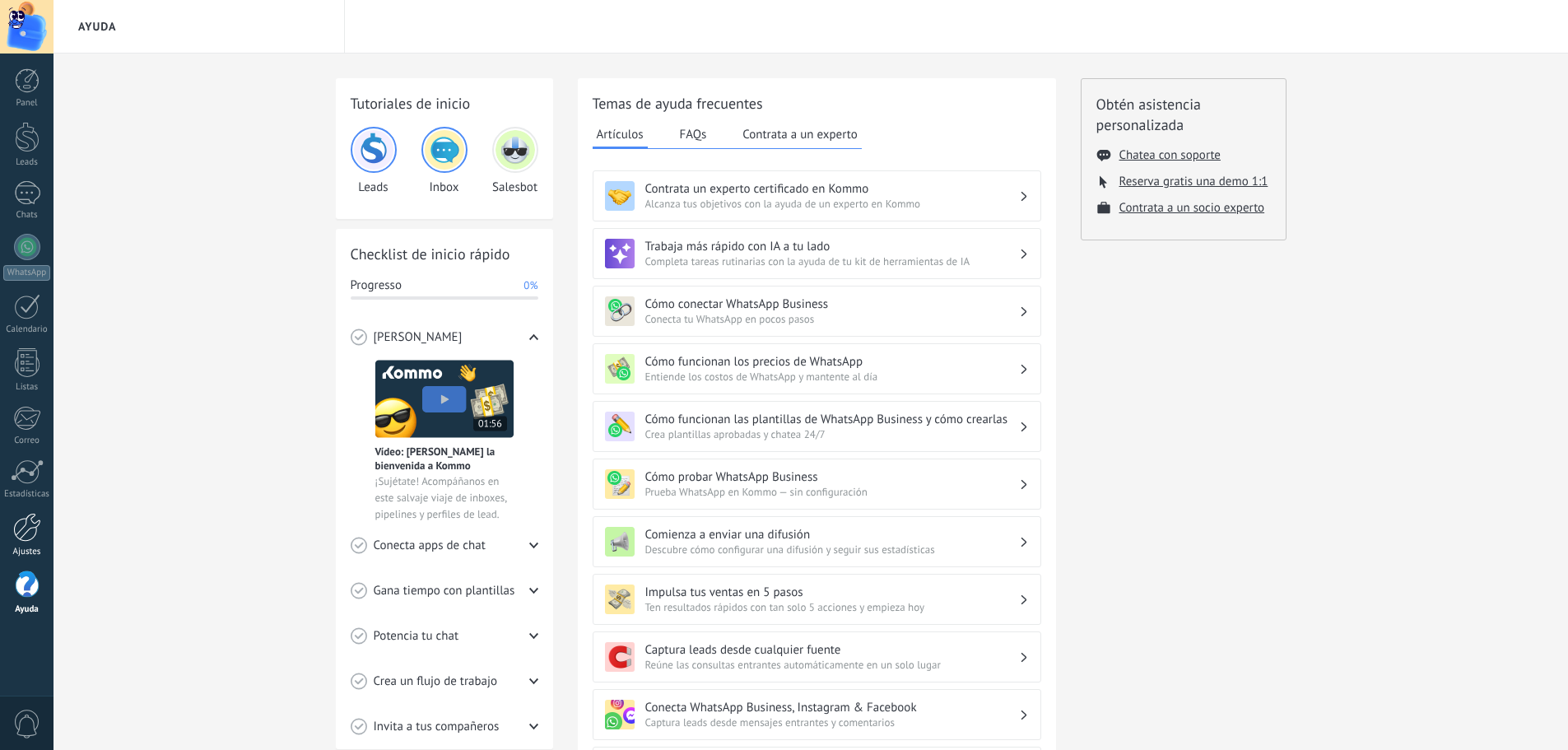
click at [24, 520] on div at bounding box center [27, 527] width 28 height 29
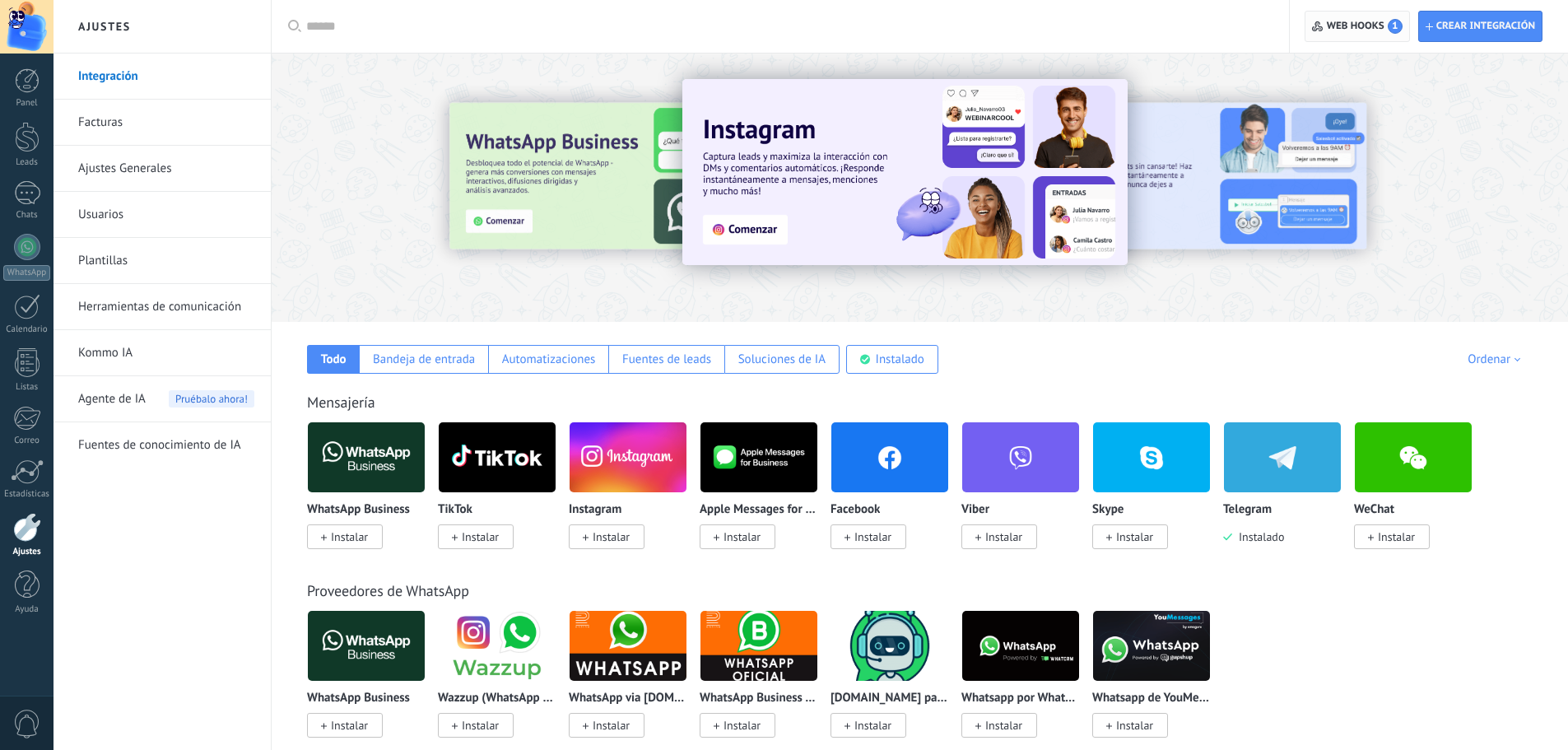
click at [1331, 32] on span "Web hooks 1" at bounding box center [1364, 26] width 76 height 15
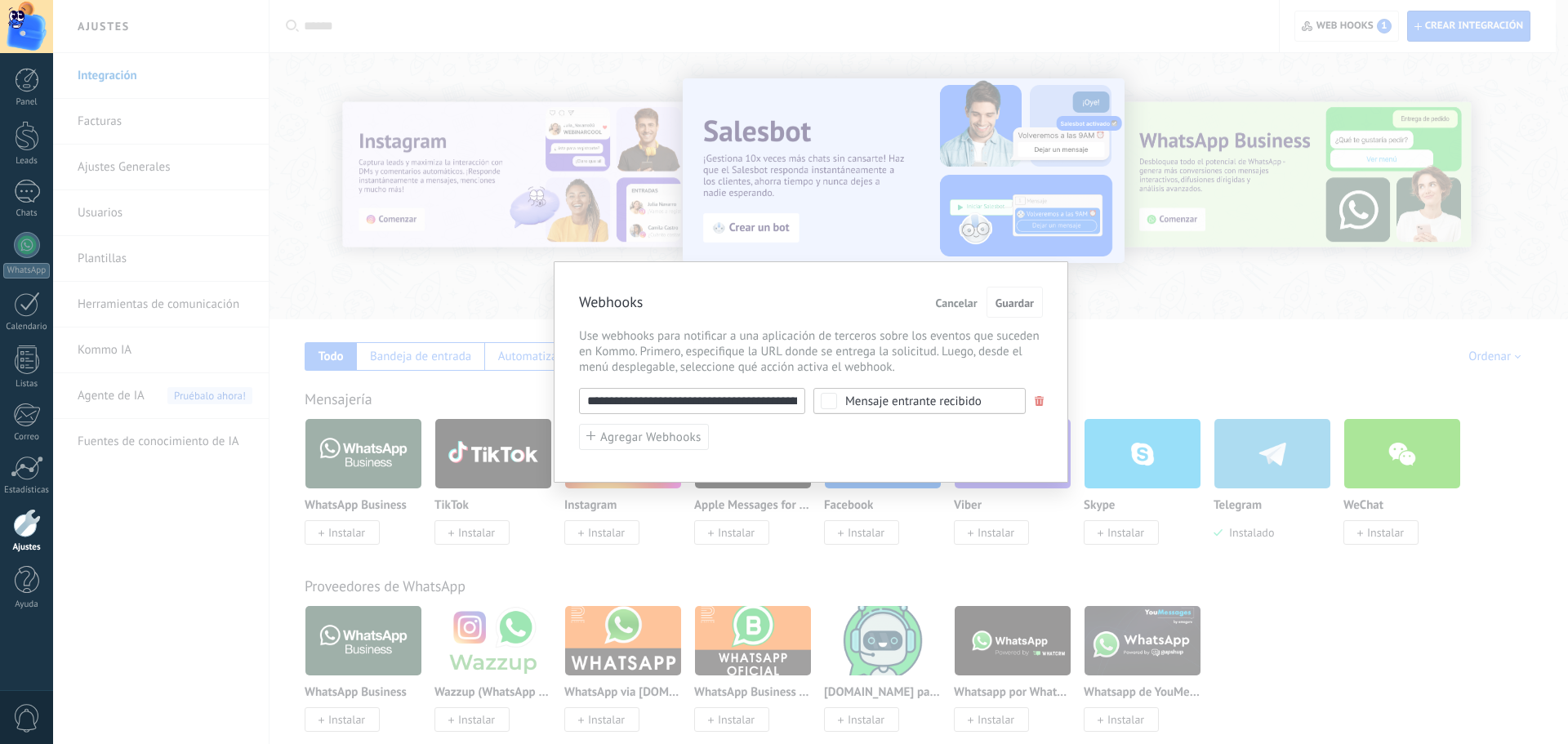
click at [691, 405] on input "**********" at bounding box center [692, 400] width 227 height 26
click at [732, 396] on input "**********" at bounding box center [692, 400] width 227 height 26
click at [950, 304] on span "Cancelar" at bounding box center [956, 303] width 42 height 12
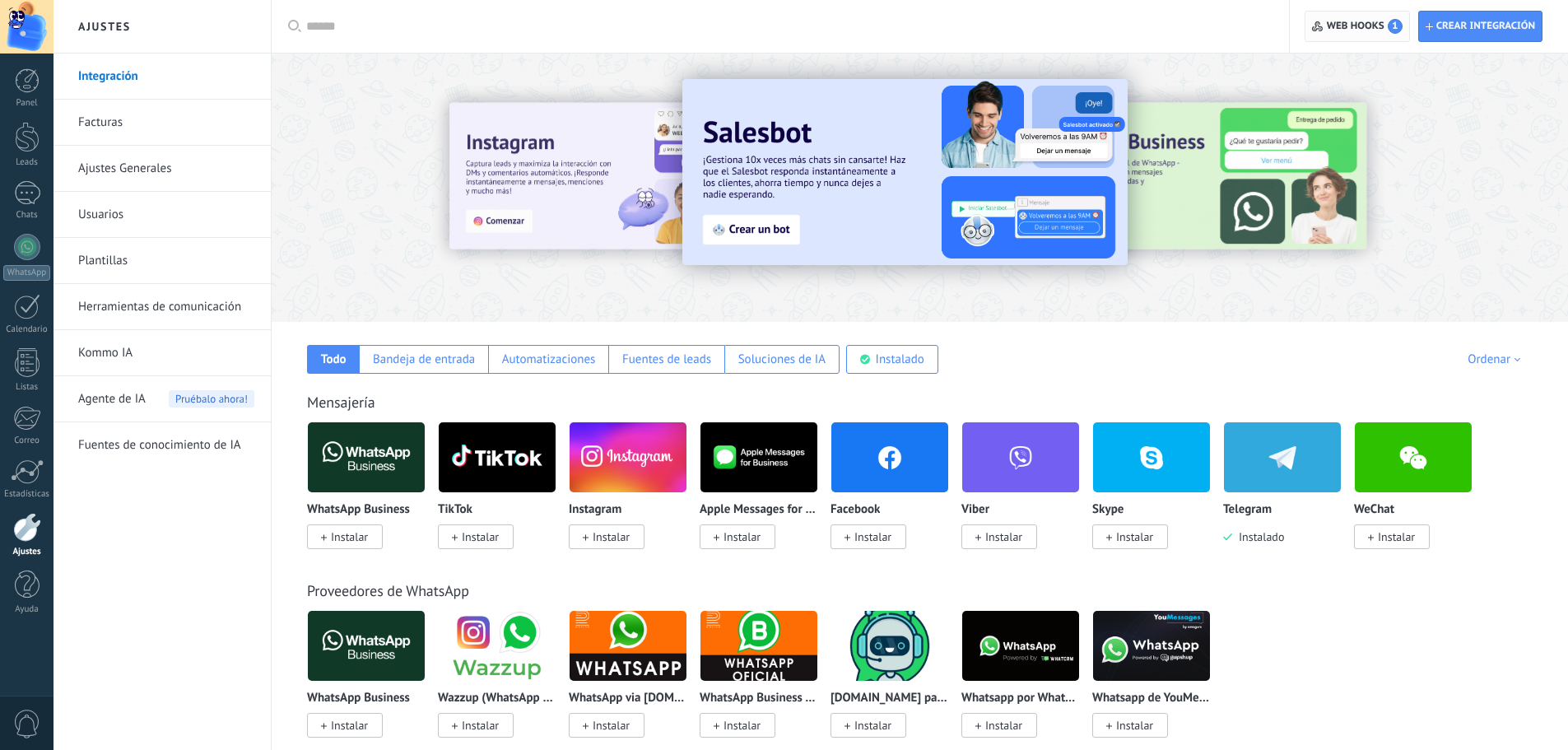
click at [1353, 33] on span "Web hooks 1" at bounding box center [1356, 27] width 90 height 30
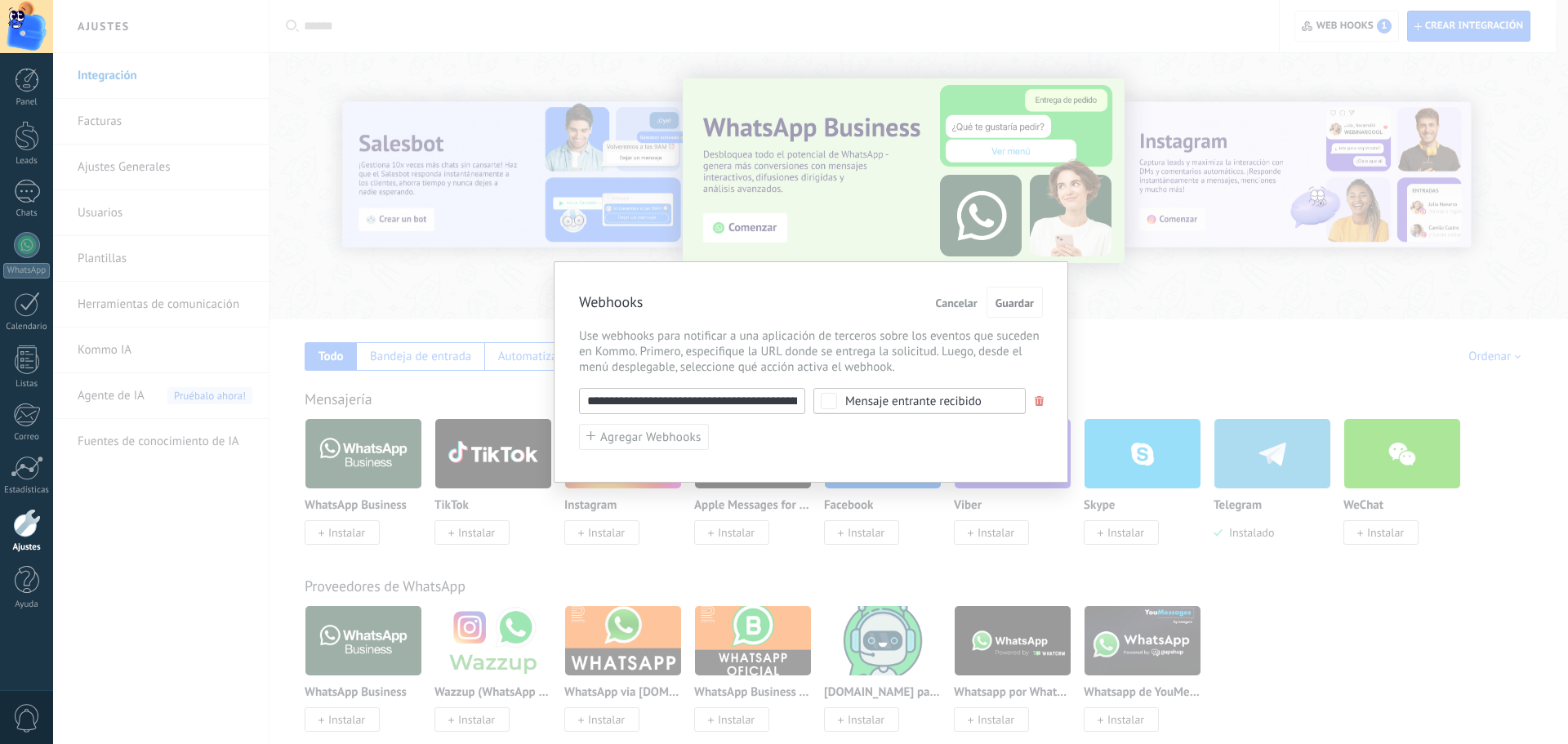
click at [959, 303] on span "Cancelar" at bounding box center [956, 303] width 42 height 12
